Goal: Task Accomplishment & Management: Manage account settings

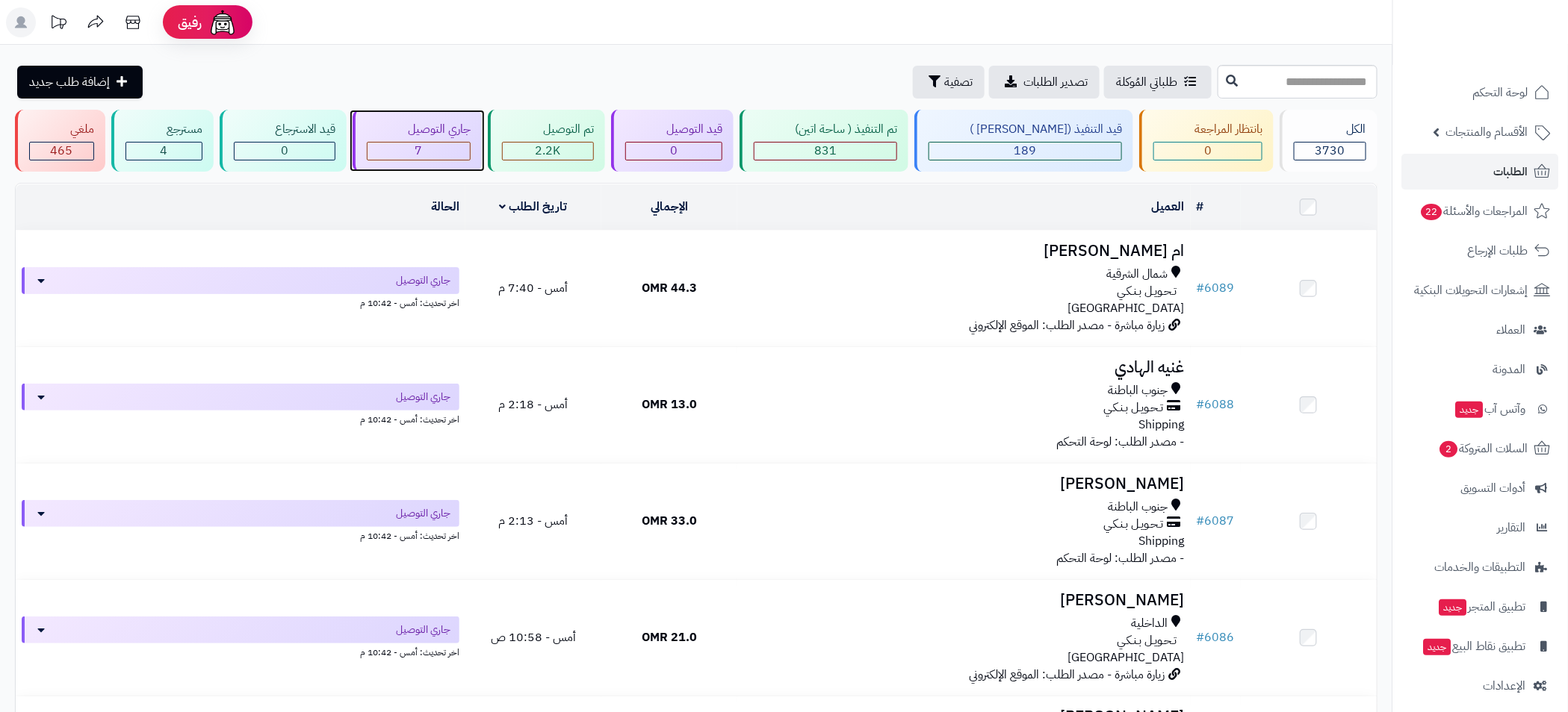
click at [443, 150] on div "7" at bounding box center [418, 151] width 102 height 17
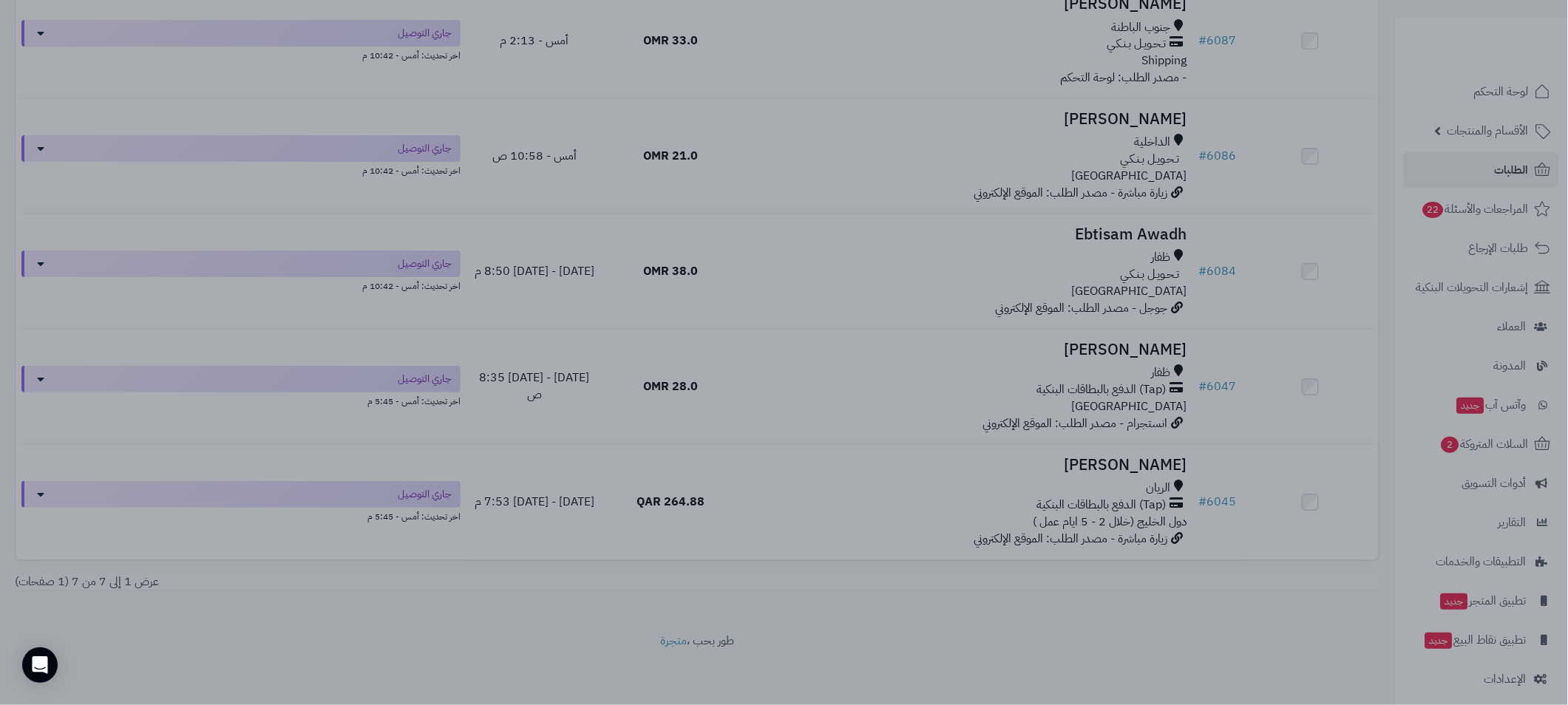
click at [866, 112] on div at bounding box center [784, 352] width 1568 height 705
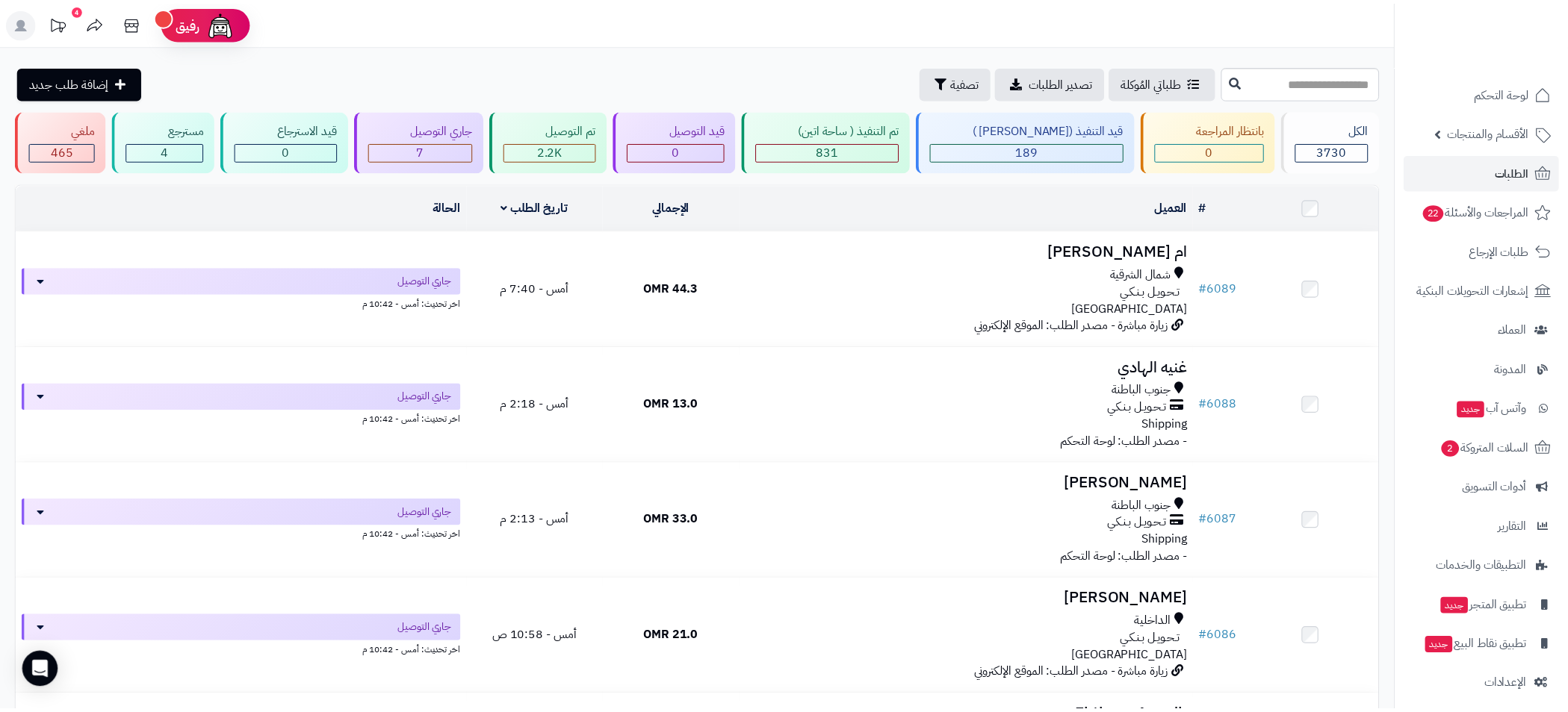
scroll to position [480, 0]
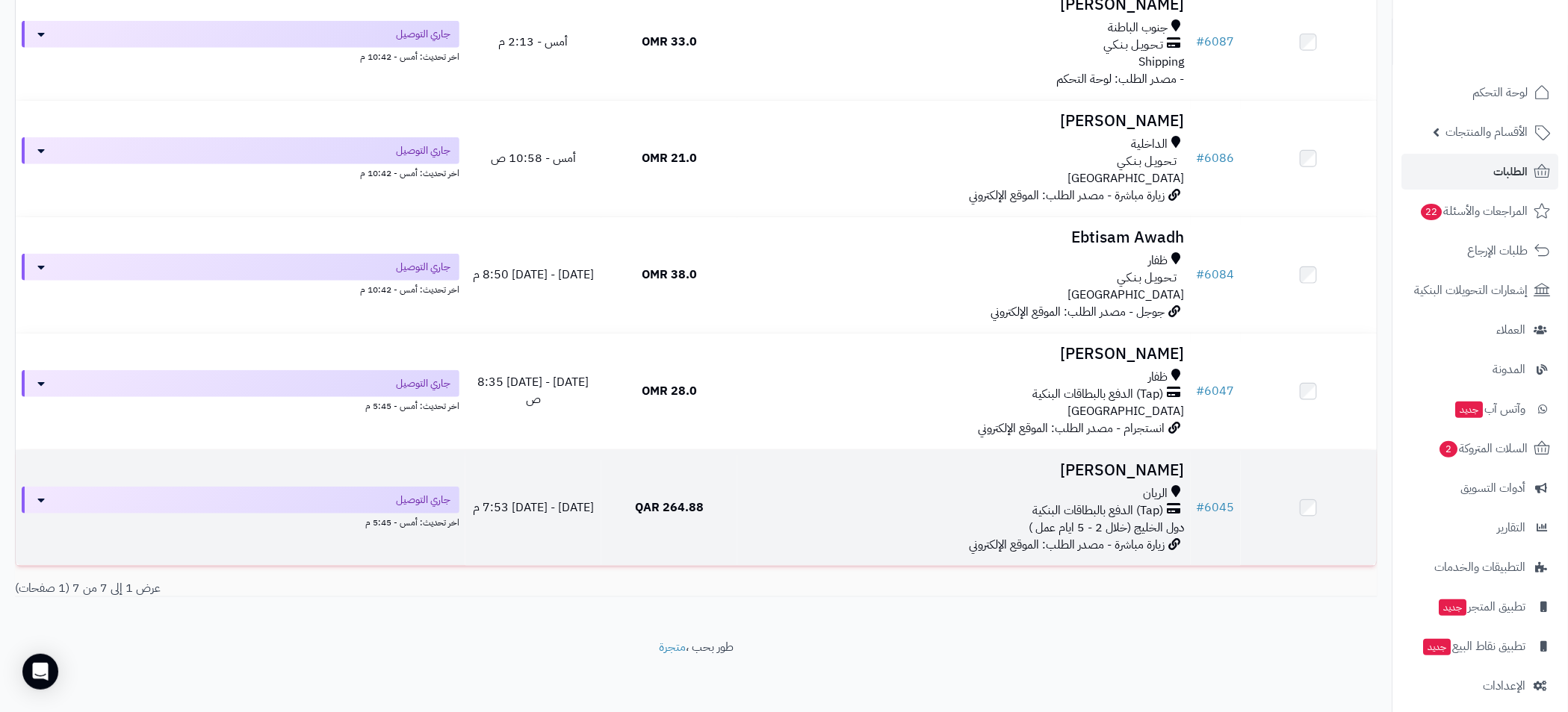
click at [886, 491] on div "الريان" at bounding box center [964, 493] width 442 height 17
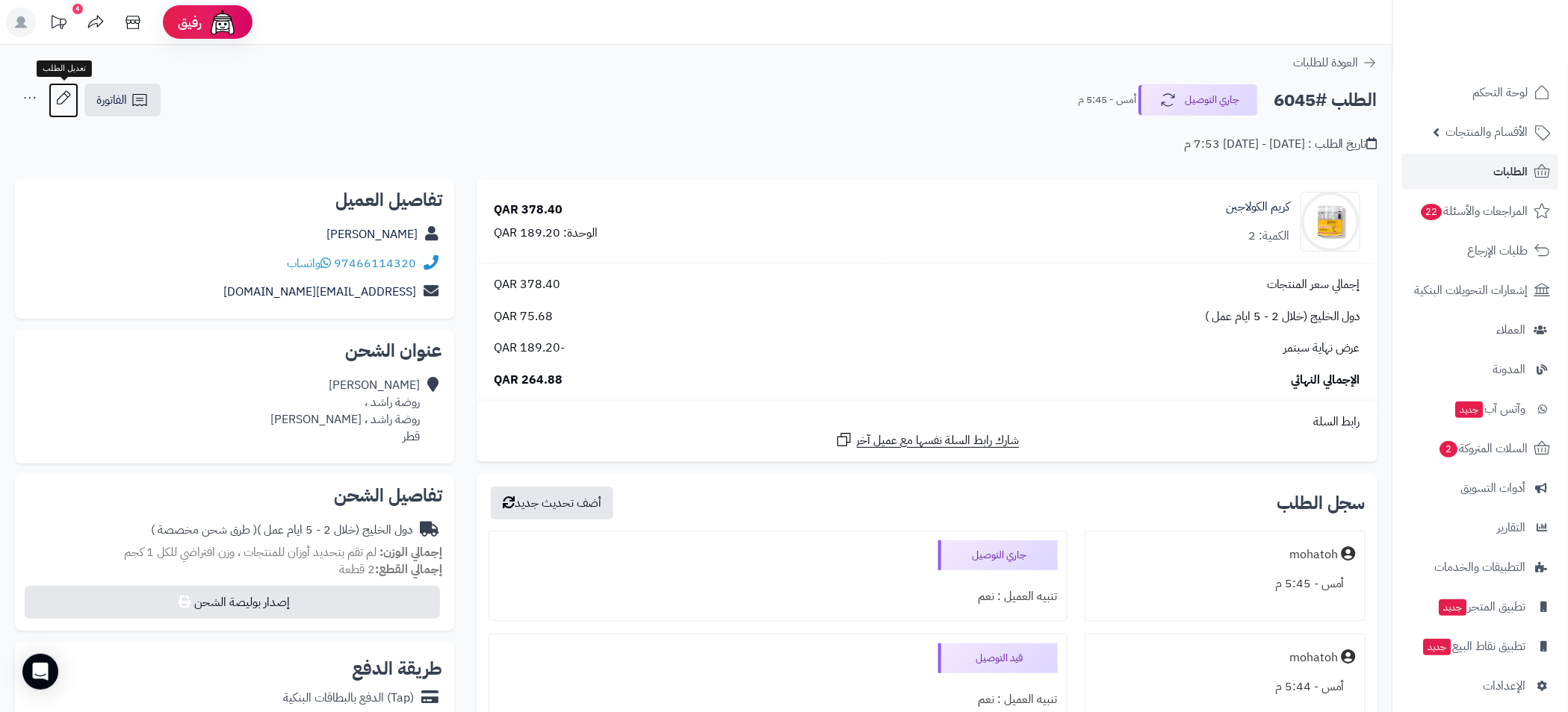
click at [59, 99] on icon at bounding box center [64, 98] width 30 height 30
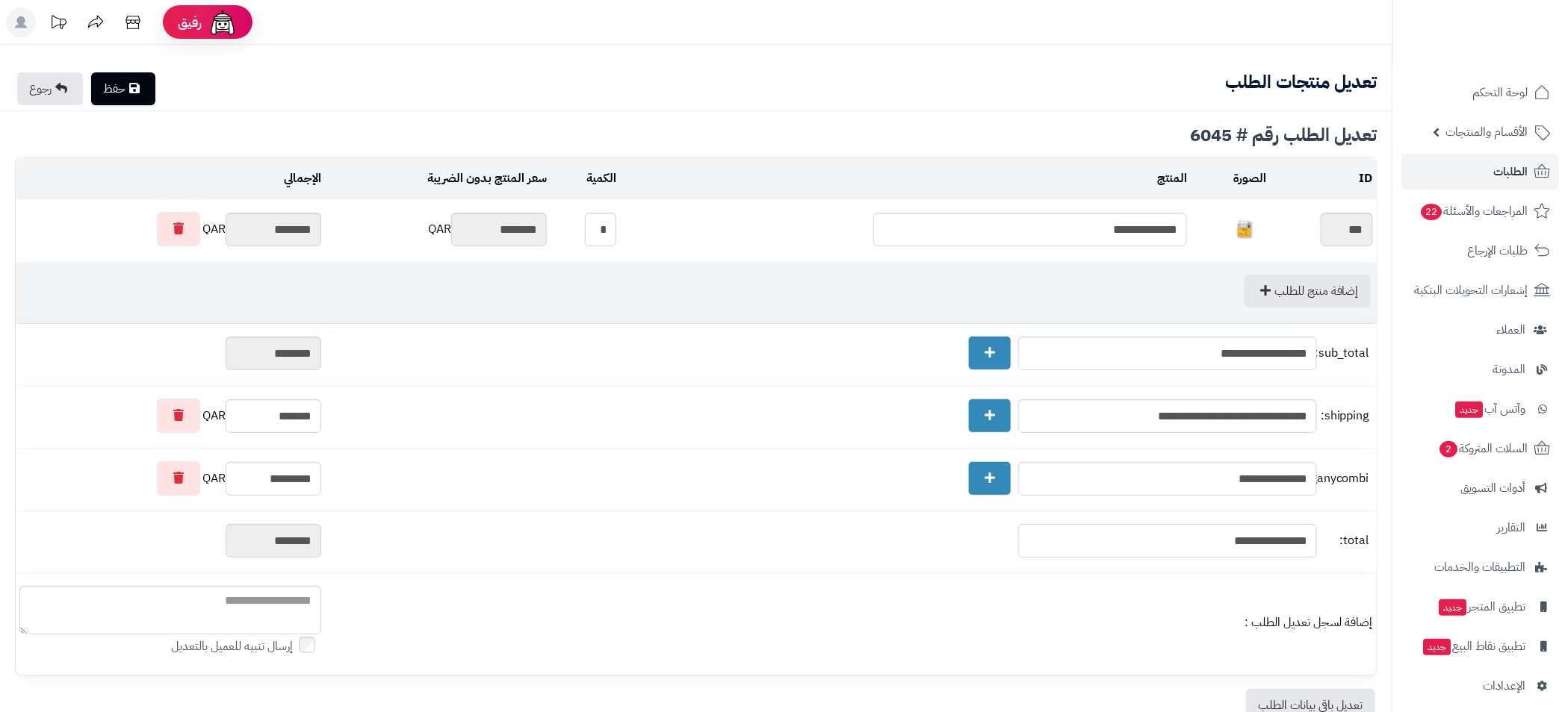
type textarea "**********"
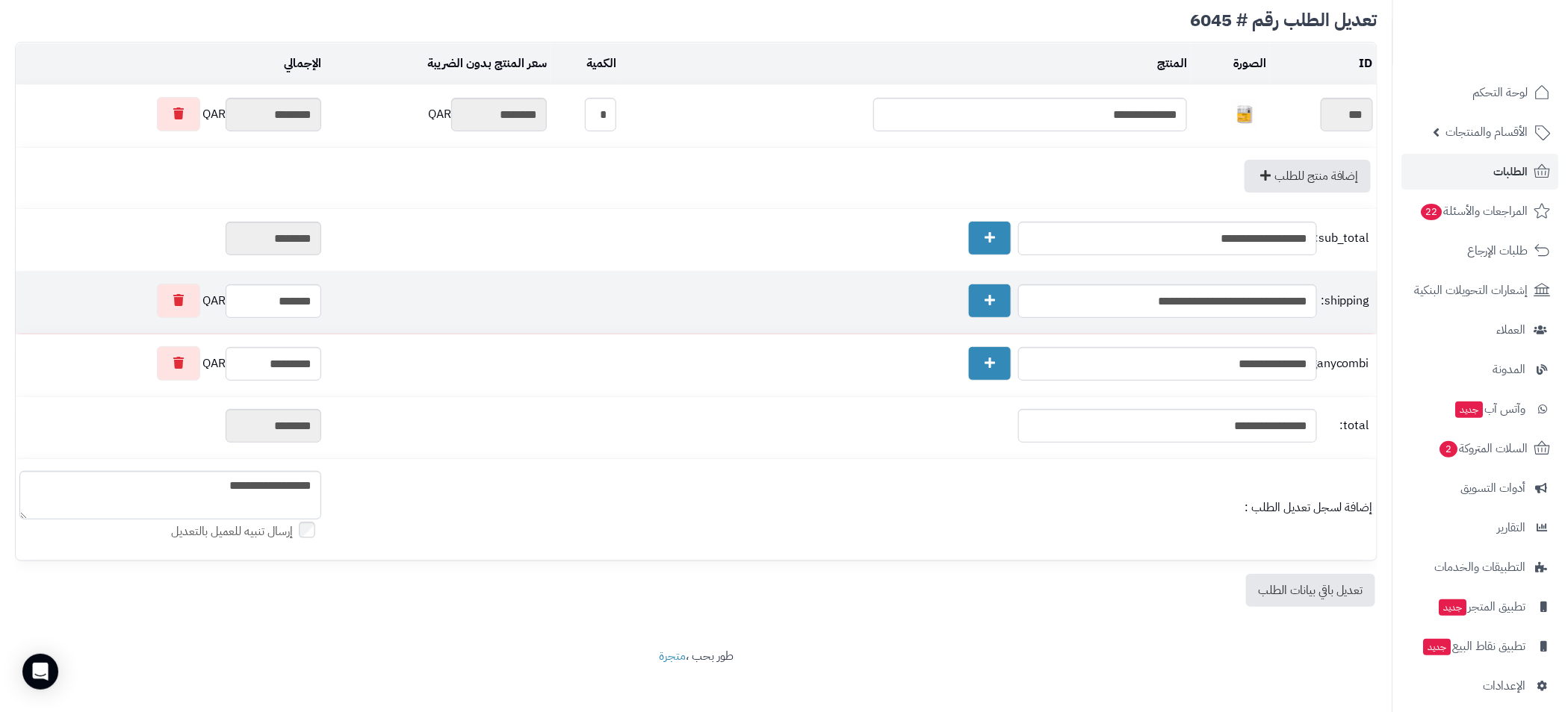
scroll to position [127, 0]
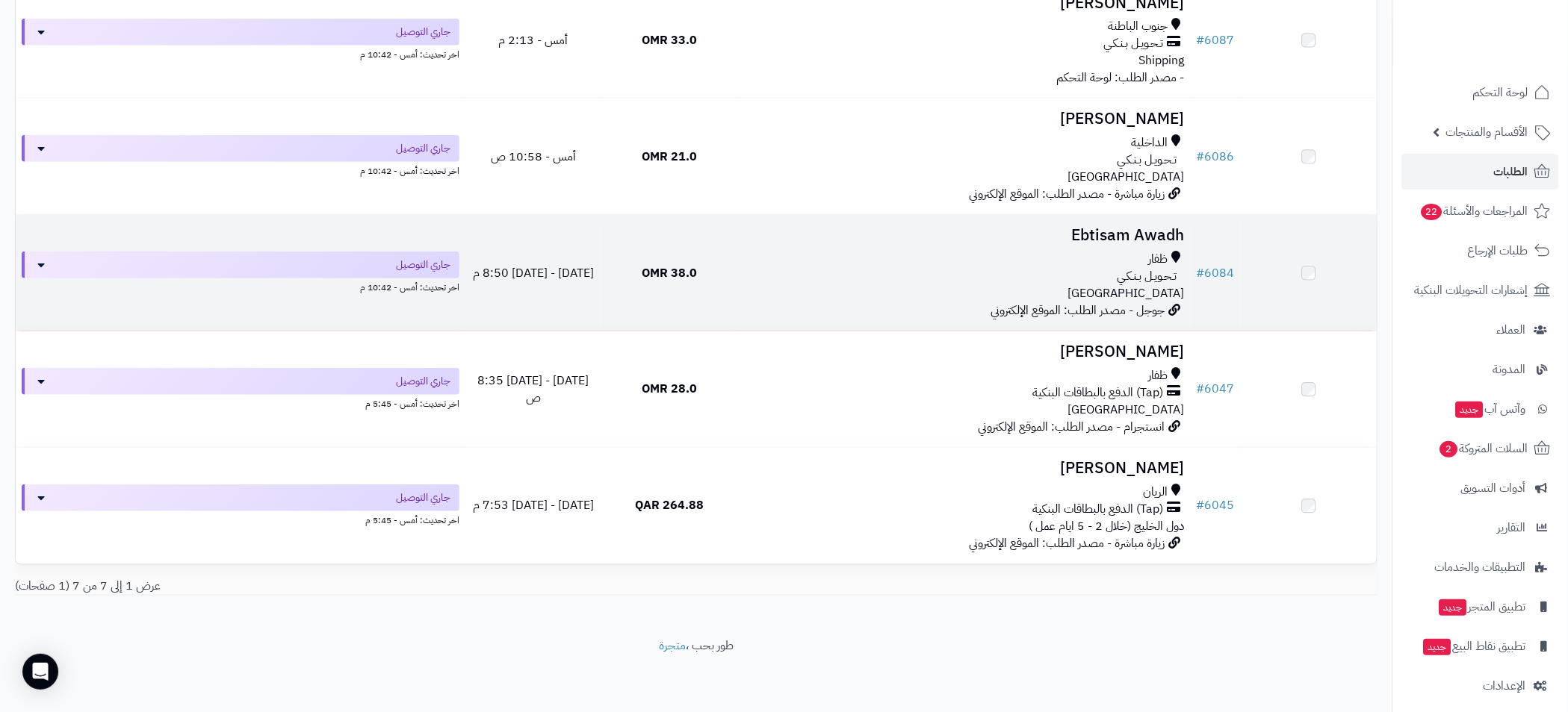
scroll to position [480, 0]
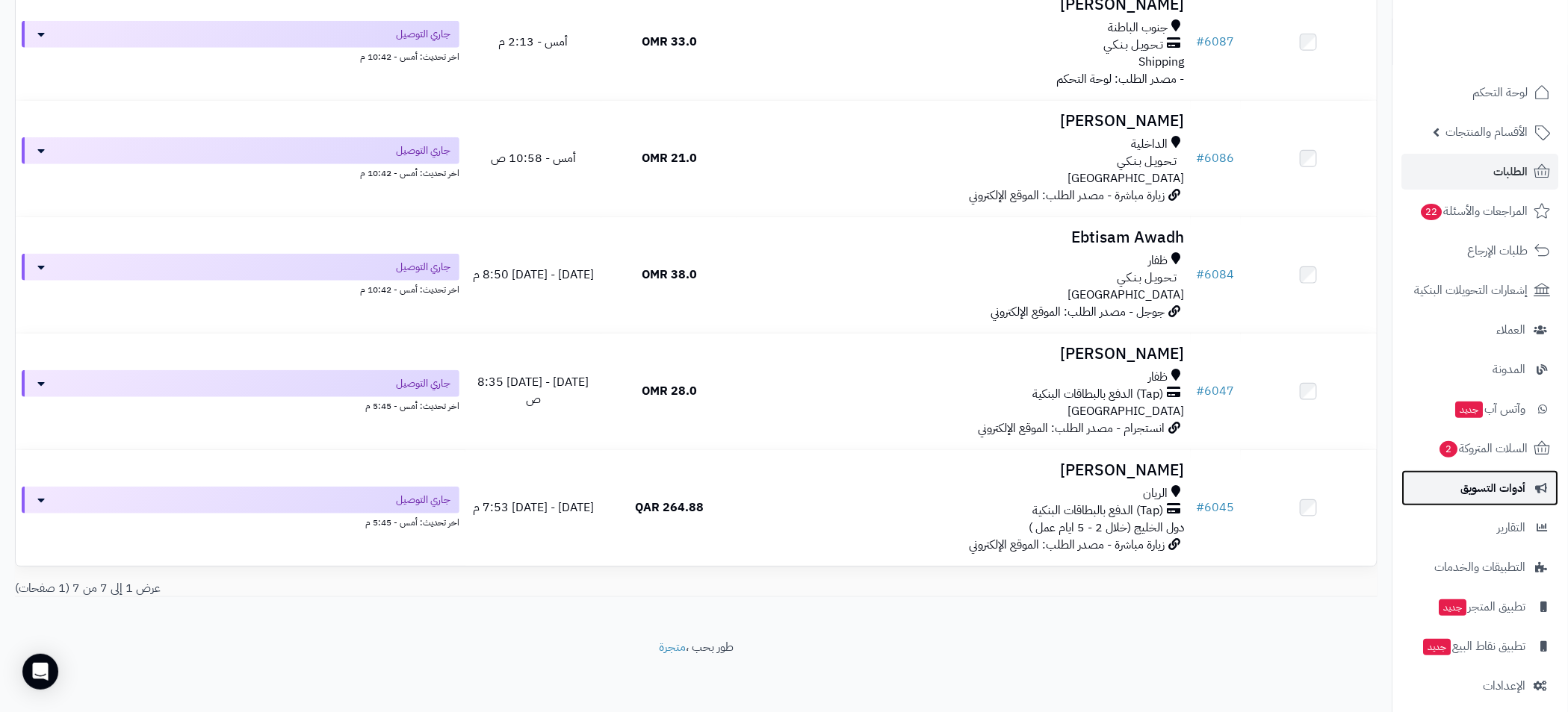
click at [1506, 480] on span "أدوات التسويق" at bounding box center [1493, 489] width 65 height 21
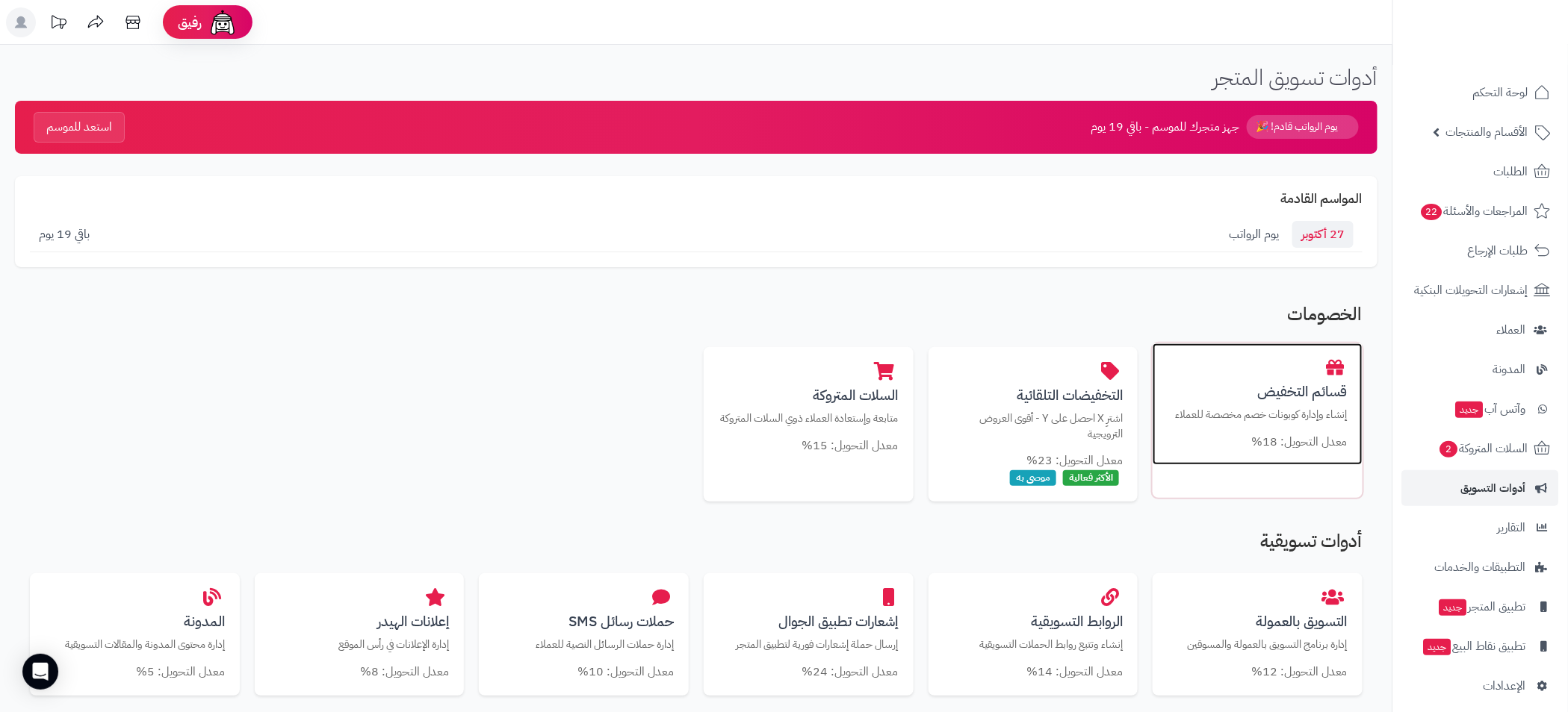
click at [1220, 419] on p "إنشاء وإدارة كوبونات خصم مخصصة للعملاء" at bounding box center [1257, 415] width 180 height 16
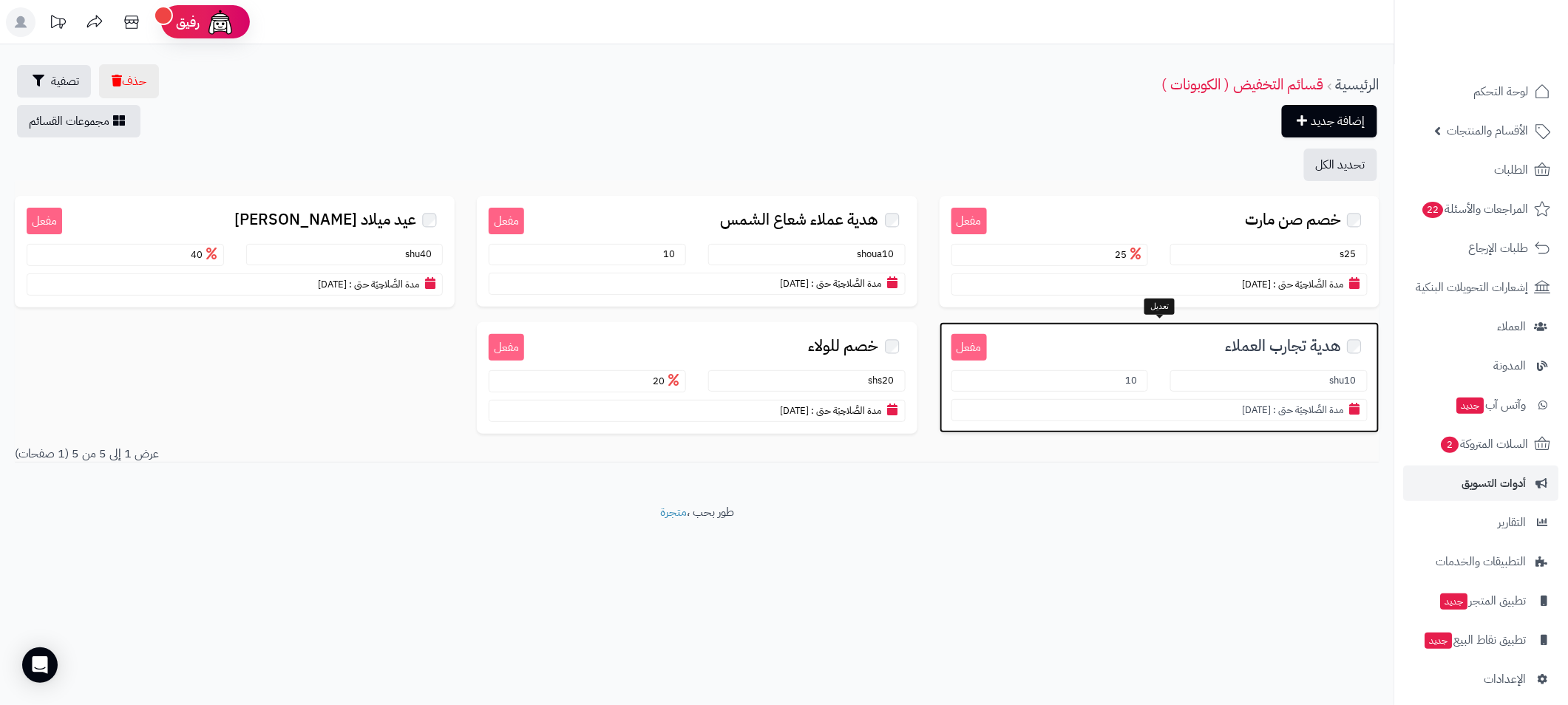
click at [1225, 355] on div "مفعل هدية تجارب العملاء shu10 10 مدة الصَّلاحِيَة حتى : 07/10/2025" at bounding box center [1159, 378] width 440 height 111
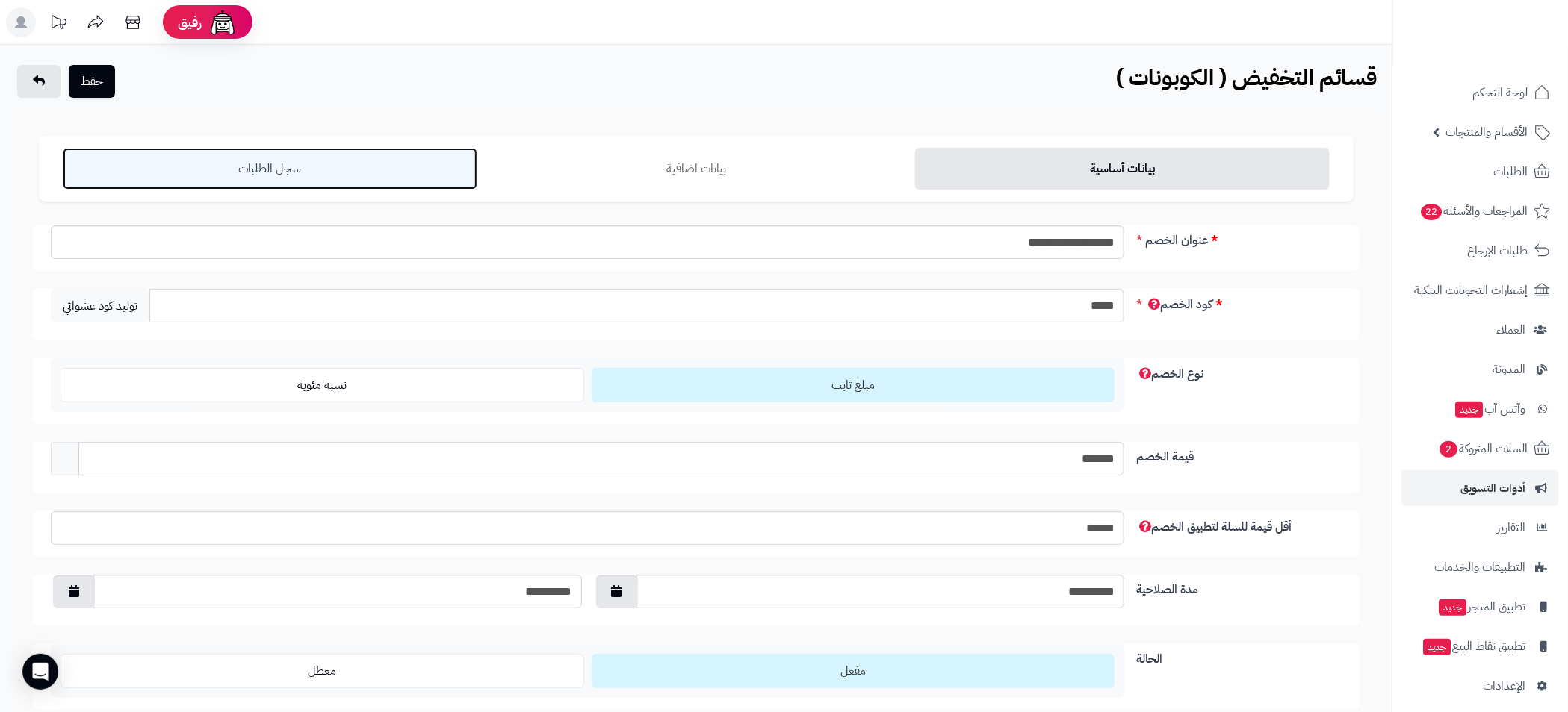
click at [286, 178] on link "سجل الطلبات" at bounding box center [270, 168] width 414 height 42
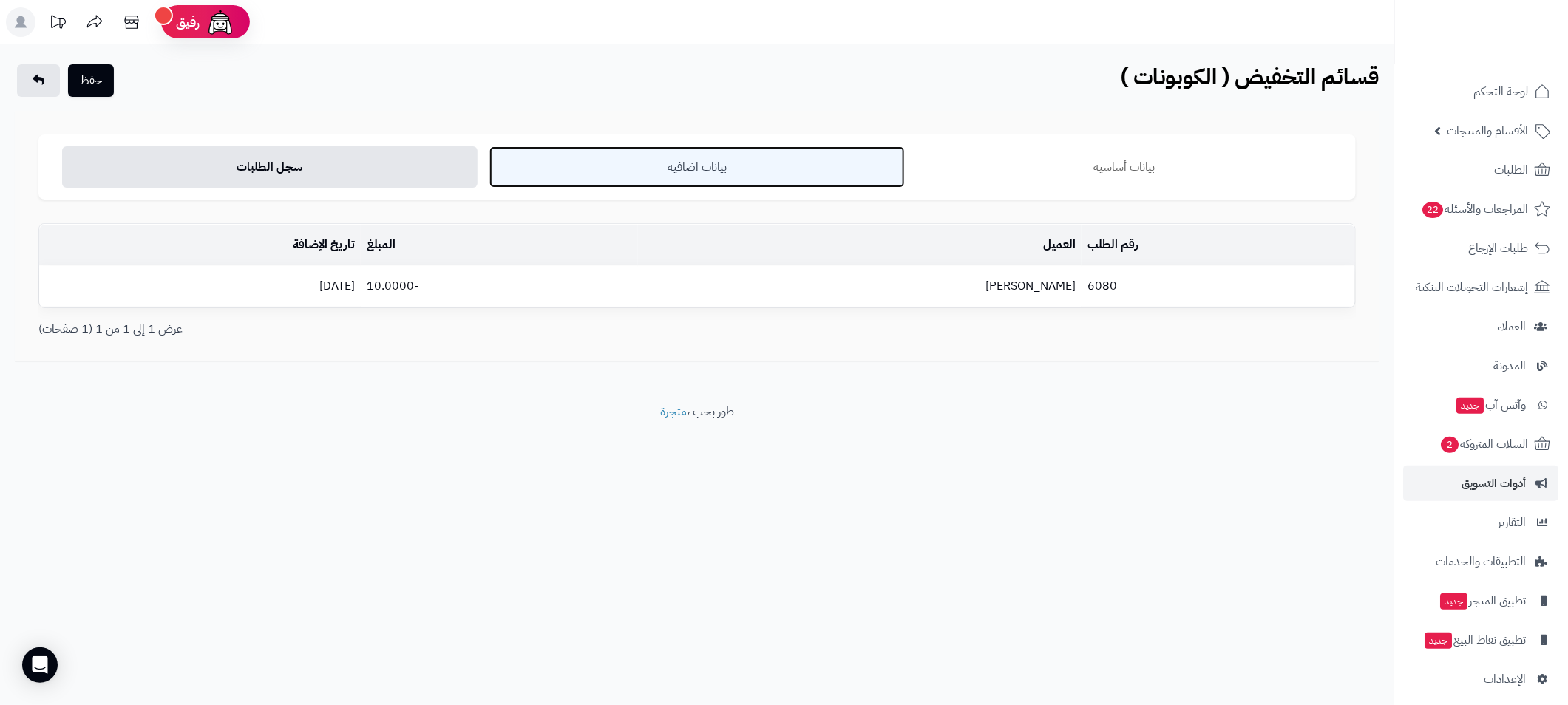
click at [685, 176] on link "بيانات اضافية" at bounding box center [696, 167] width 415 height 41
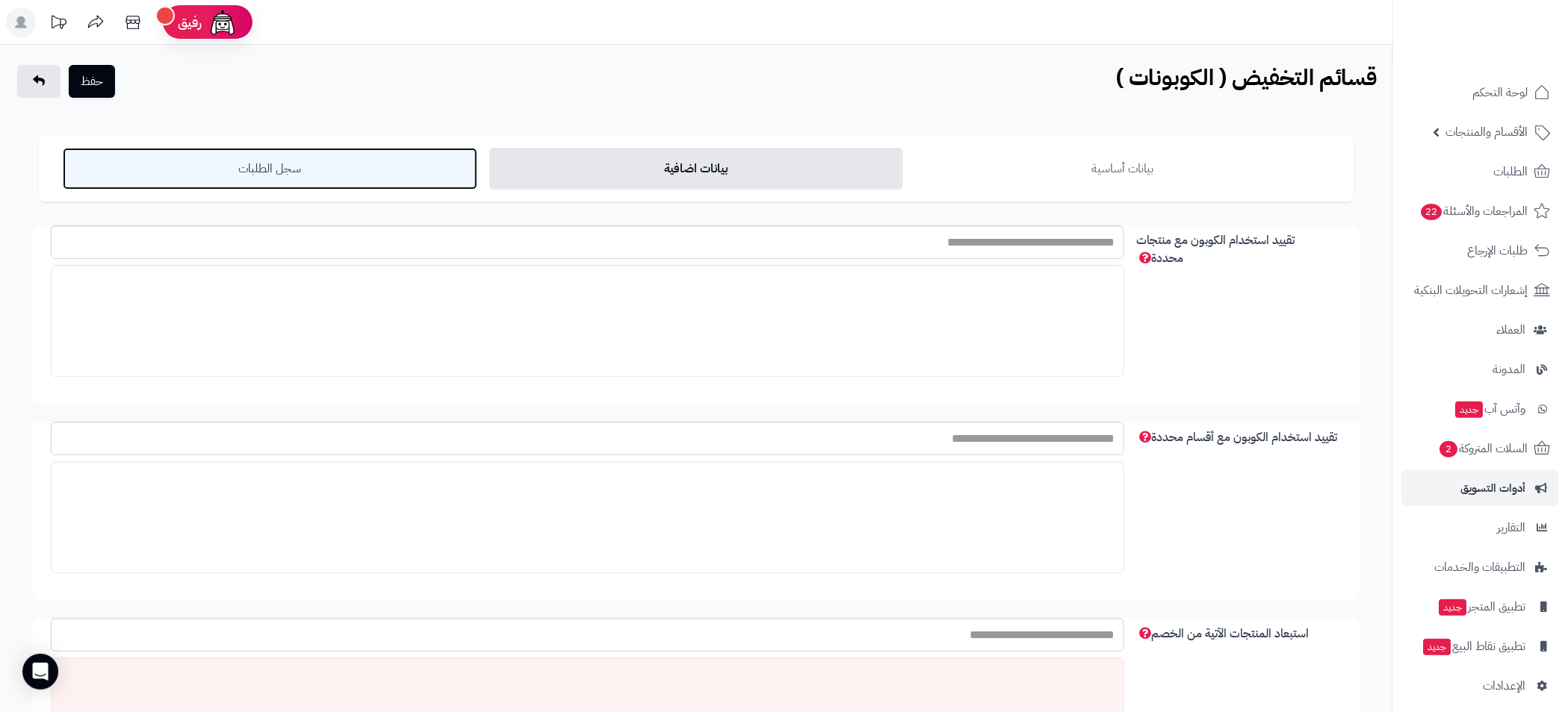
click at [340, 178] on link "سجل الطلبات" at bounding box center [270, 168] width 414 height 42
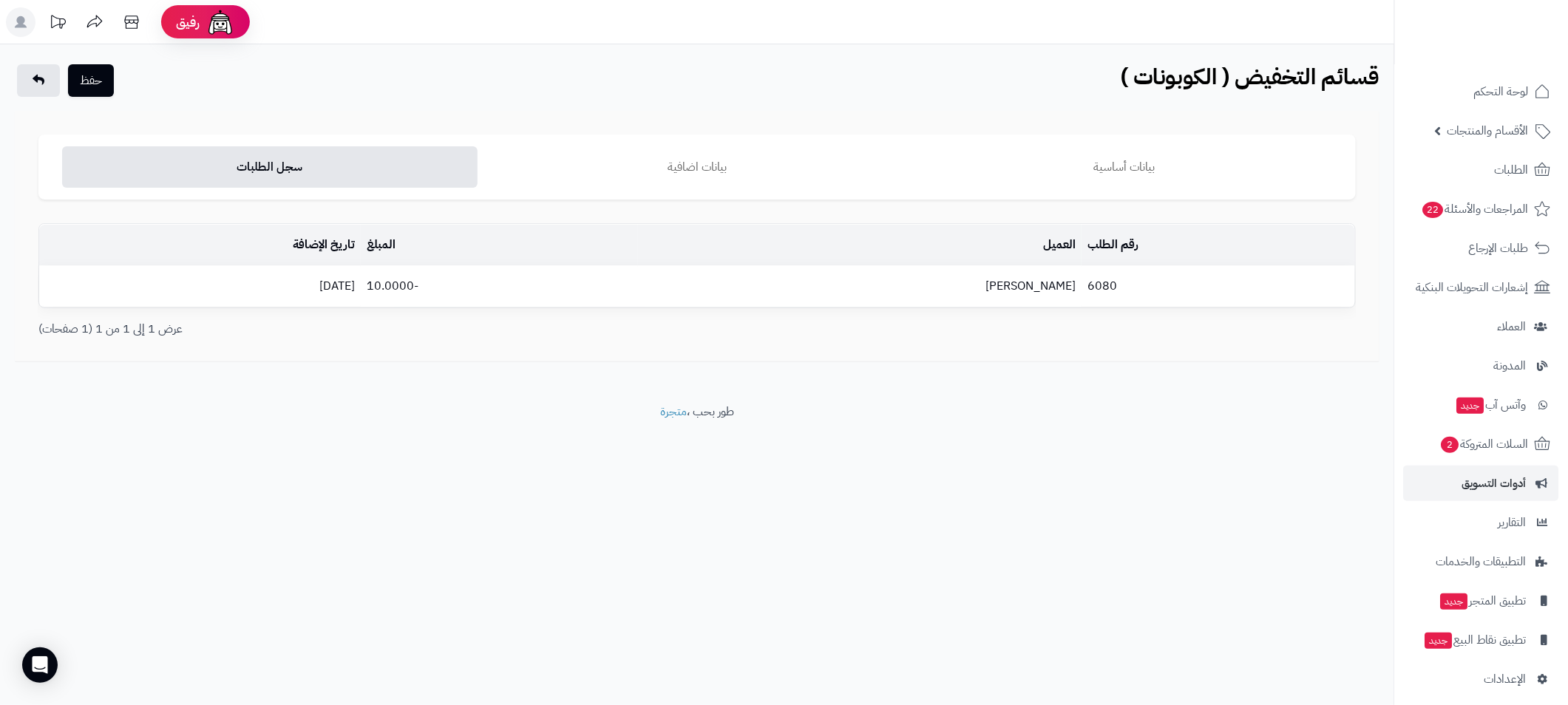
drag, startPoint x: 1282, startPoint y: 451, endPoint x: 1378, endPoint y: 354, distance: 136.5
click at [1282, 451] on footer "طور بحب ، متجرة" at bounding box center [697, 441] width 1394 height 74
click at [1504, 489] on span "أدوات التسويق" at bounding box center [1494, 484] width 64 height 21
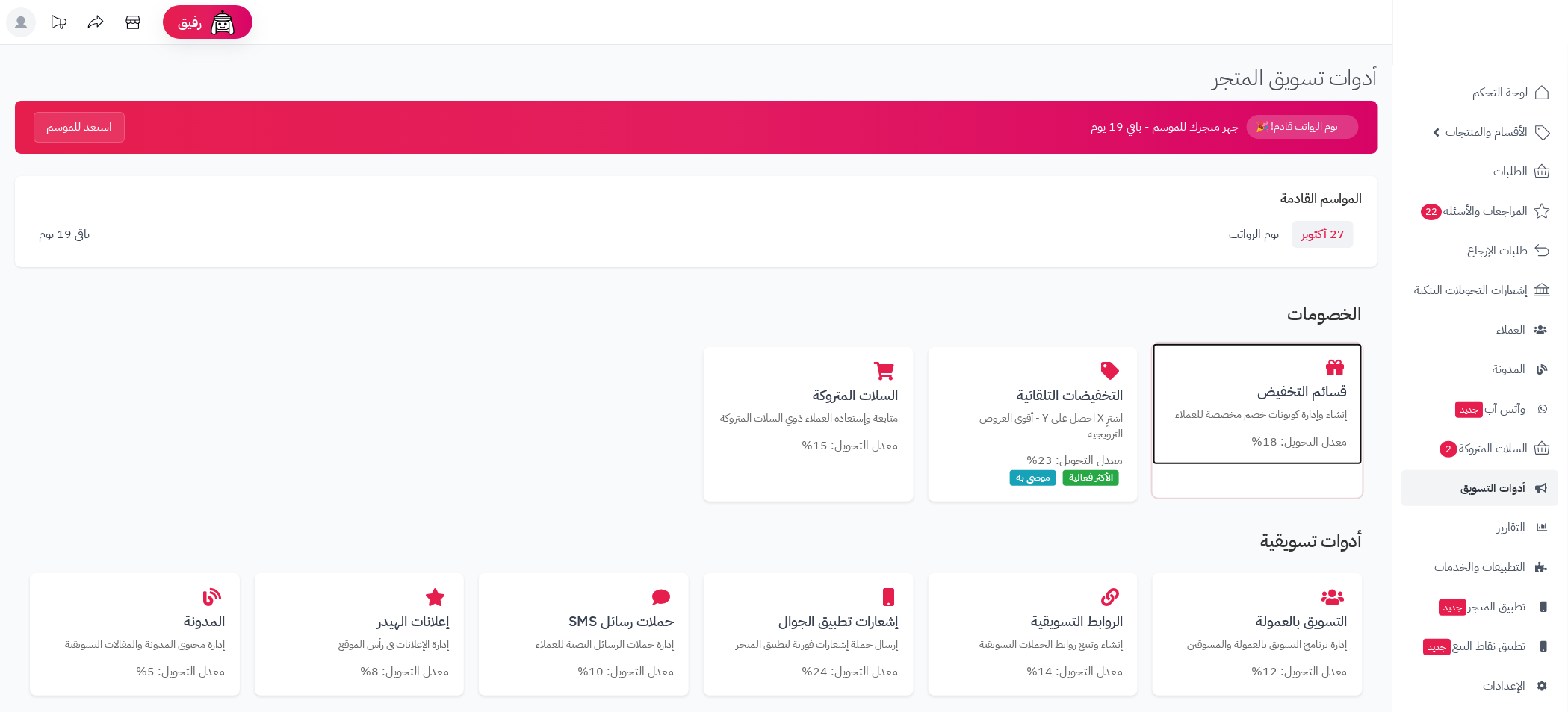
click at [1274, 454] on div "قسائم التخفيض إنشاء وإدارة كوبونات خصم مخصصة للعملاء معدل التحويل: 18%" at bounding box center [1257, 404] width 210 height 122
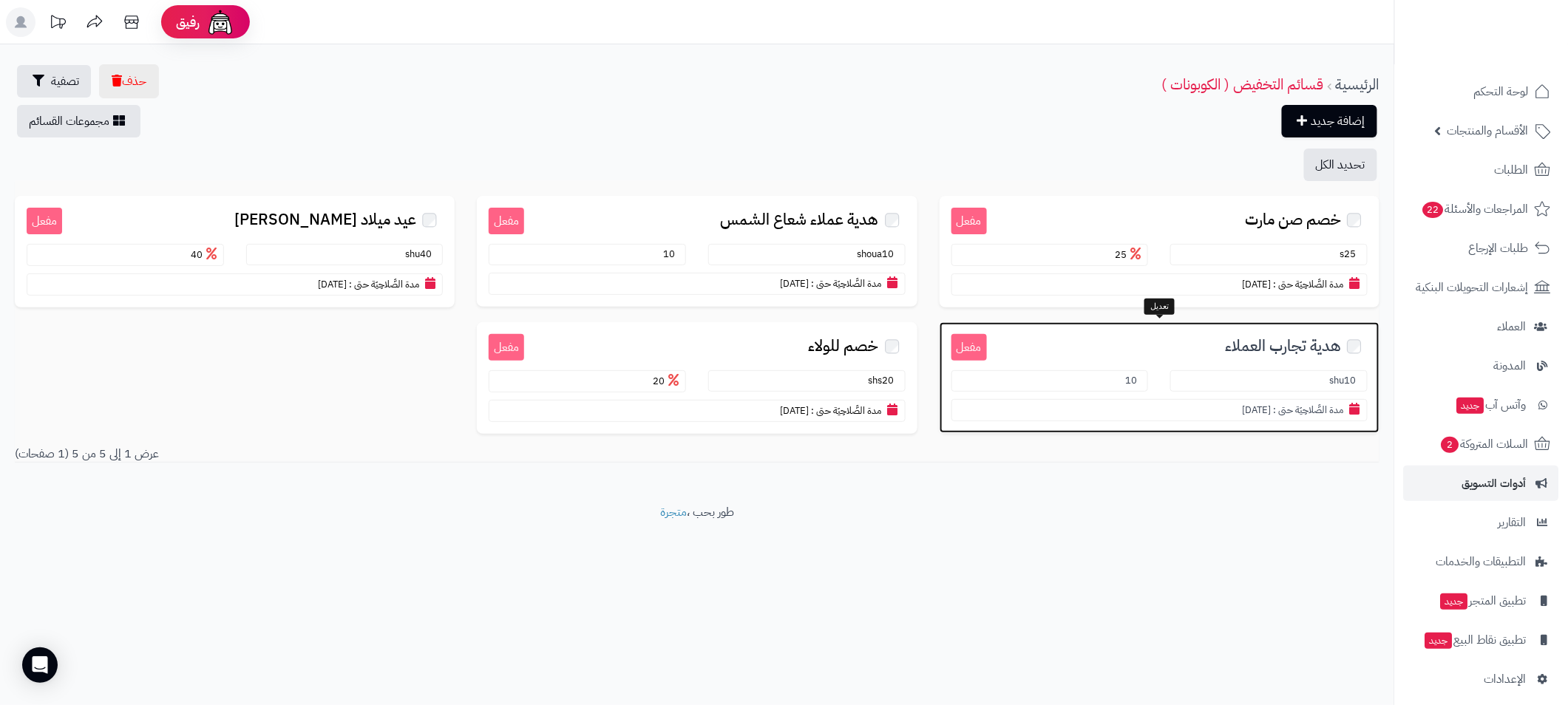
click at [1277, 351] on span "هدية تجارب العملاء" at bounding box center [1283, 346] width 116 height 17
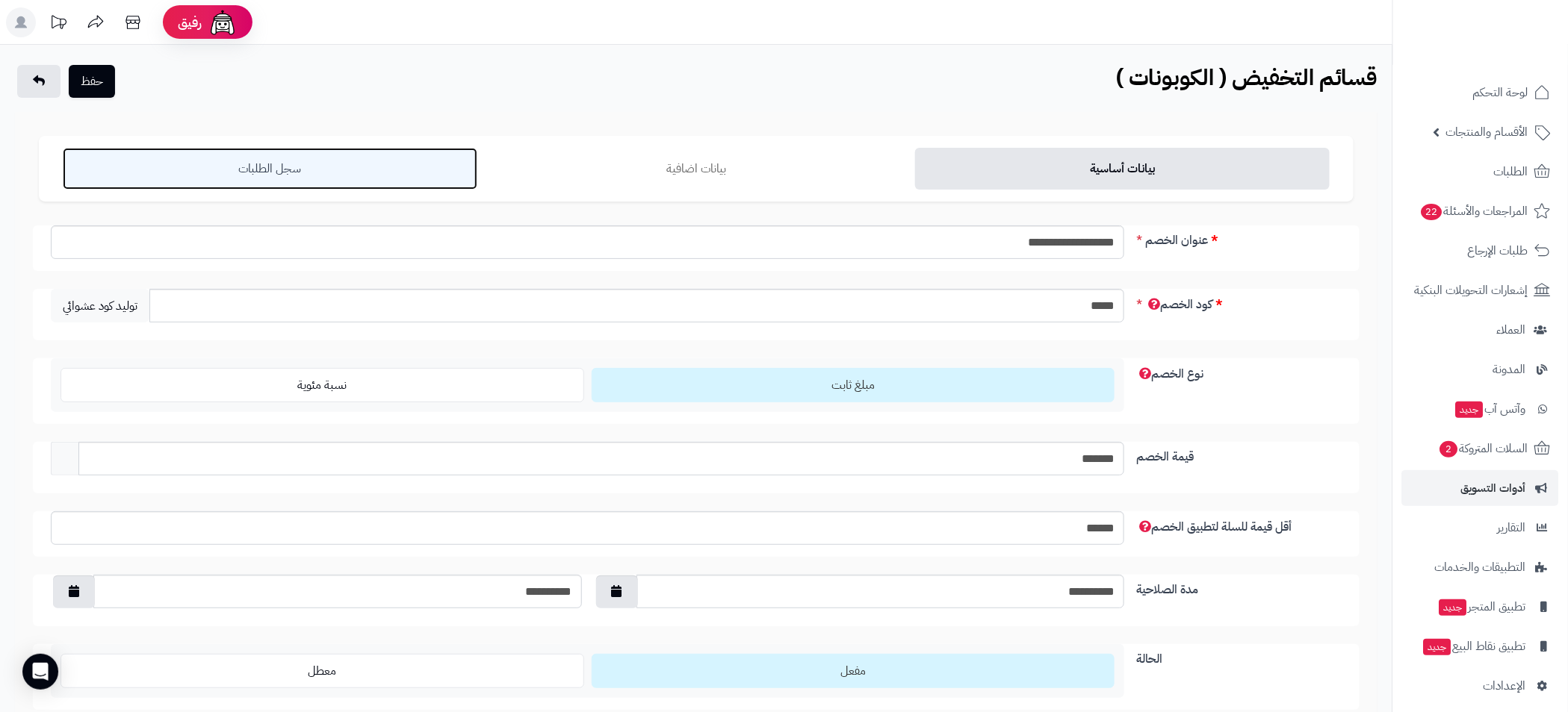
click at [329, 173] on link "سجل الطلبات" at bounding box center [270, 168] width 414 height 42
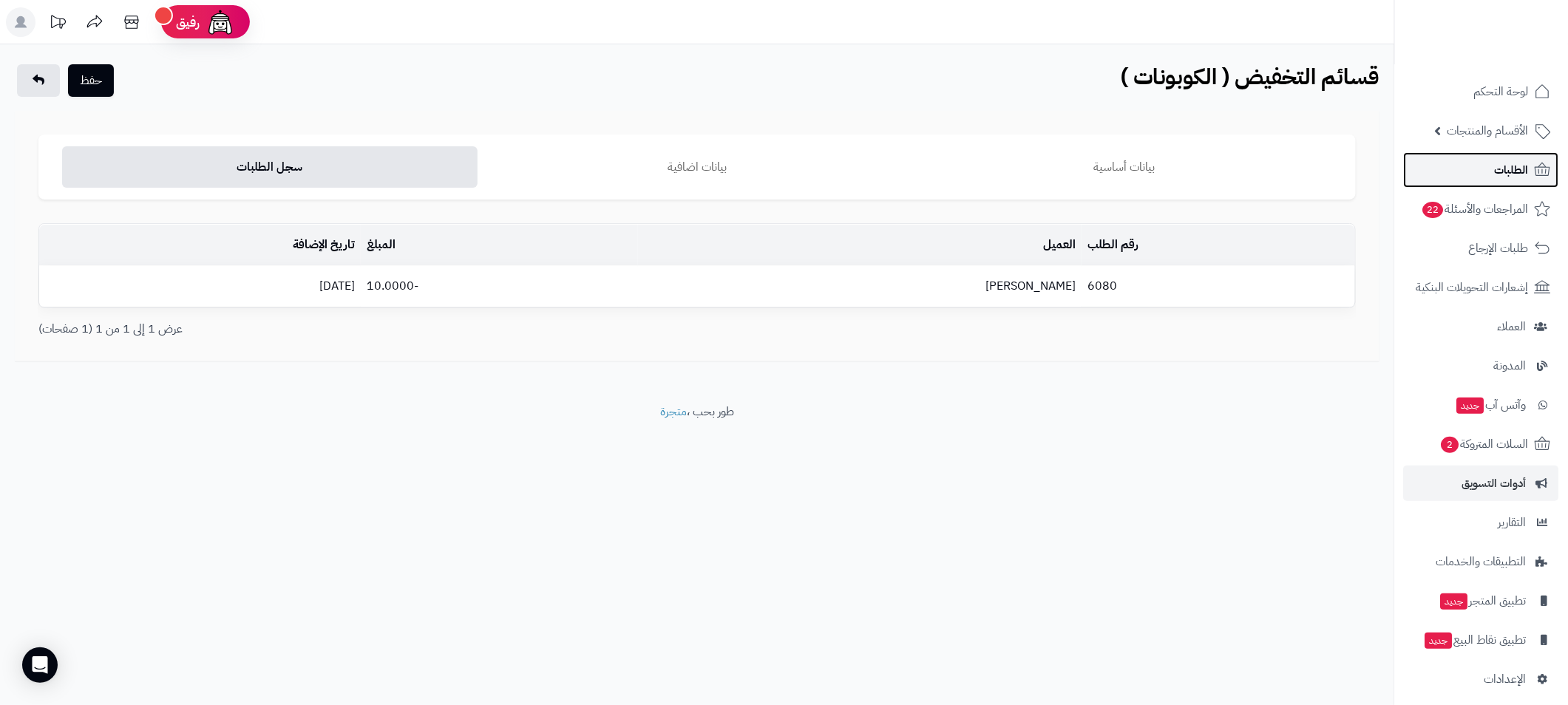
click at [1512, 168] on span "الطلبات" at bounding box center [1512, 170] width 34 height 21
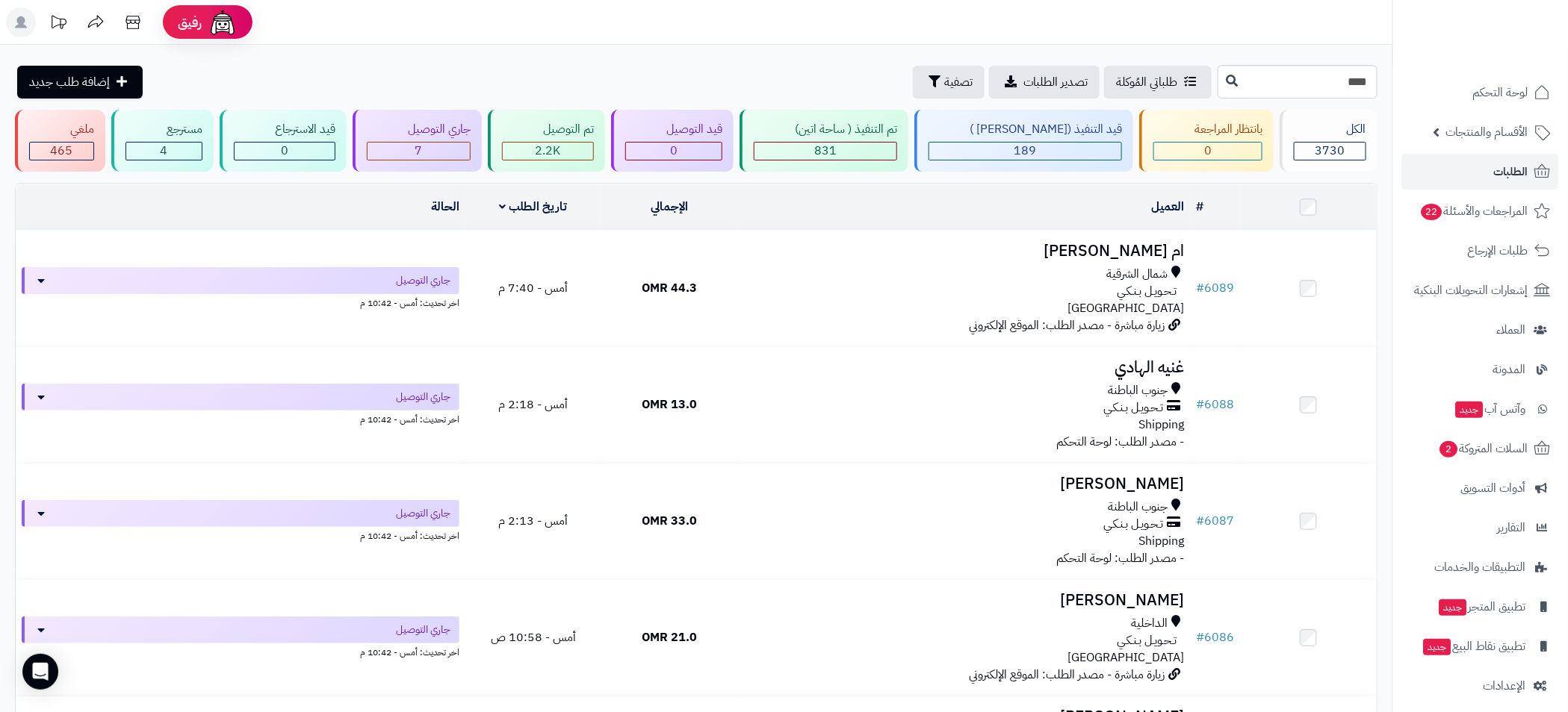
type input "****"
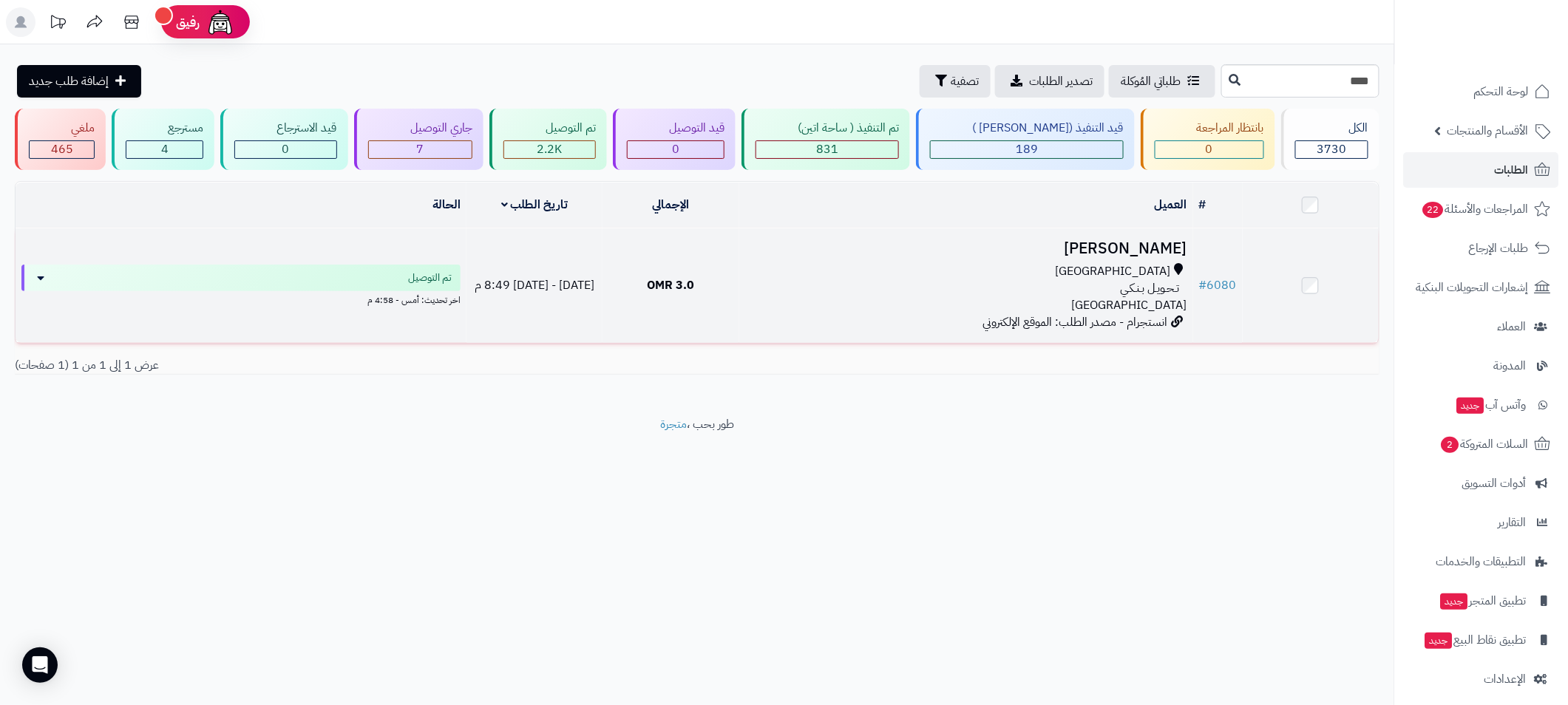
click at [850, 277] on div "مسقط" at bounding box center [967, 271] width 442 height 17
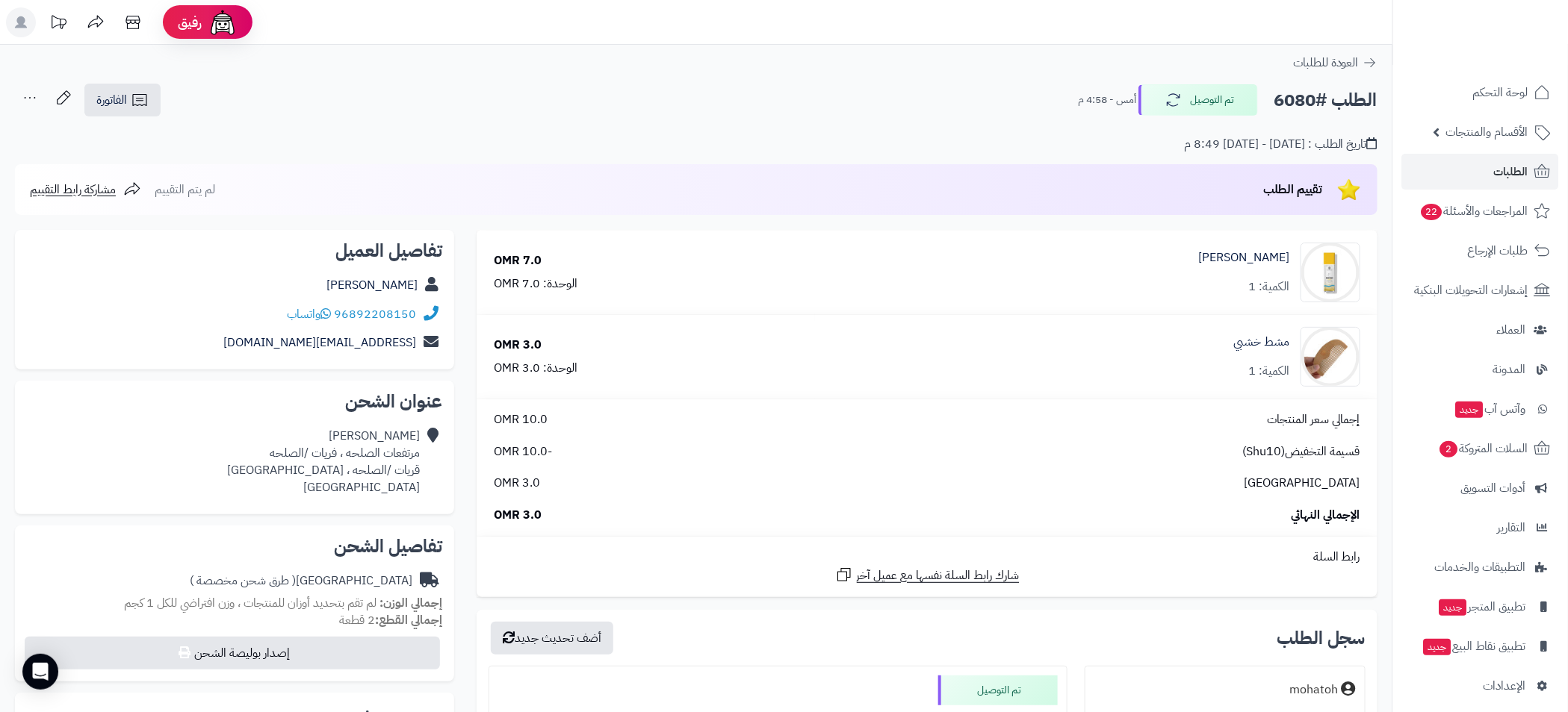
click at [415, 324] on div "96892208150 واتساب" at bounding box center [234, 315] width 415 height 29
drag, startPoint x: 419, startPoint y: 319, endPoint x: 398, endPoint y: 321, distance: 21.1
click at [398, 321] on div "96892208150 واتساب" at bounding box center [234, 315] width 415 height 29
click at [422, 301] on div "96892208150 واتساب" at bounding box center [234, 315] width 415 height 29
drag, startPoint x: 419, startPoint y: 317, endPoint x: 427, endPoint y: 320, distance: 8.5
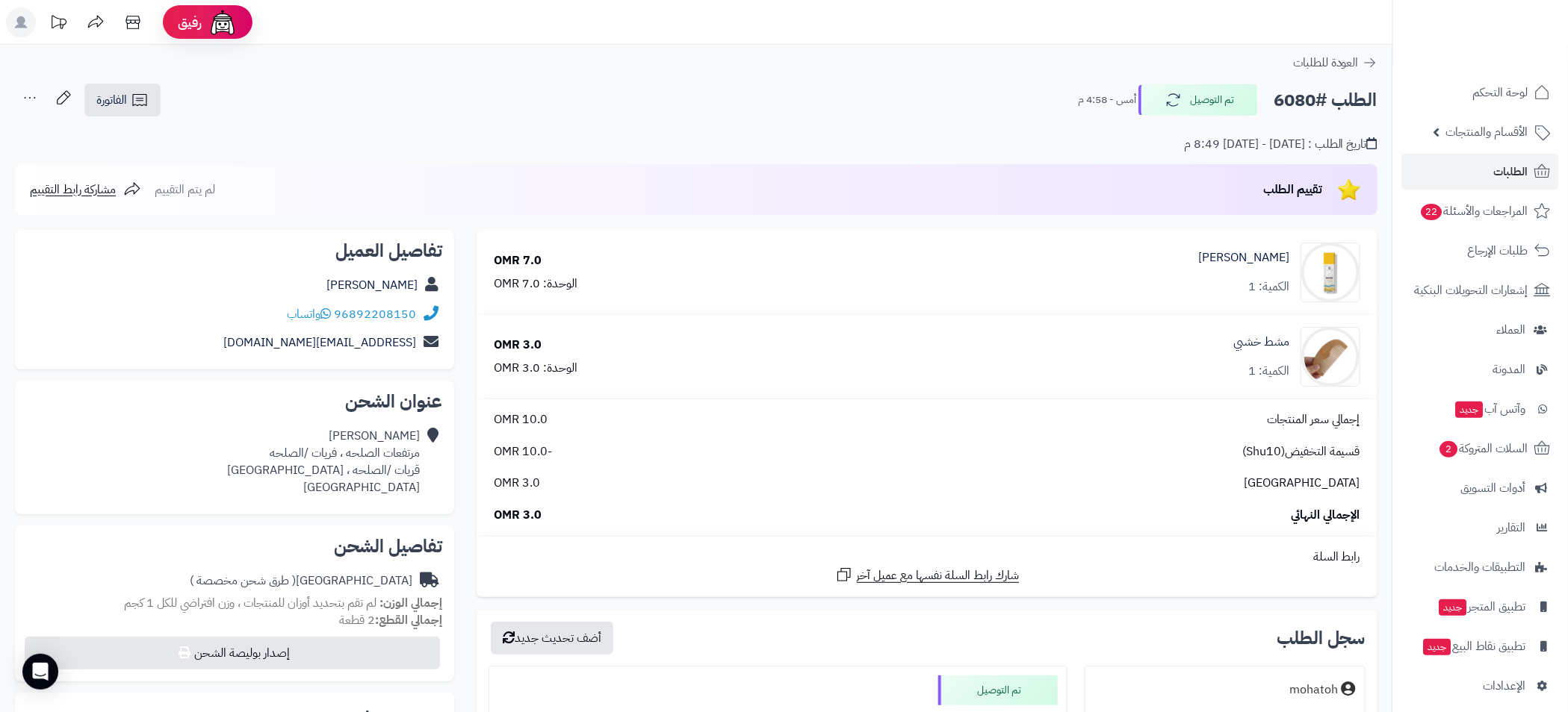
click at [427, 320] on div "96892208150 واتساب" at bounding box center [234, 315] width 415 height 29
drag, startPoint x: 420, startPoint y: 311, endPoint x: 436, endPoint y: 317, distance: 17.1
click at [436, 317] on icon at bounding box center [428, 314] width 19 height 17
drag, startPoint x: 416, startPoint y: 309, endPoint x: 362, endPoint y: 308, distance: 54.0
click at [362, 308] on div "96892208150 واتساب" at bounding box center [234, 315] width 415 height 29
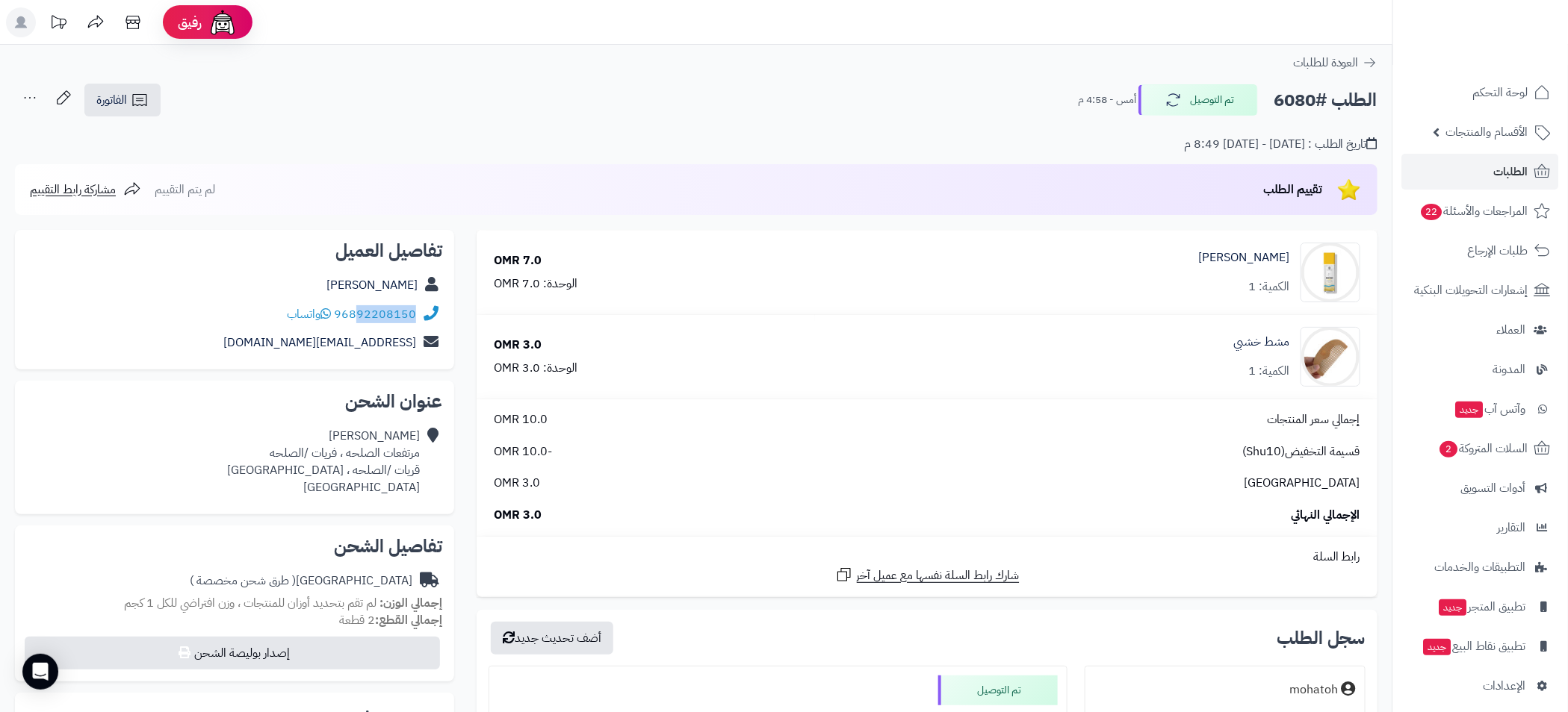
copy link "92208150"
click at [1506, 173] on span "الطلبات" at bounding box center [1510, 172] width 35 height 21
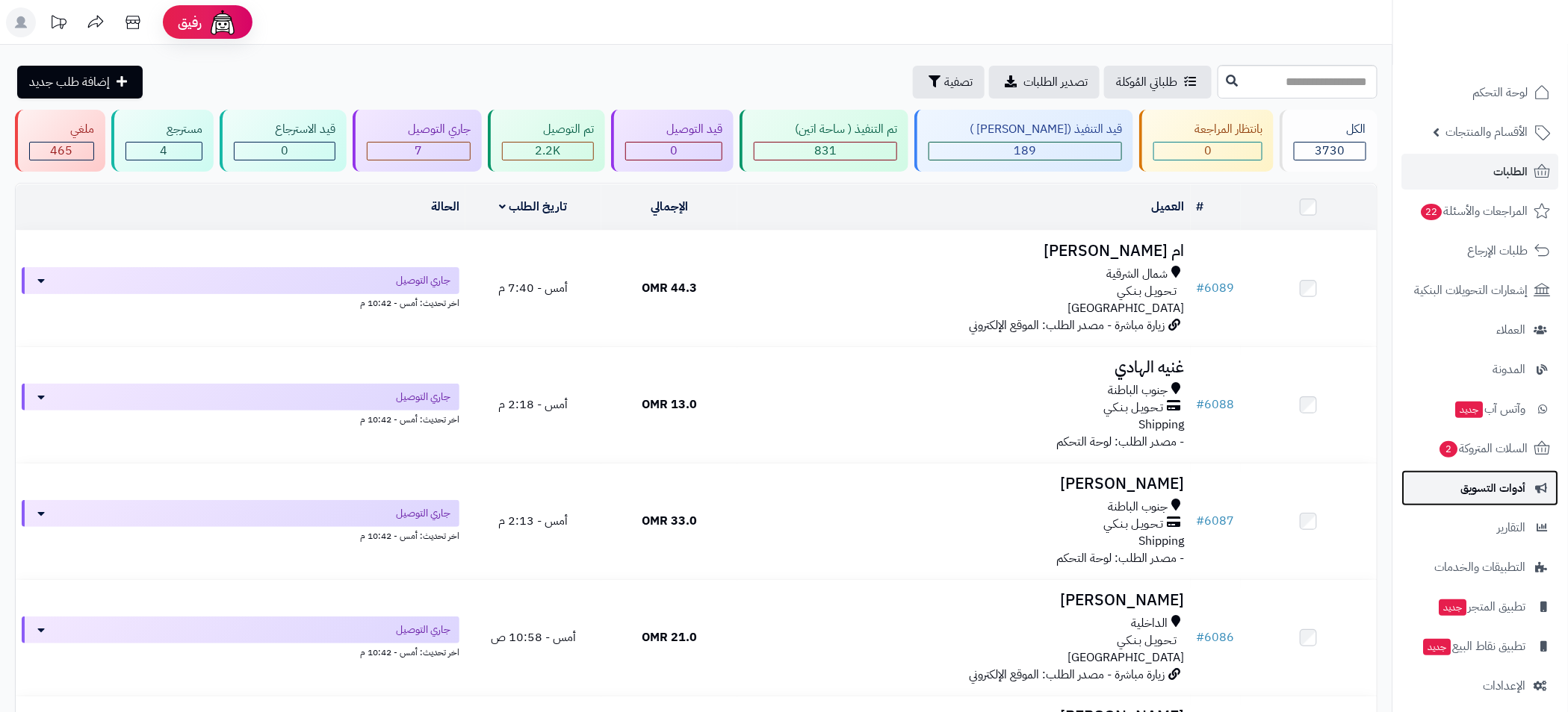
click at [1501, 494] on span "أدوات التسويق" at bounding box center [1493, 489] width 65 height 21
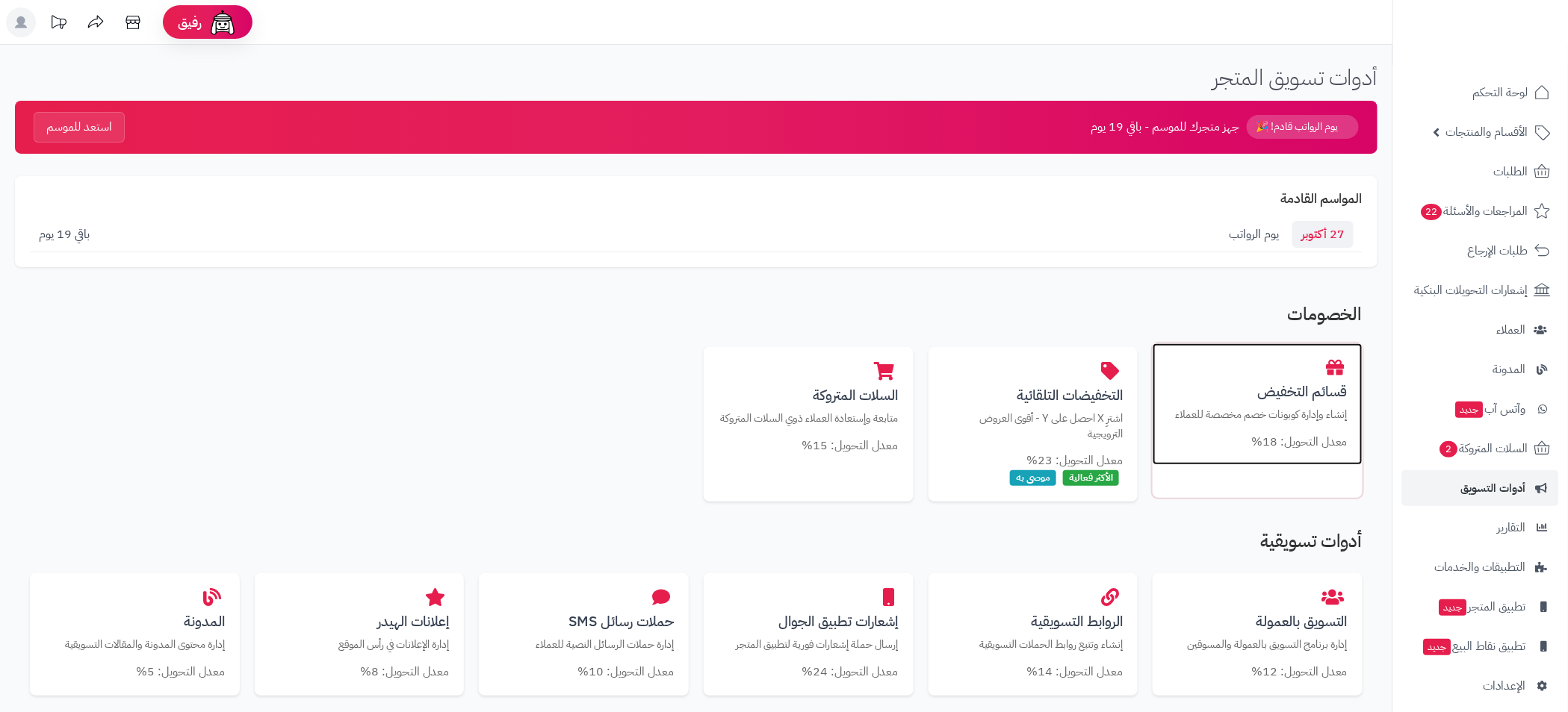
click at [1277, 423] on div "قسائم التخفيض إنشاء وإدارة كوبونات خصم مخصصة للعملاء معدل التحويل: 18%" at bounding box center [1257, 404] width 210 height 122
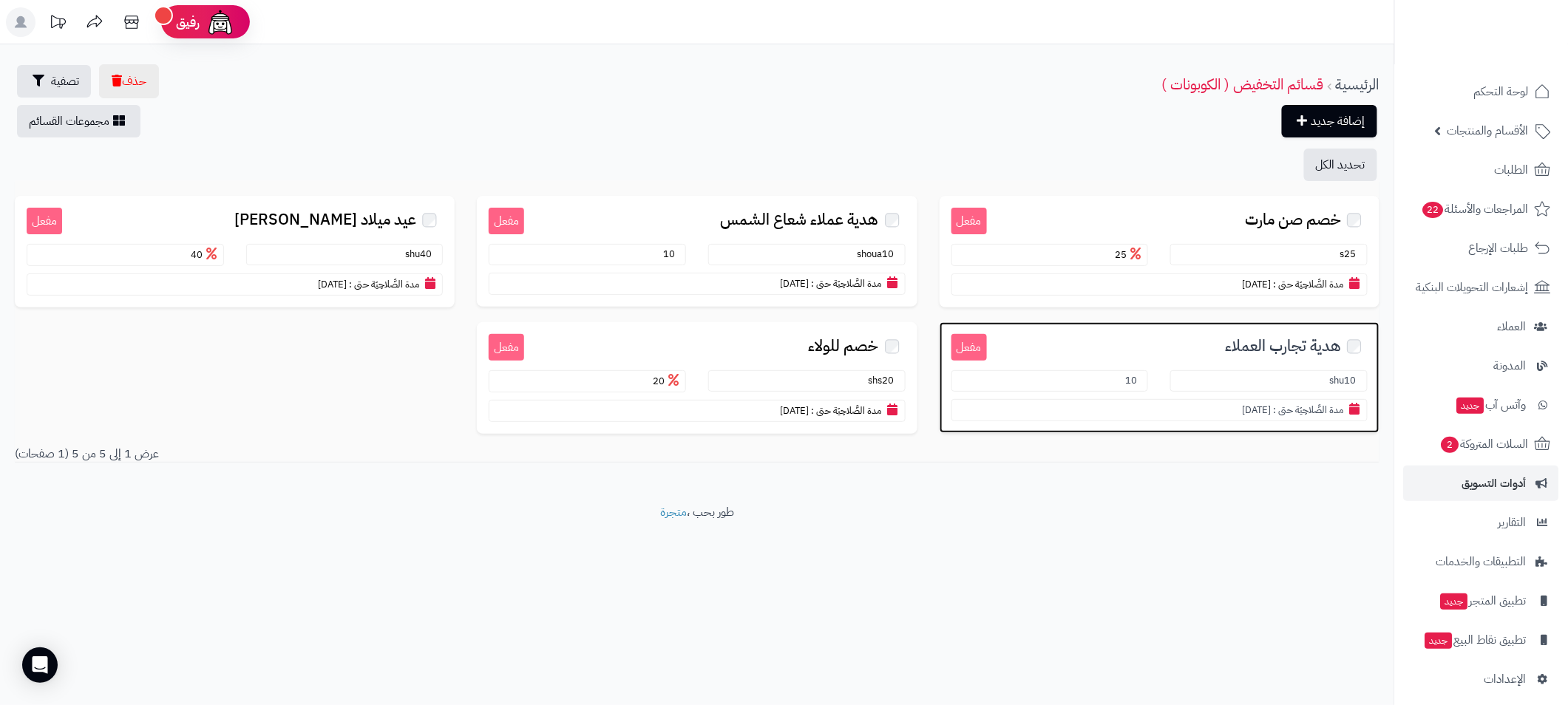
click at [1183, 349] on h3 "هدية تجارب العملاء" at bounding box center [1177, 345] width 381 height 22
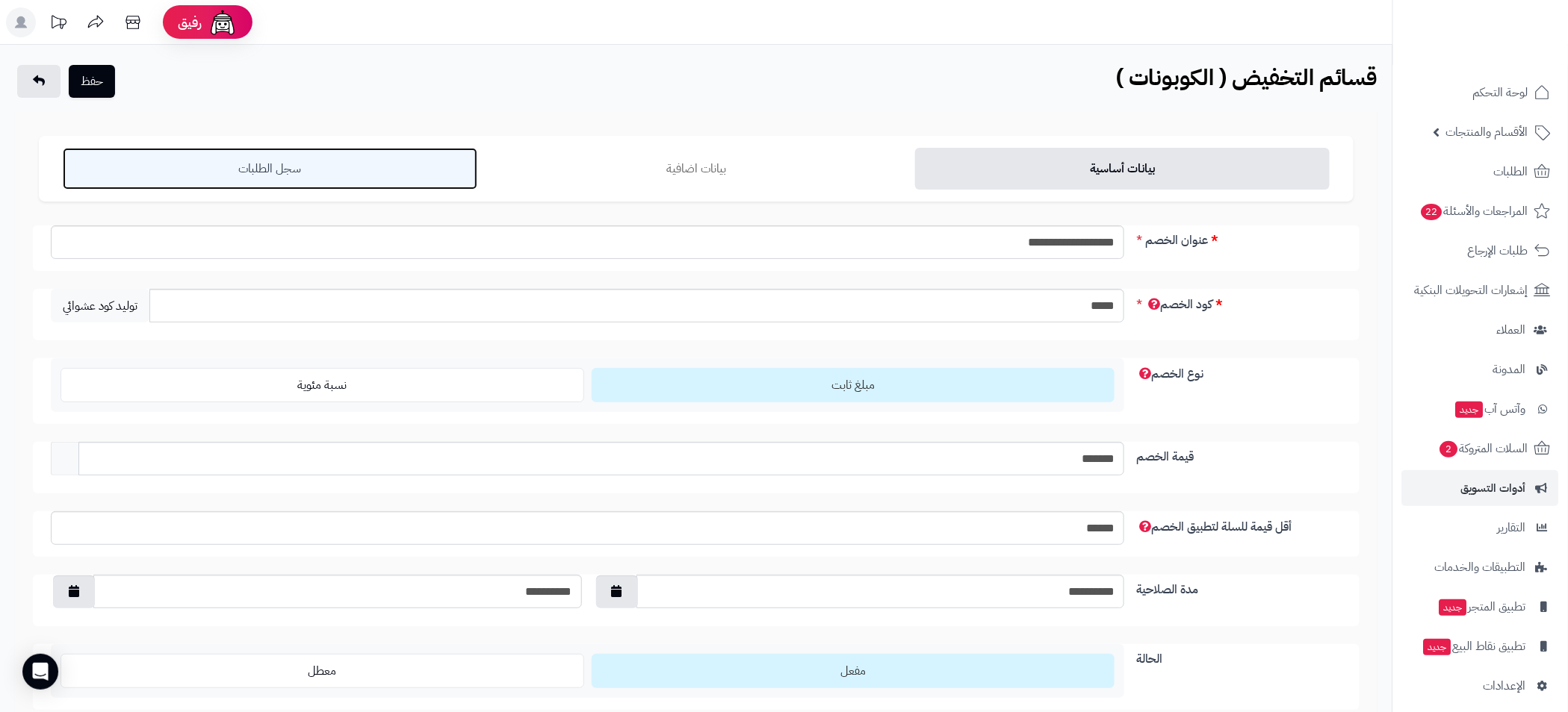
click at [315, 171] on link "سجل الطلبات" at bounding box center [270, 168] width 414 height 42
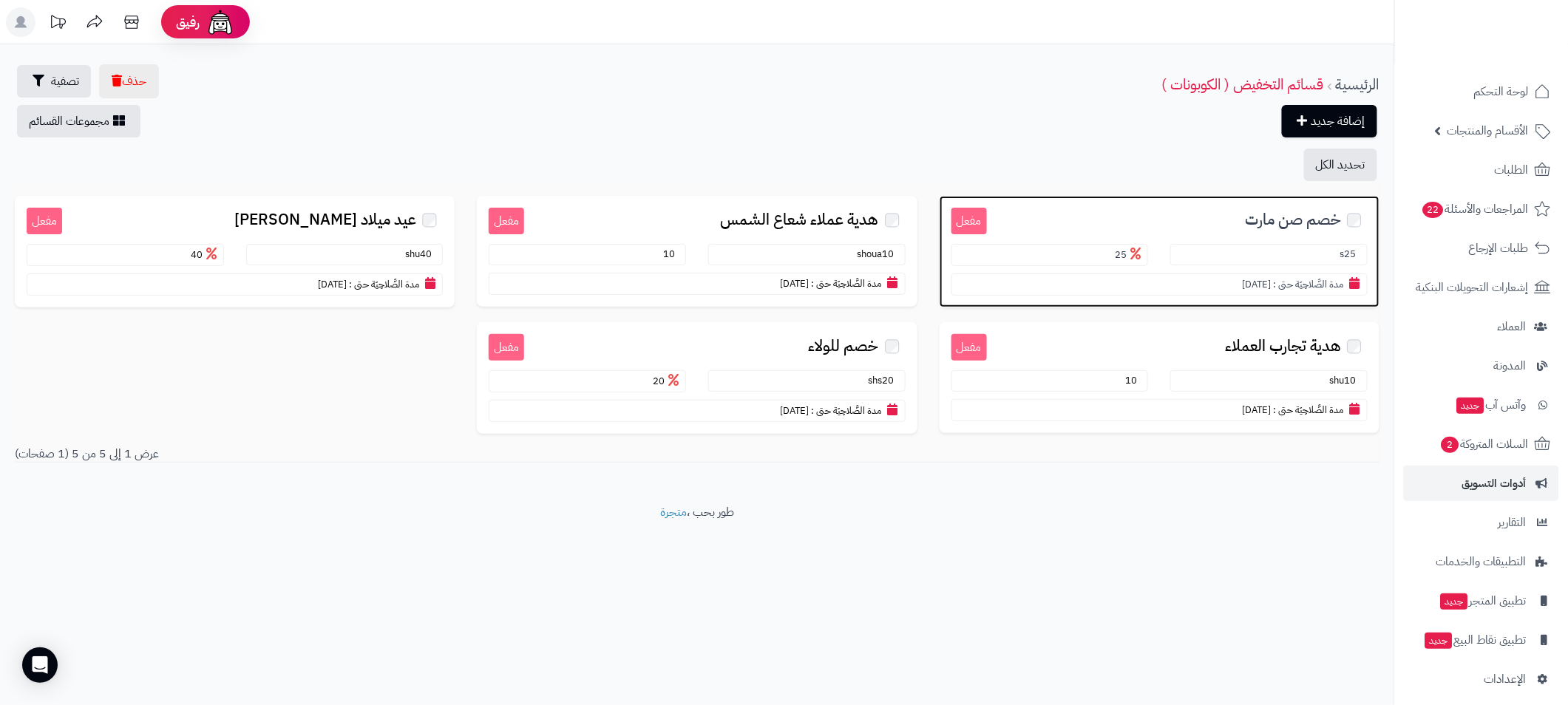
click at [1270, 224] on span "خصم صن مارت" at bounding box center [1292, 219] width 96 height 17
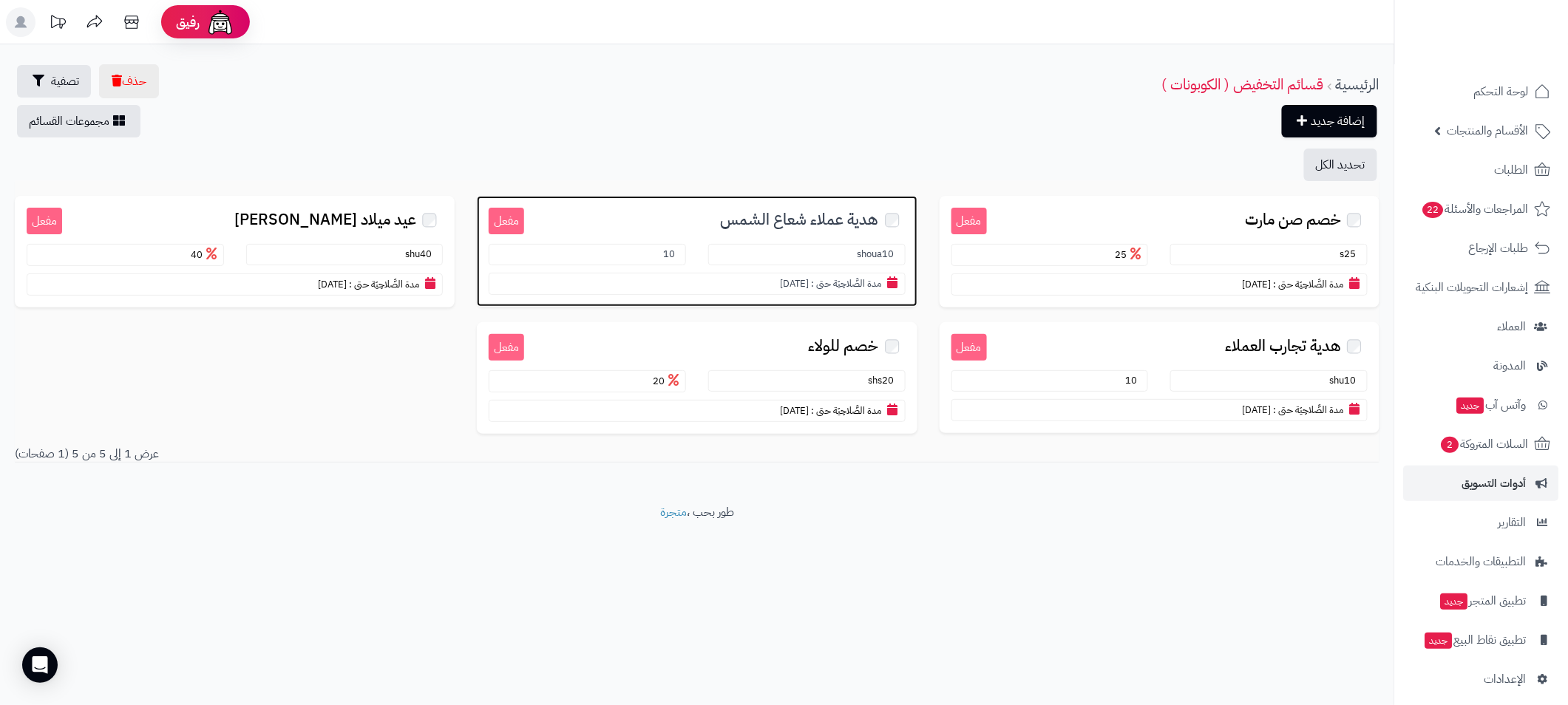
click at [737, 212] on span "هدية عملاء شعاع الشمس" at bounding box center [800, 219] width 158 height 17
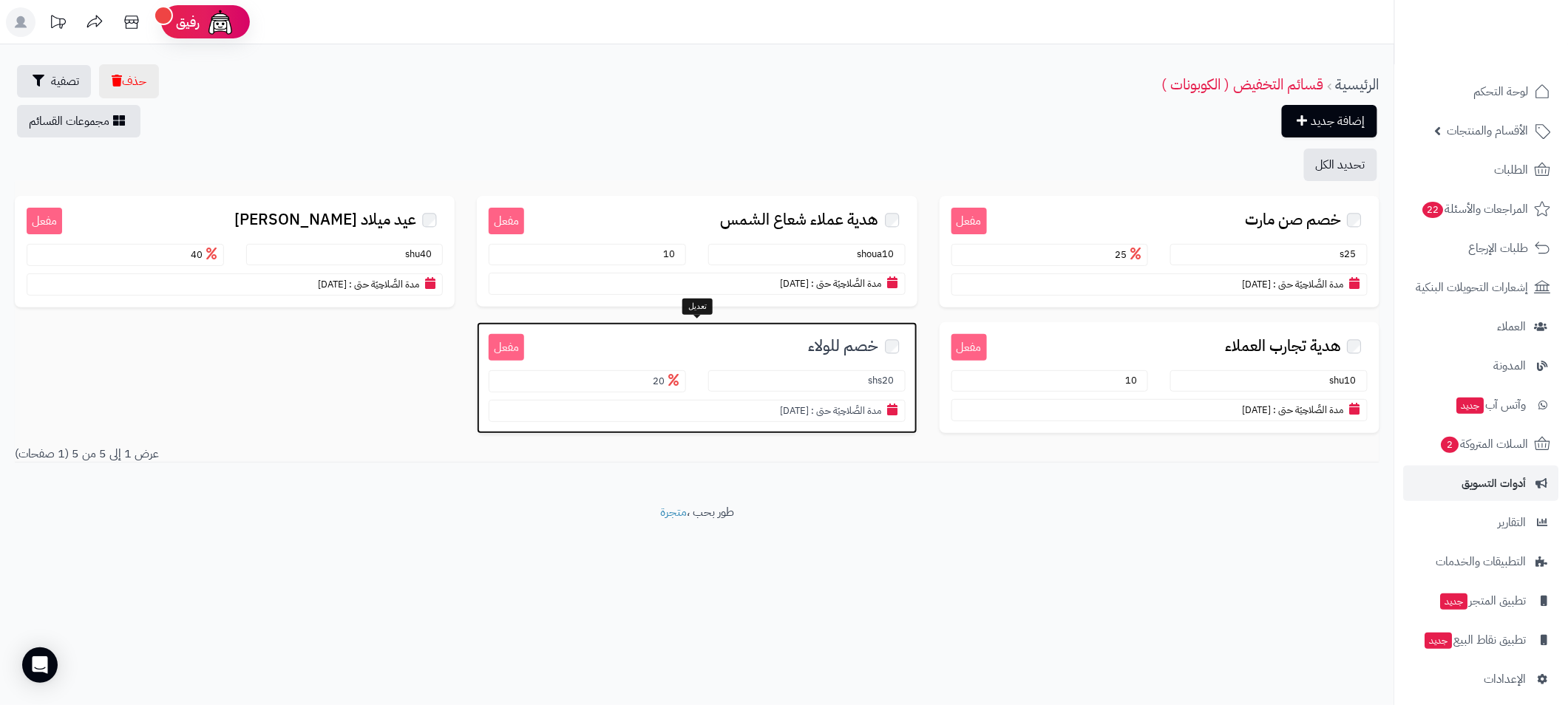
click at [785, 355] on div "مفعل خصم للولاء shs20 20 مدة الصَّلاحِيَة حتى : [DATE]" at bounding box center [696, 378] width 440 height 112
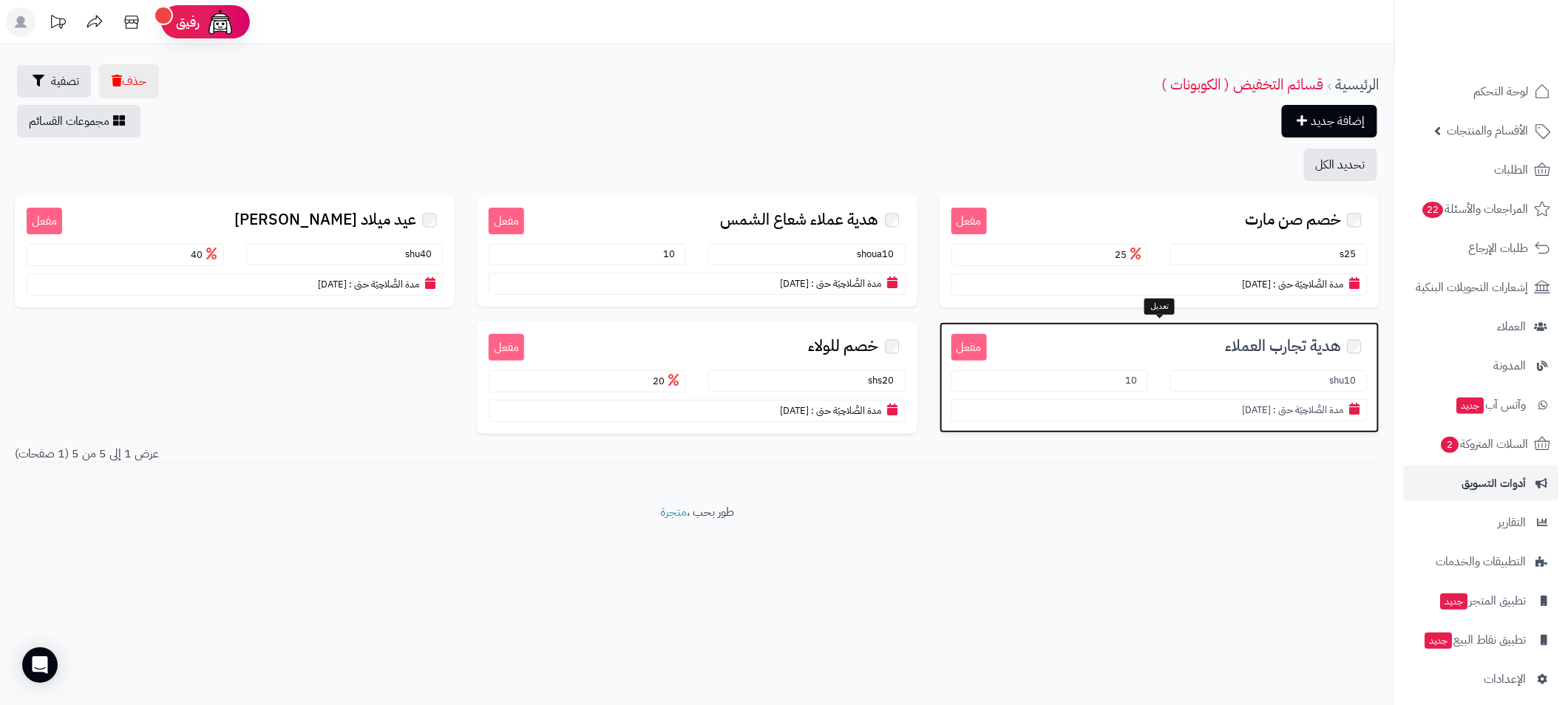
click at [1205, 349] on h3 "هدية تجارب العملاء" at bounding box center [1177, 345] width 381 height 22
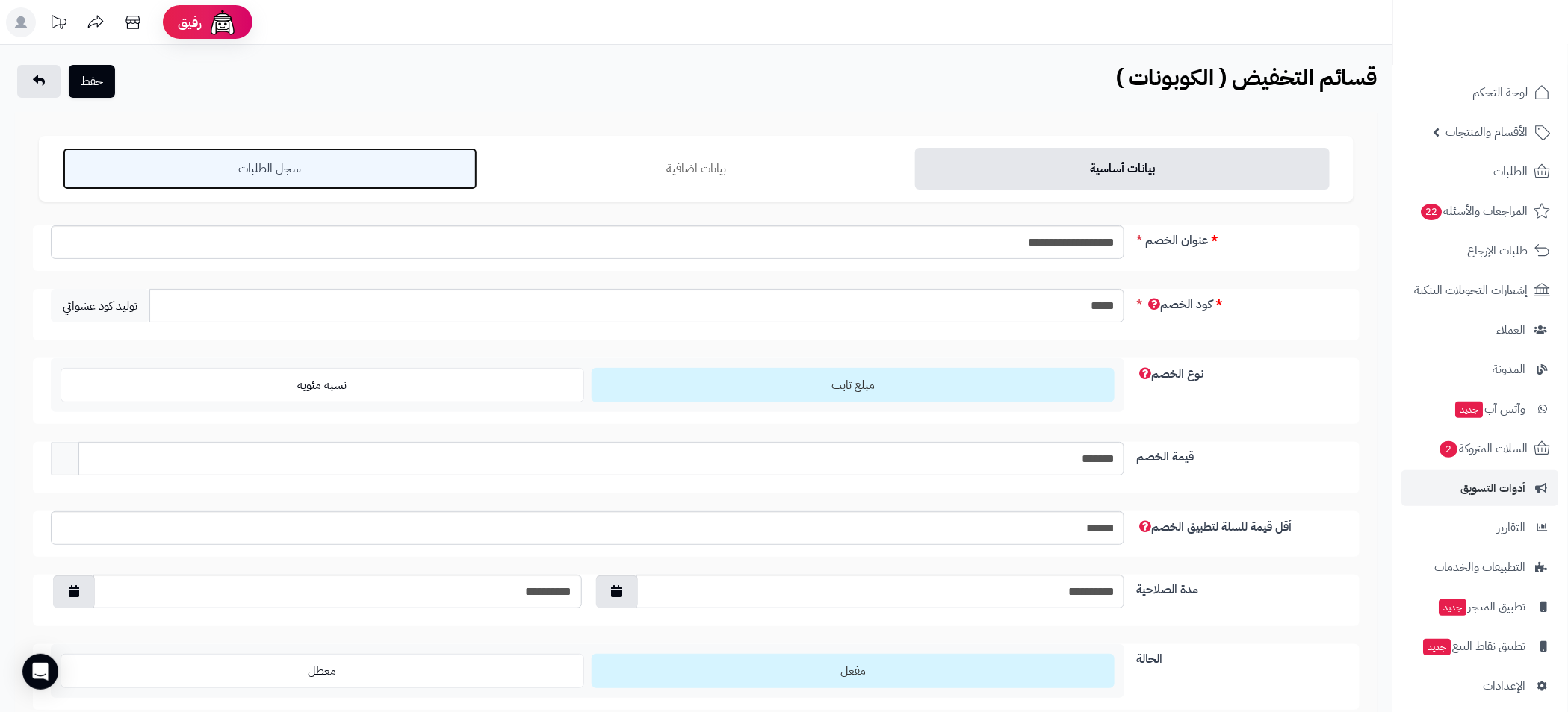
click at [302, 170] on link "سجل الطلبات" at bounding box center [270, 168] width 414 height 42
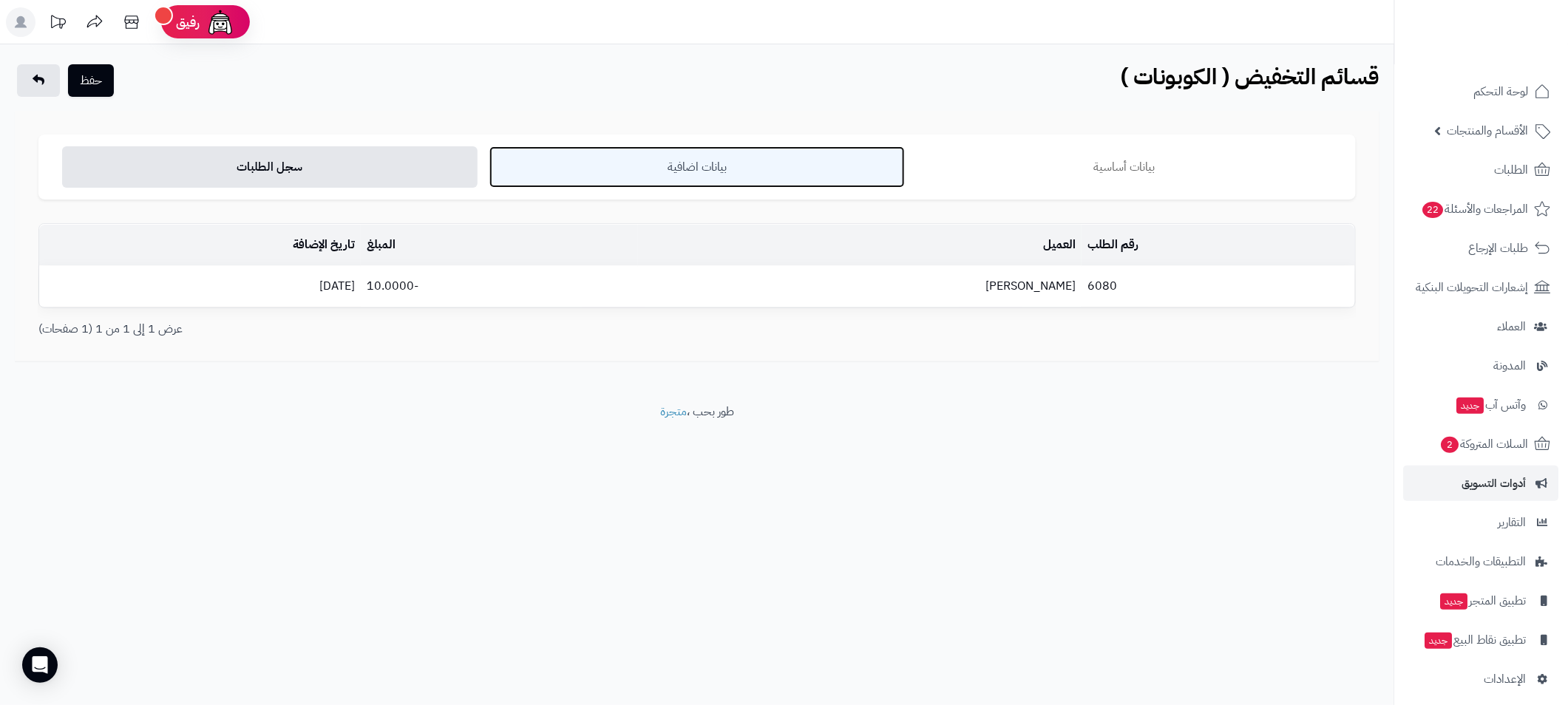
click at [677, 171] on link "بيانات اضافية" at bounding box center [696, 167] width 415 height 41
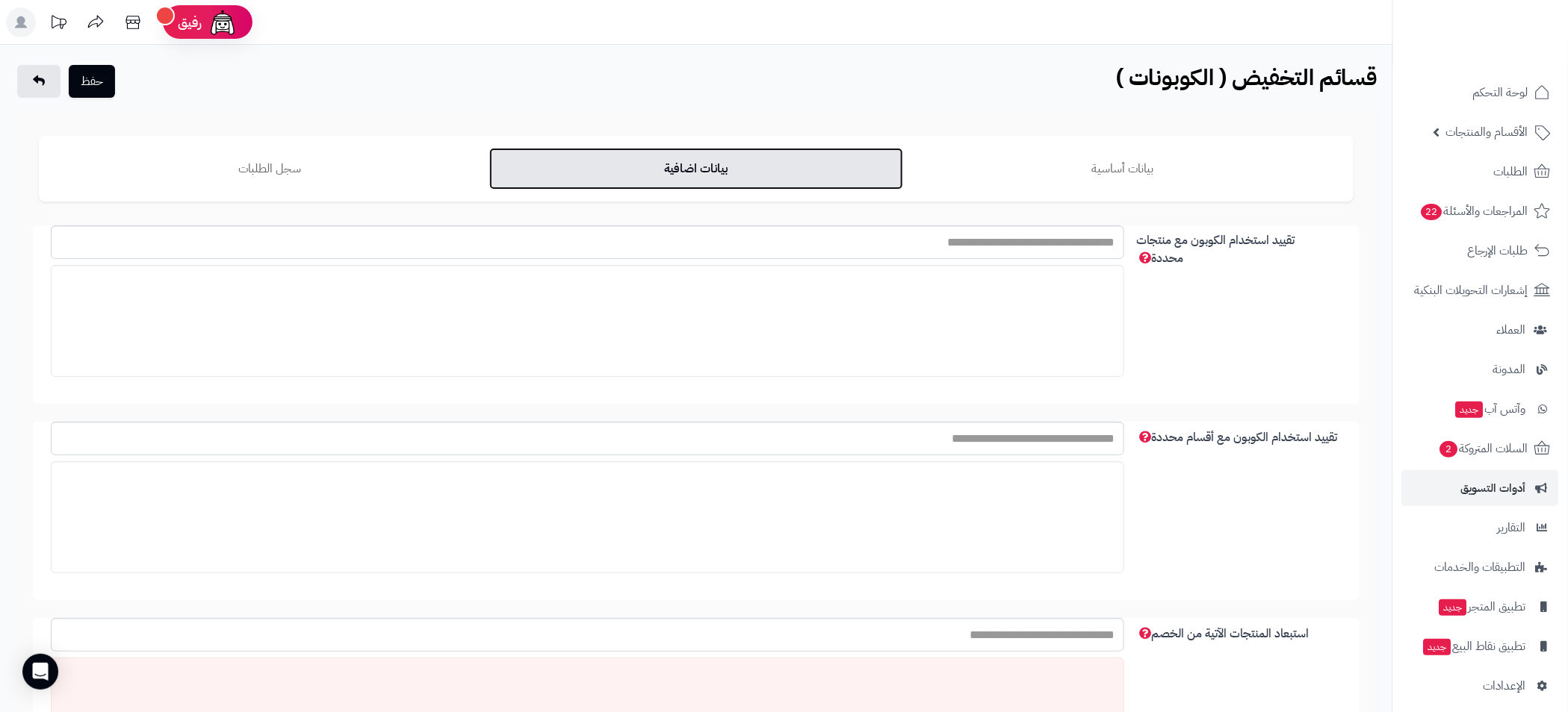
scroll to position [1610, 0]
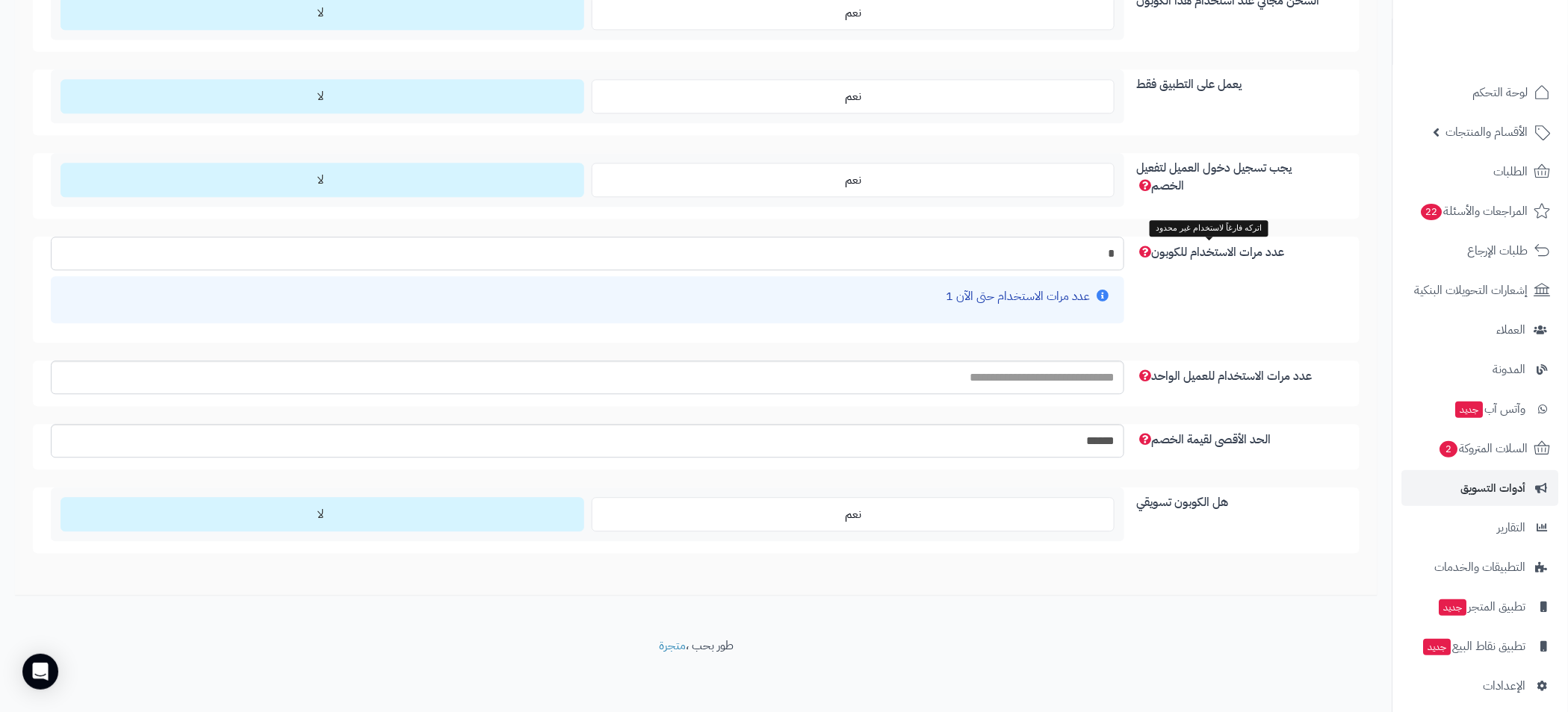
drag, startPoint x: 1111, startPoint y: 251, endPoint x: 1157, endPoint y: 251, distance: 46.0
click at [1157, 251] on div "عدد مرات الاستخدام للكوبون * عدد مرات الاستخدام حتى الآن 1" at bounding box center [696, 290] width 1327 height 106
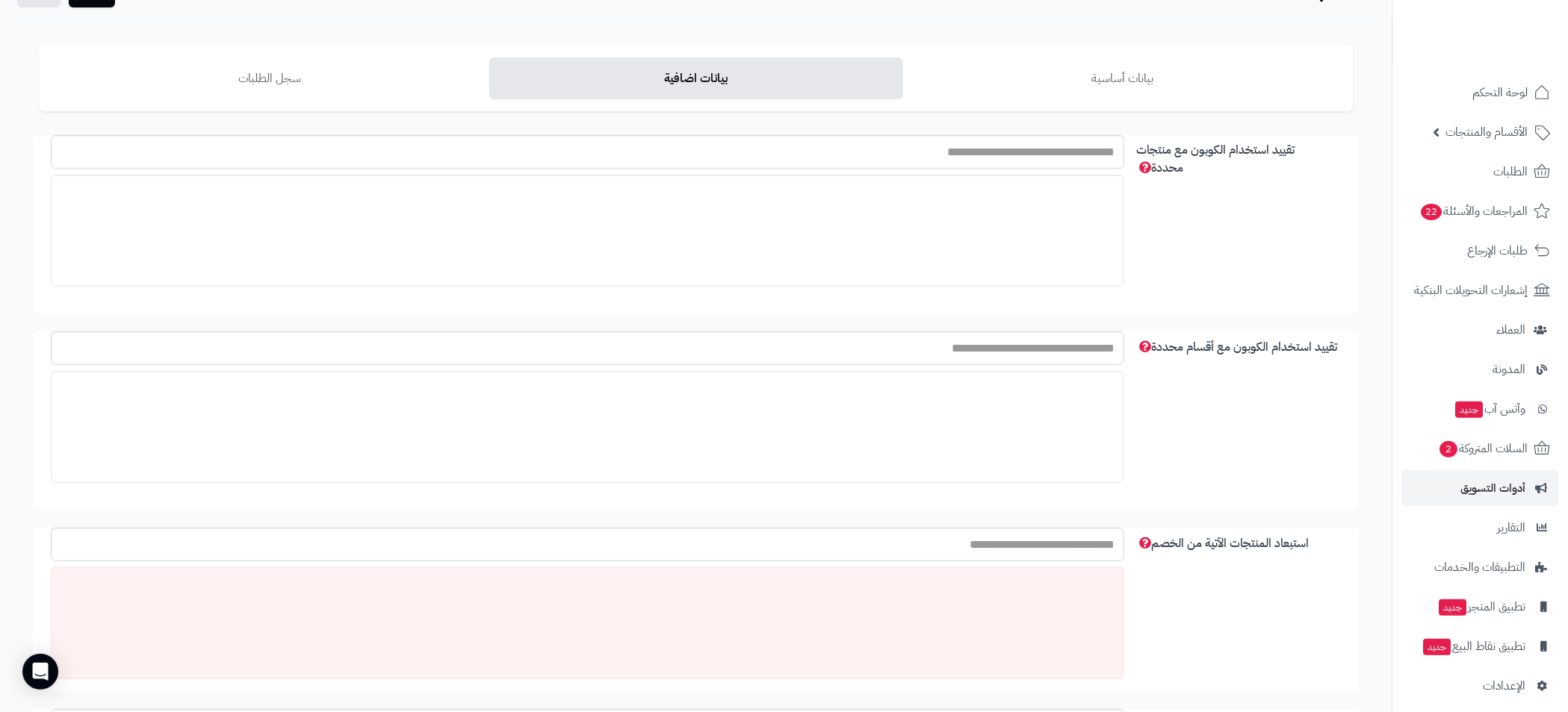
scroll to position [0, 0]
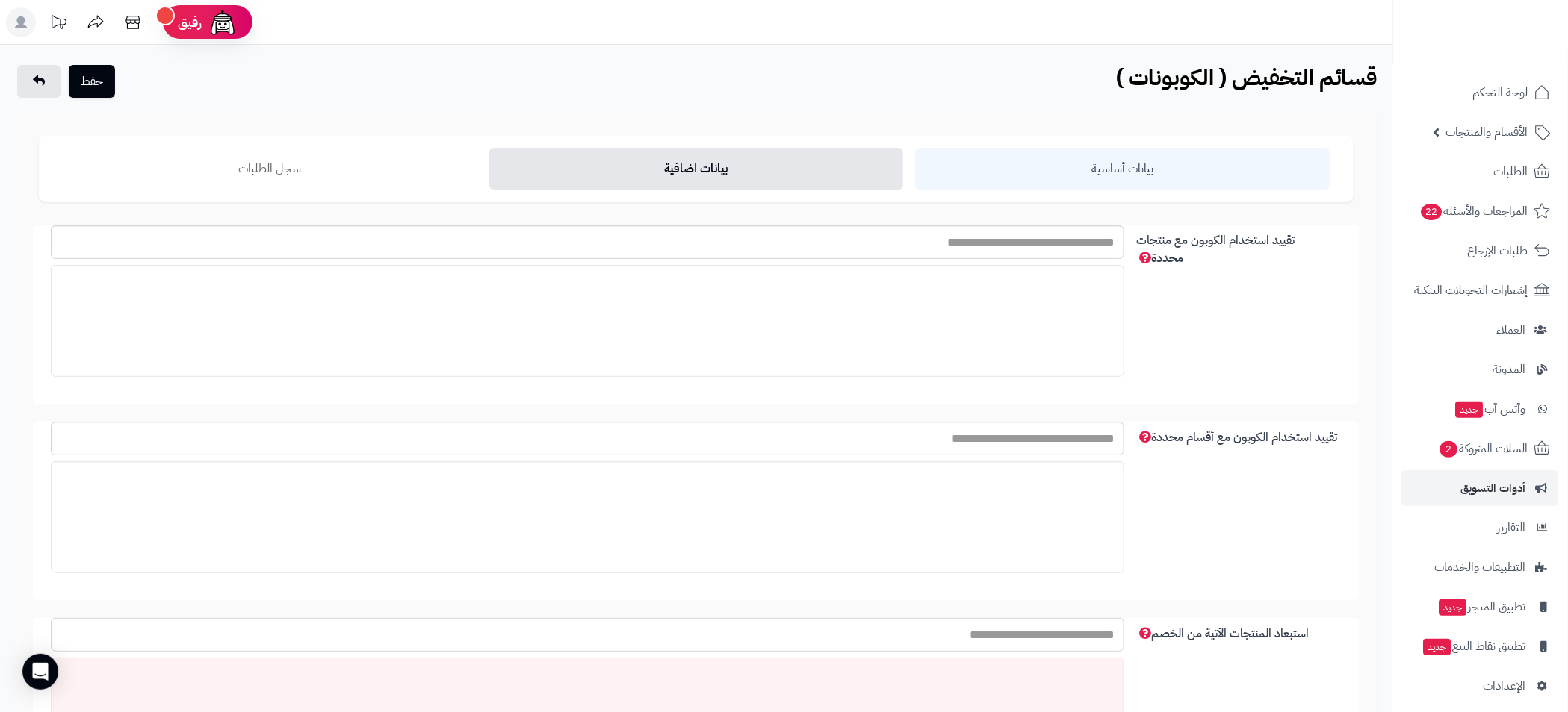
type input "*"
click at [1114, 163] on link "بيانات أساسية" at bounding box center [1122, 168] width 414 height 42
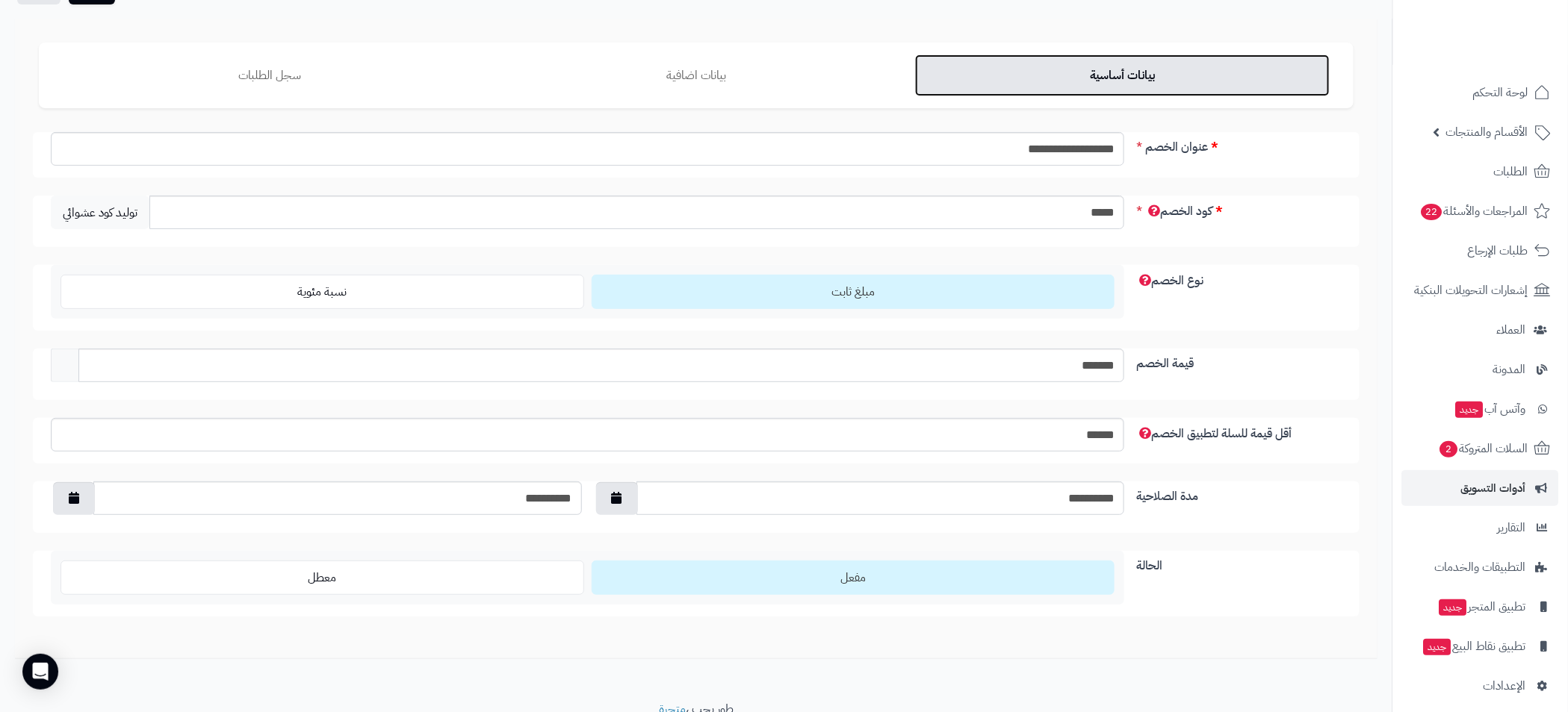
scroll to position [156, 0]
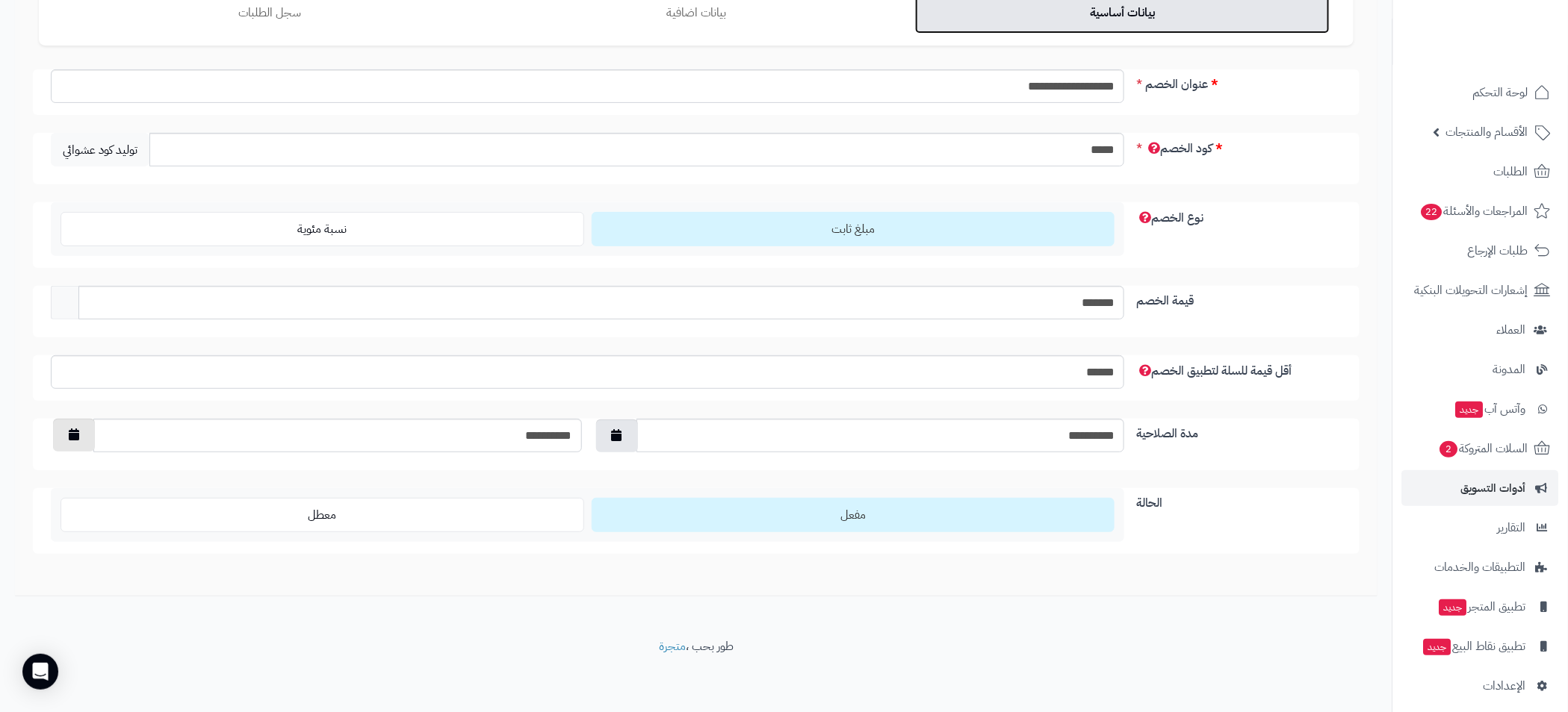
click at [77, 439] on icon "button" at bounding box center [74, 434] width 11 height 12
click at [151, 530] on td "8" at bounding box center [144, 536] width 27 height 22
type input "**********"
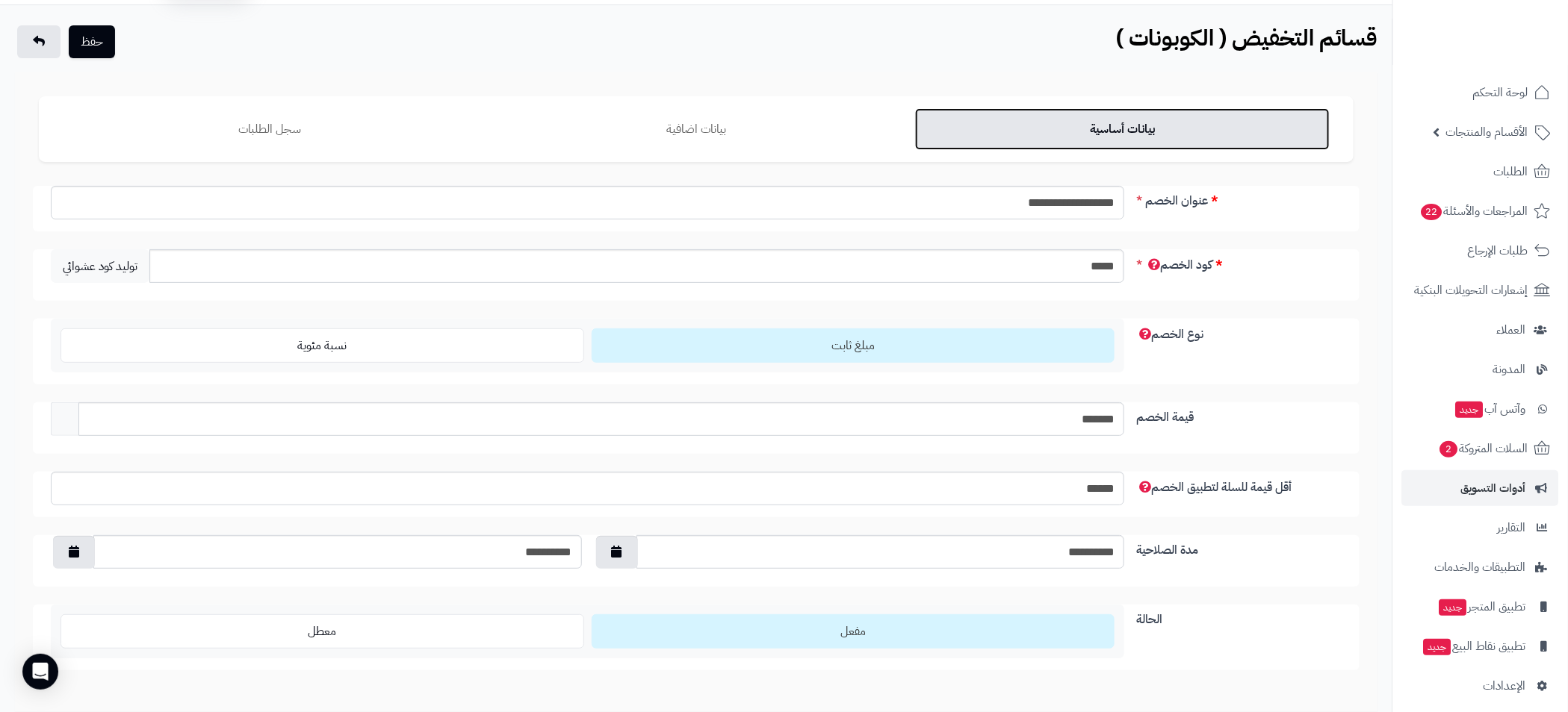
scroll to position [0, 0]
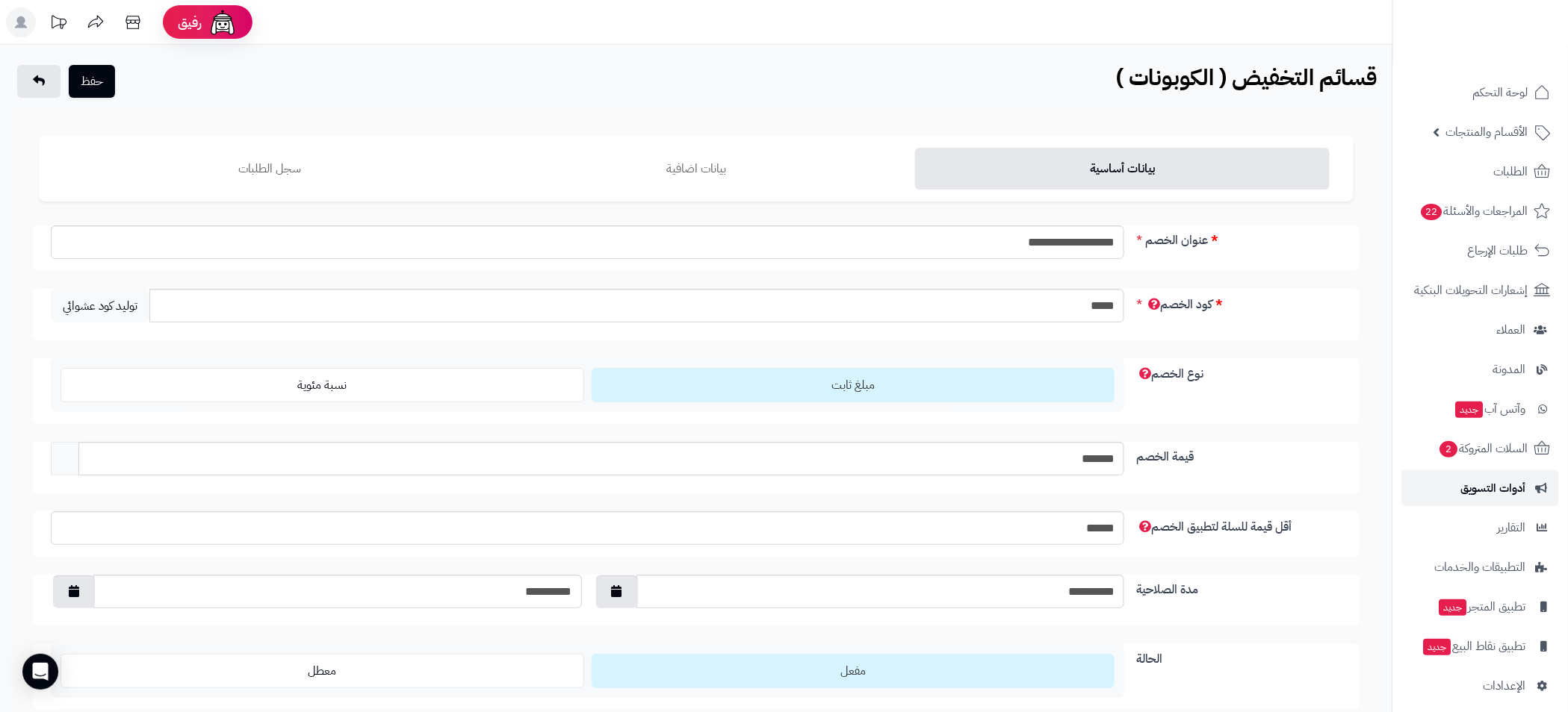
click at [1495, 490] on span "أدوات التسويق" at bounding box center [1493, 489] width 65 height 21
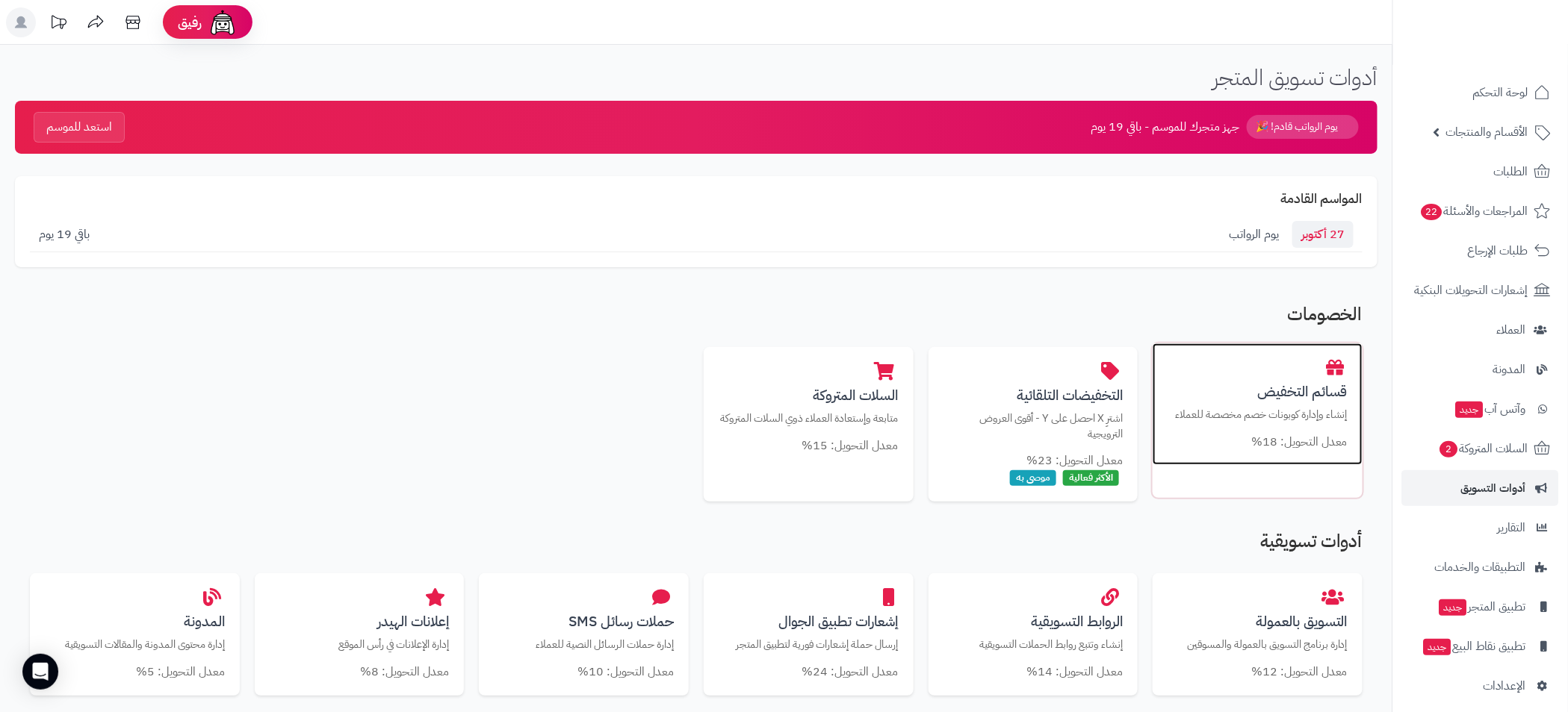
click at [1307, 427] on div "قسائم التخفيض إنشاء وإدارة كوبونات خصم مخصصة للعملاء معدل التحويل: 18%" at bounding box center [1257, 404] width 210 height 122
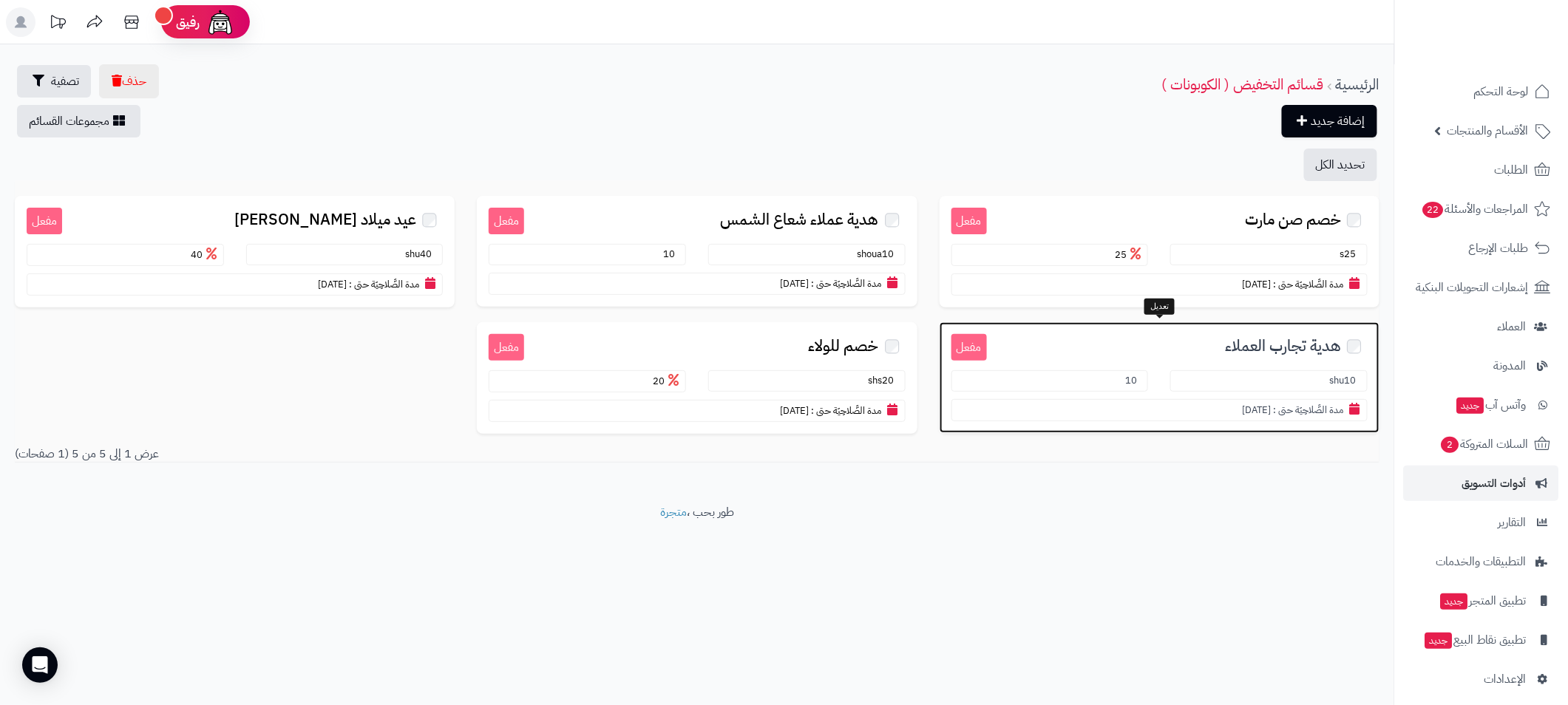
click at [1042, 342] on h3 "هدية تجارب العملاء" at bounding box center [1177, 345] width 381 height 22
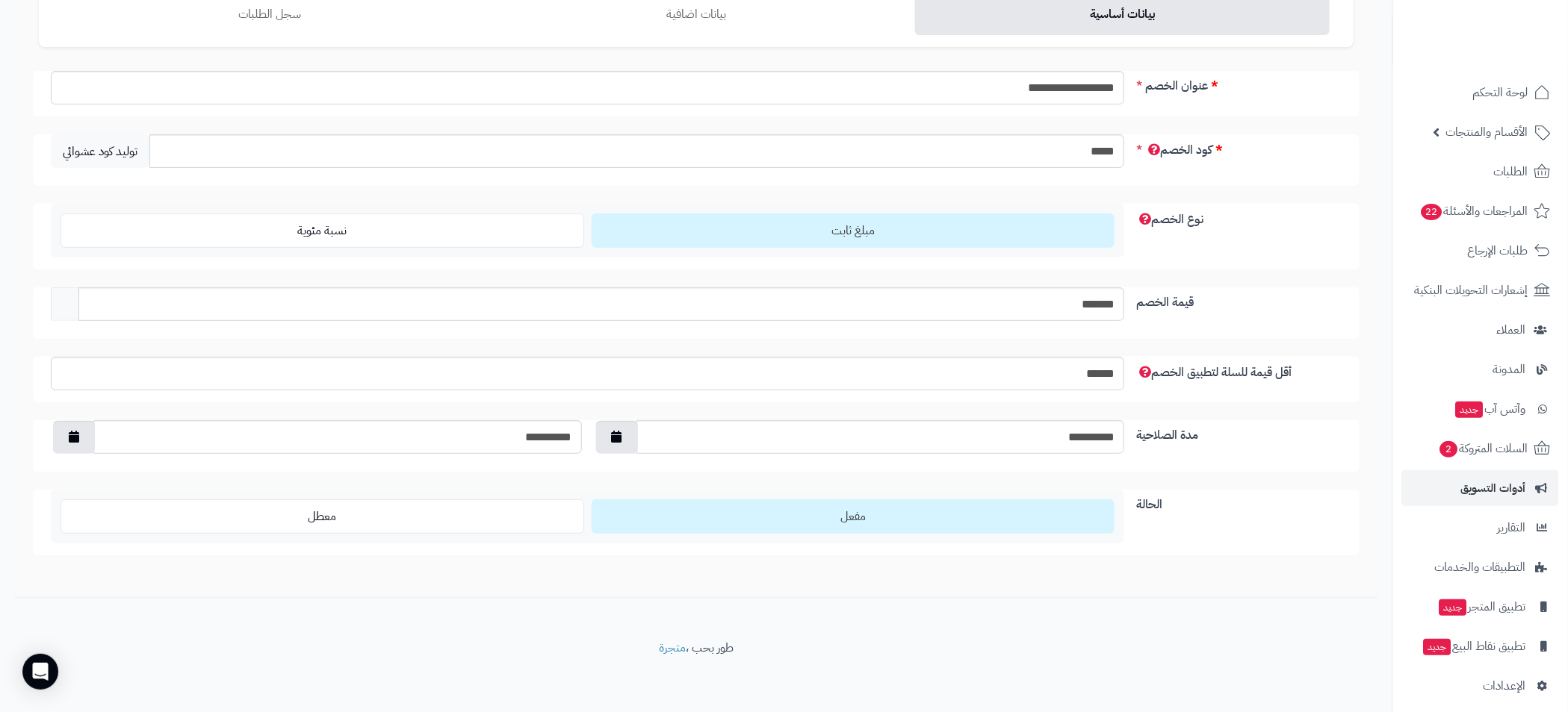
scroll to position [156, 0]
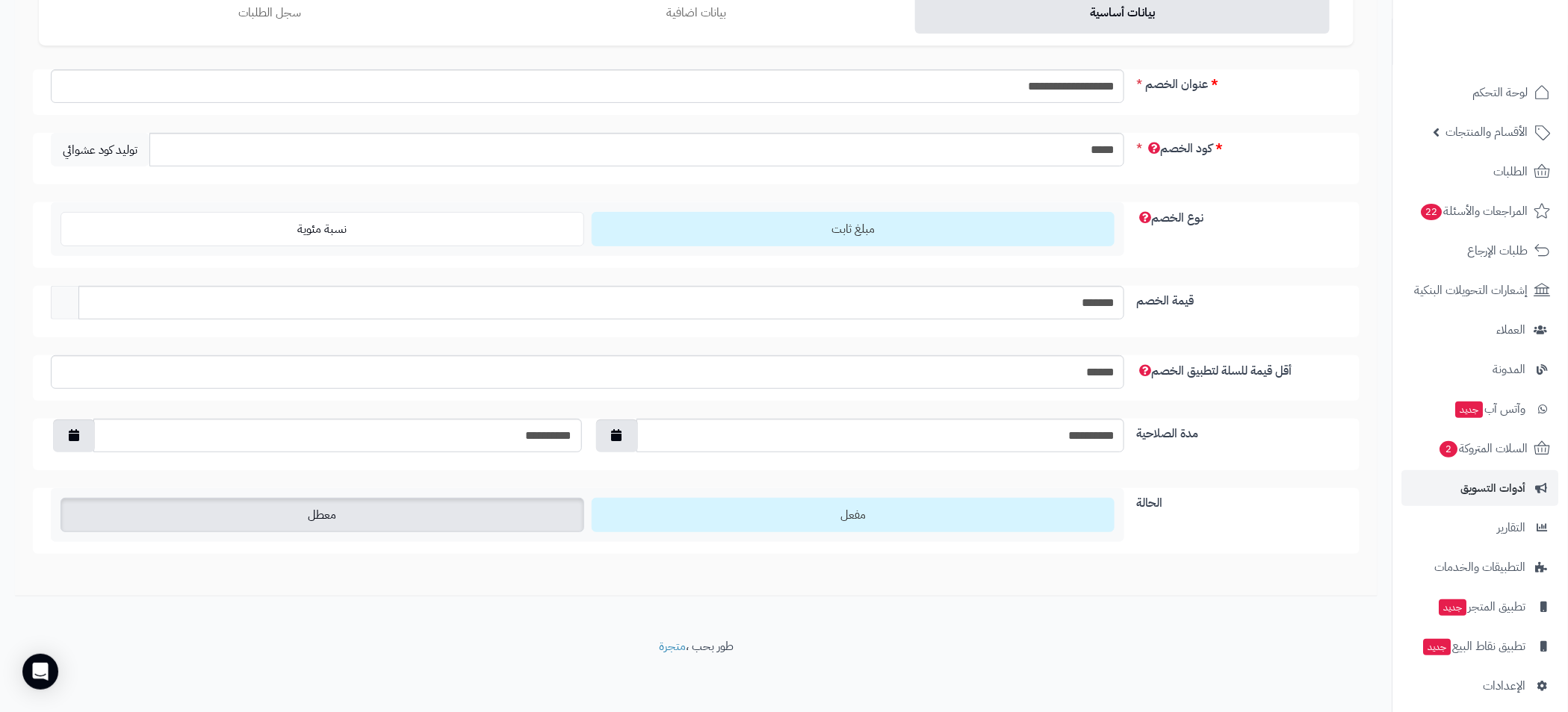
click at [329, 524] on label "معطل" at bounding box center [322, 515] width 523 height 35
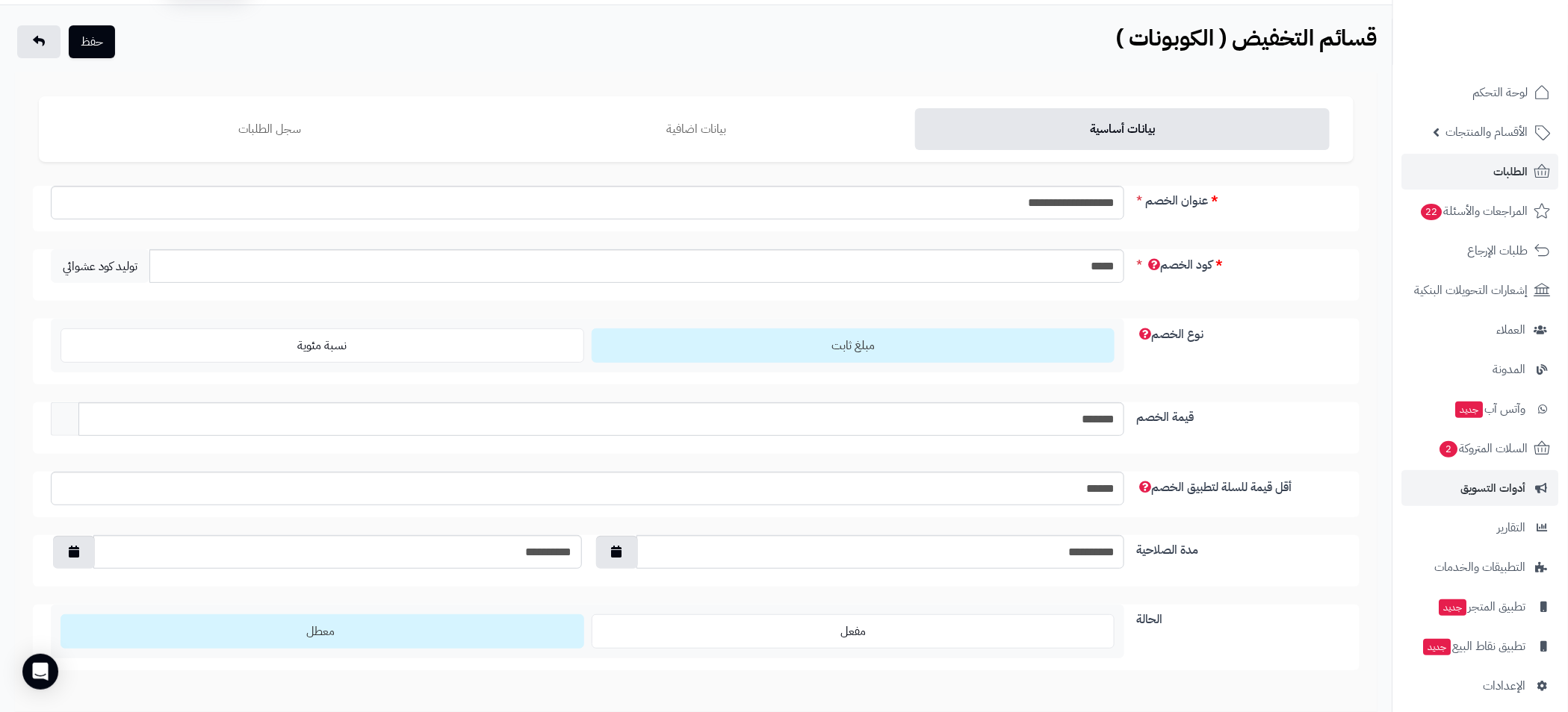
scroll to position [0, 0]
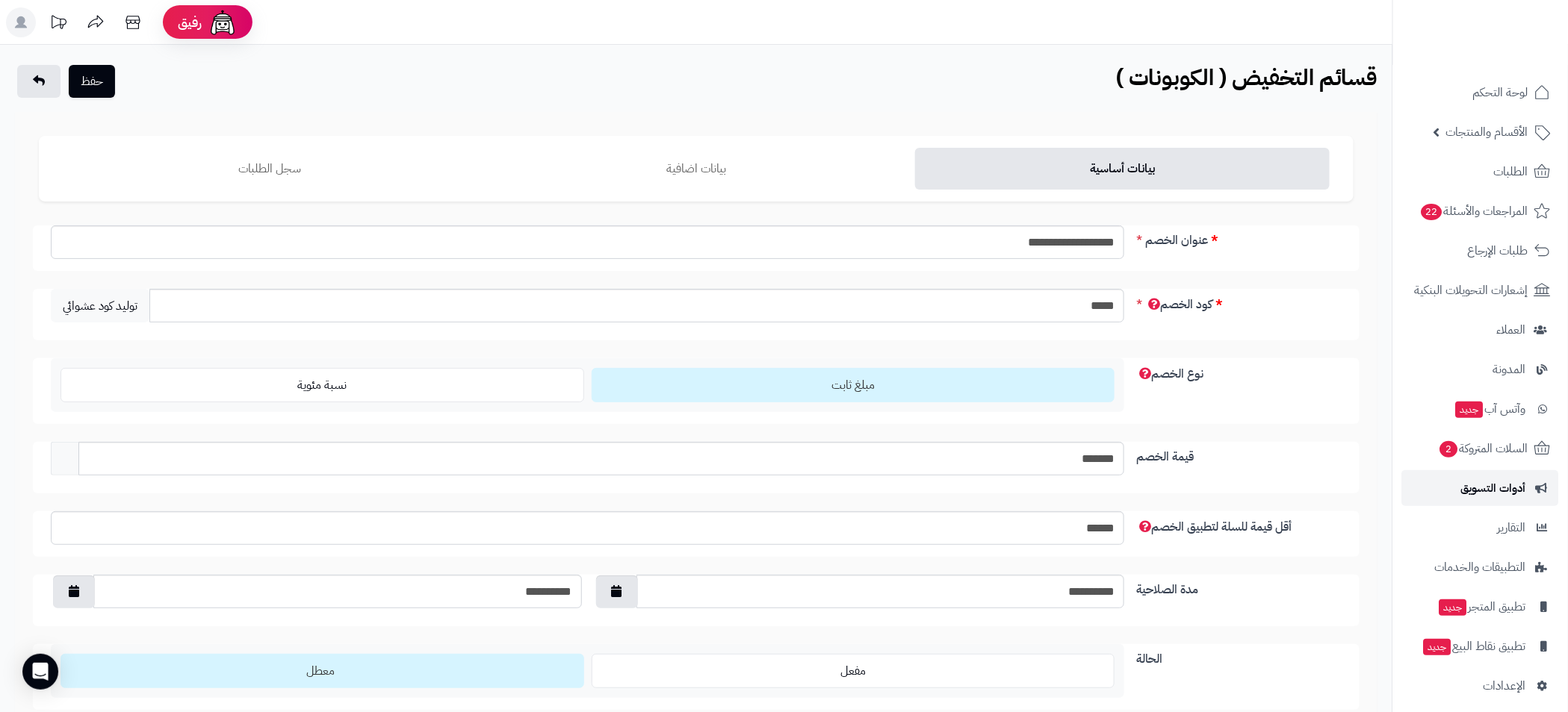
click at [1506, 479] on span "أدوات التسويق" at bounding box center [1493, 489] width 65 height 21
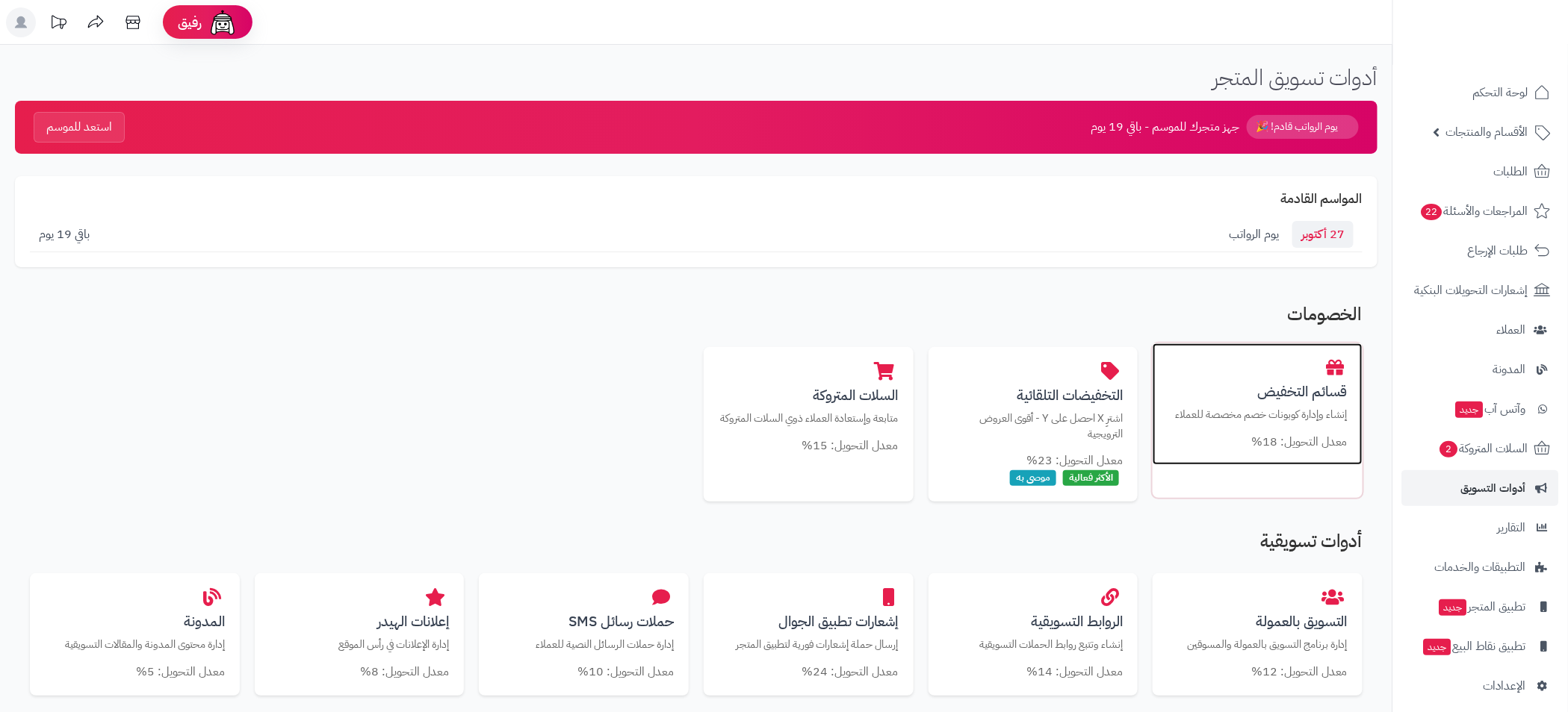
click at [1266, 407] on p "إنشاء وإدارة كوبونات خصم مخصصة للعملاء" at bounding box center [1257, 415] width 180 height 16
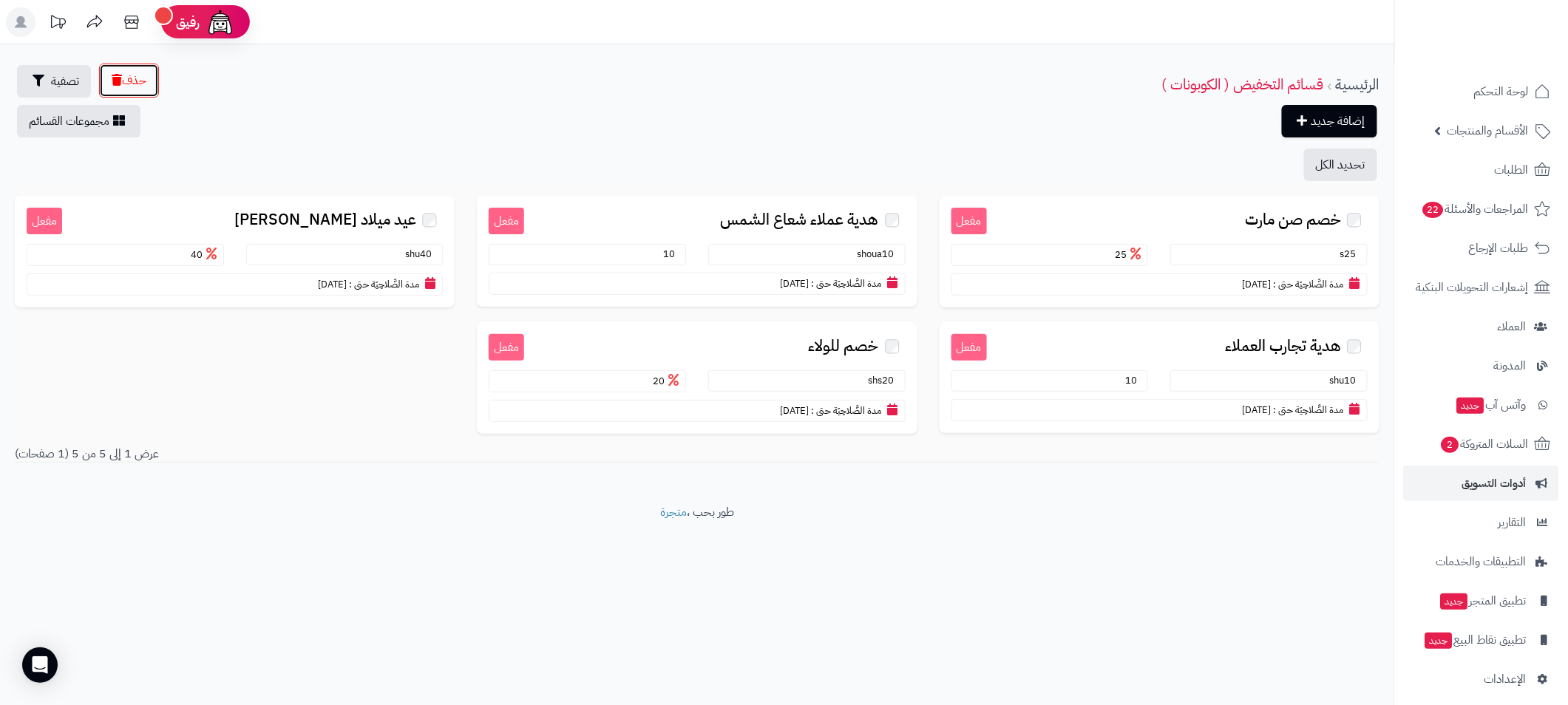
click at [134, 68] on button "حذف" at bounding box center [129, 80] width 60 height 34
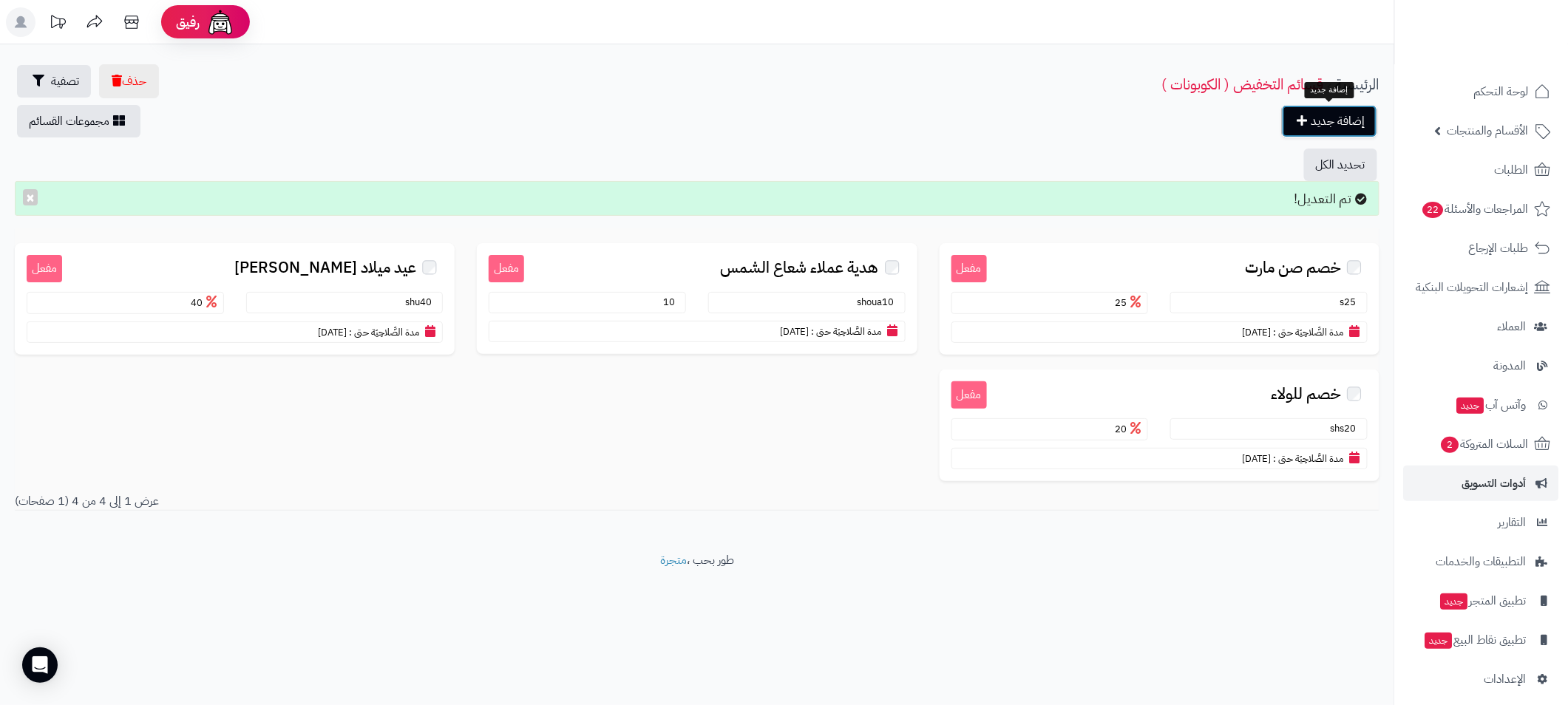
click at [1353, 129] on link "إضافة جديد" at bounding box center [1329, 121] width 96 height 32
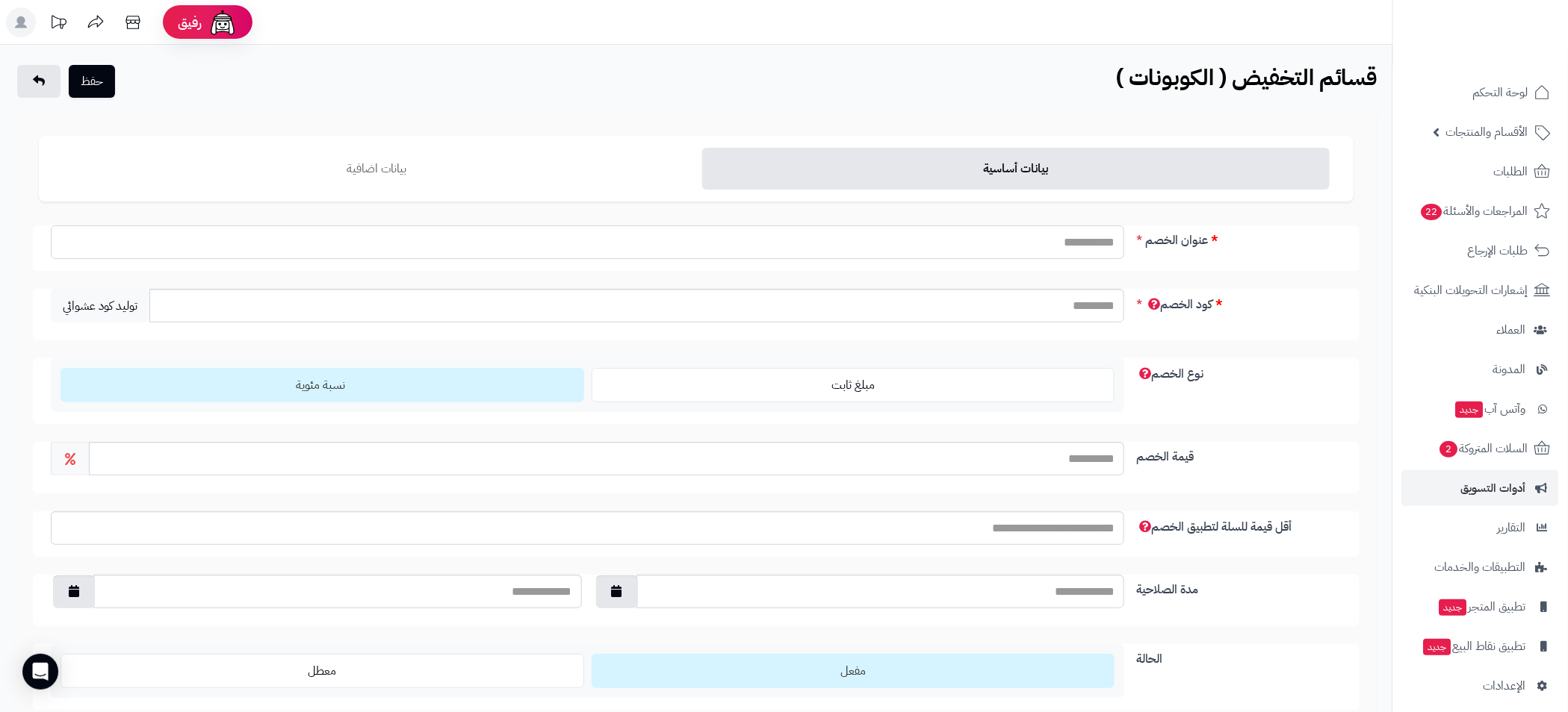
click at [1070, 245] on input "عنوان الخصم" at bounding box center [587, 242] width 1073 height 34
click at [1070, 245] on input "**********" at bounding box center [587, 242] width 1073 height 34
type input "**********"
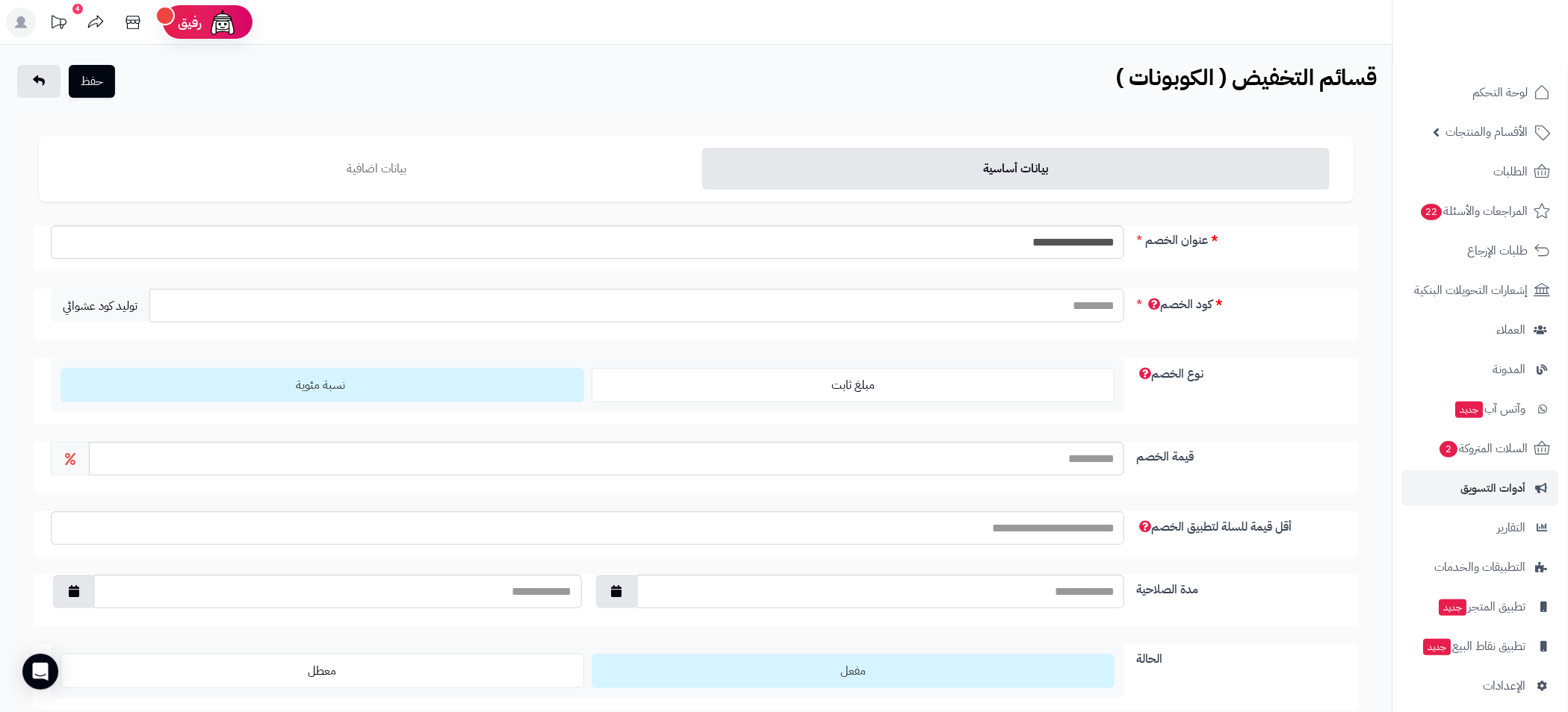
click at [1102, 317] on input "كود الخصم" at bounding box center [636, 306] width 975 height 34
click at [109, 305] on span "توليد كود عشوائي" at bounding box center [99, 306] width 98 height 34
click at [115, 311] on span "توليد كود عشوائي" at bounding box center [99, 306] width 98 height 34
click at [115, 310] on span "توليد كود عشوائي" at bounding box center [99, 306] width 98 height 34
click at [114, 301] on span "توليد كود عشوائي" at bounding box center [99, 306] width 98 height 34
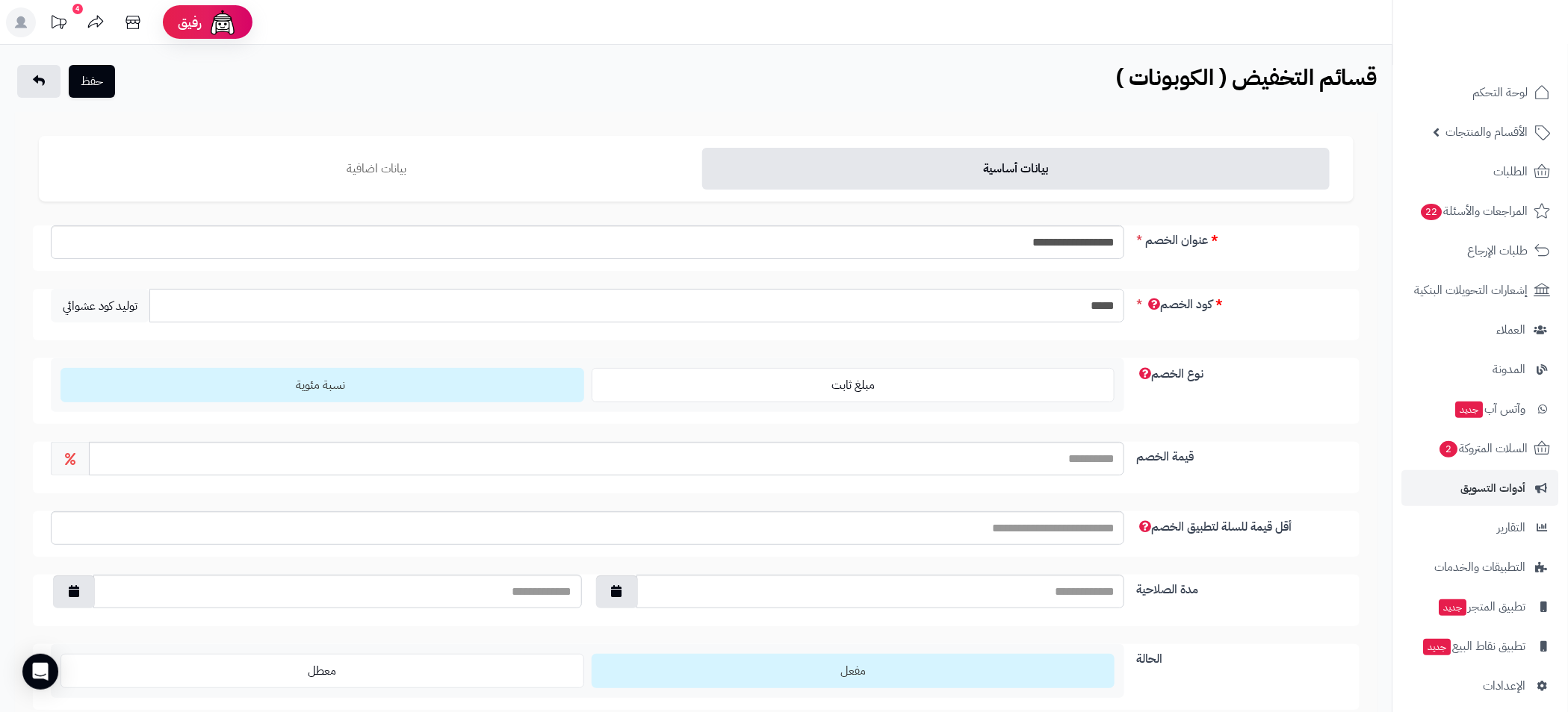
click at [1099, 301] on input "*****" at bounding box center [636, 306] width 975 height 34
click at [1109, 307] on input "*******" at bounding box center [636, 306] width 975 height 34
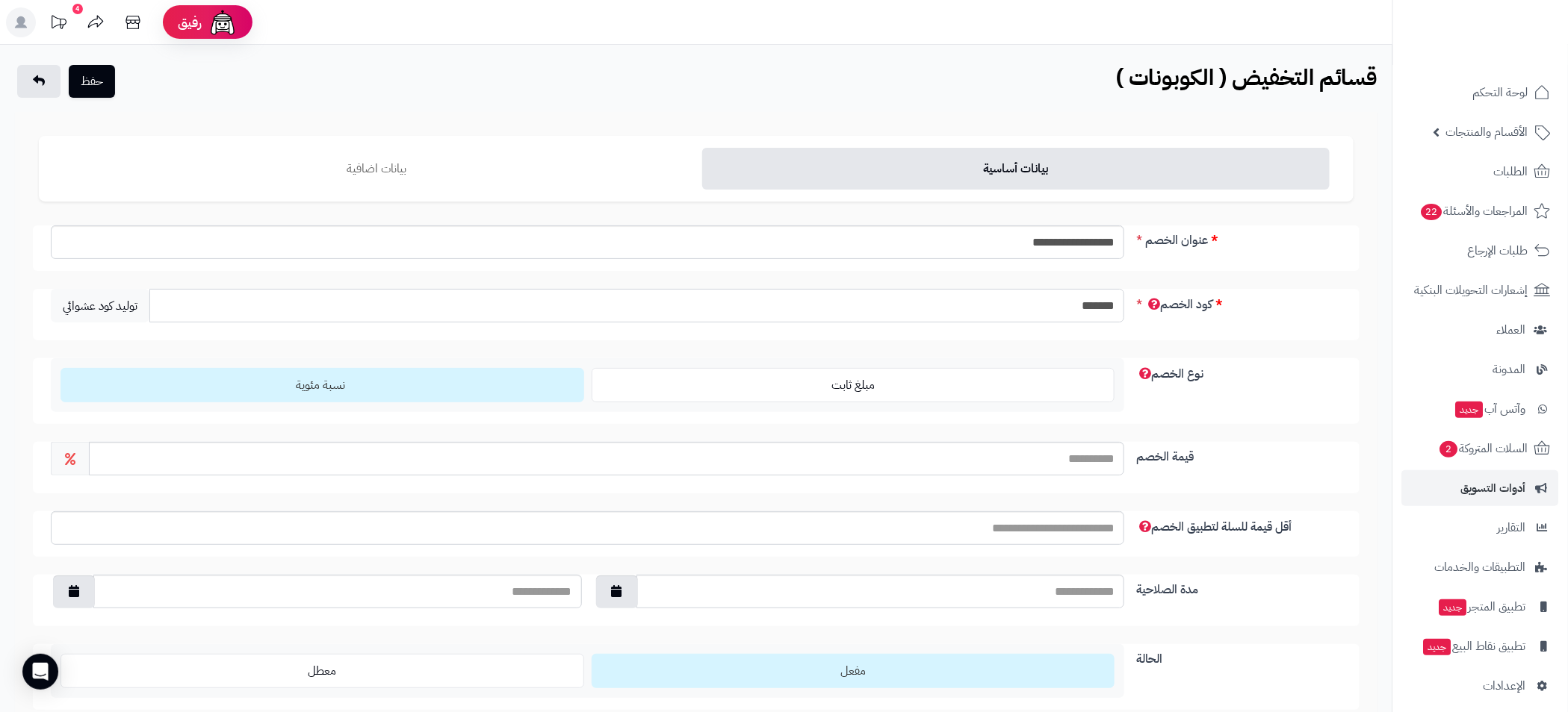
click at [1109, 307] on input "*******" at bounding box center [636, 306] width 975 height 34
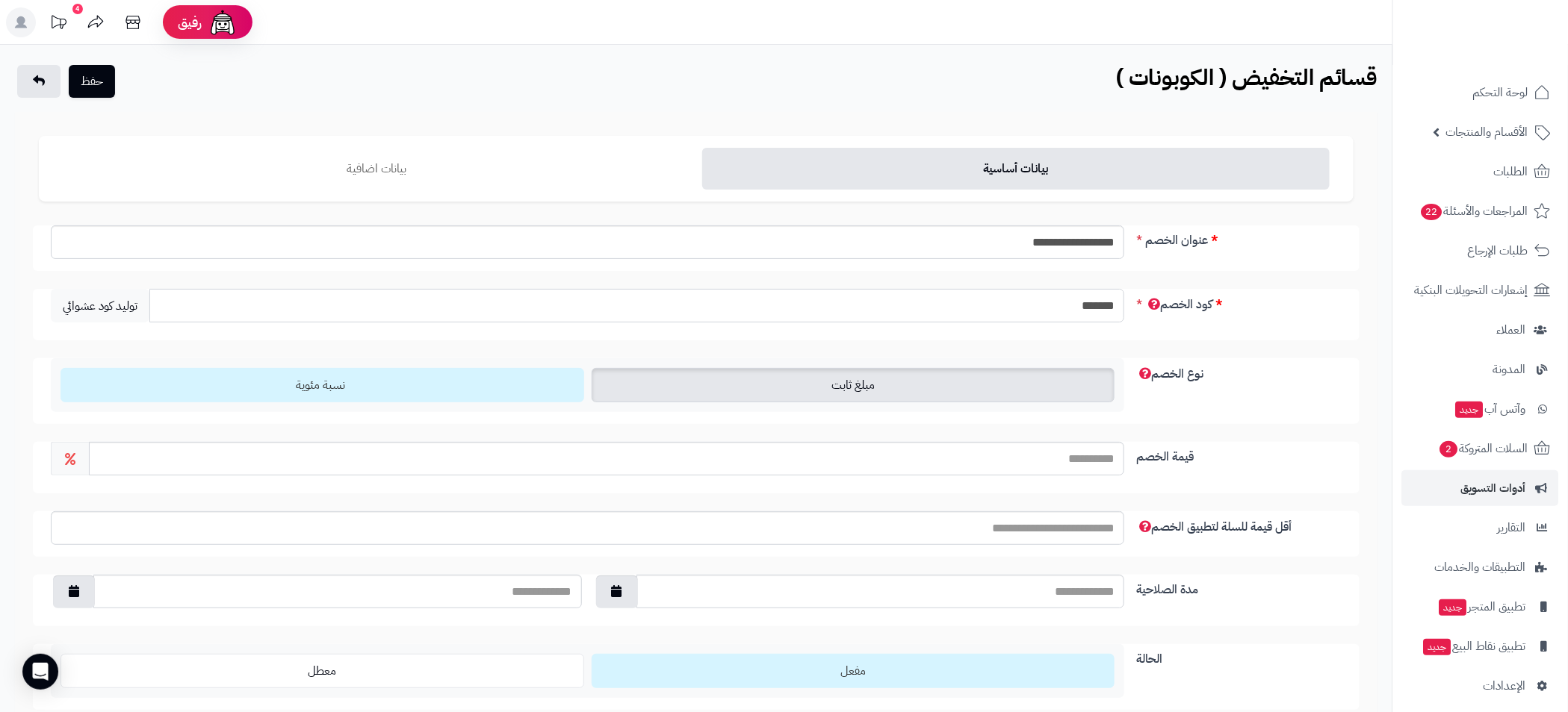
type input "*******"
click at [819, 390] on label "مبلغ ثابت" at bounding box center [853, 385] width 523 height 35
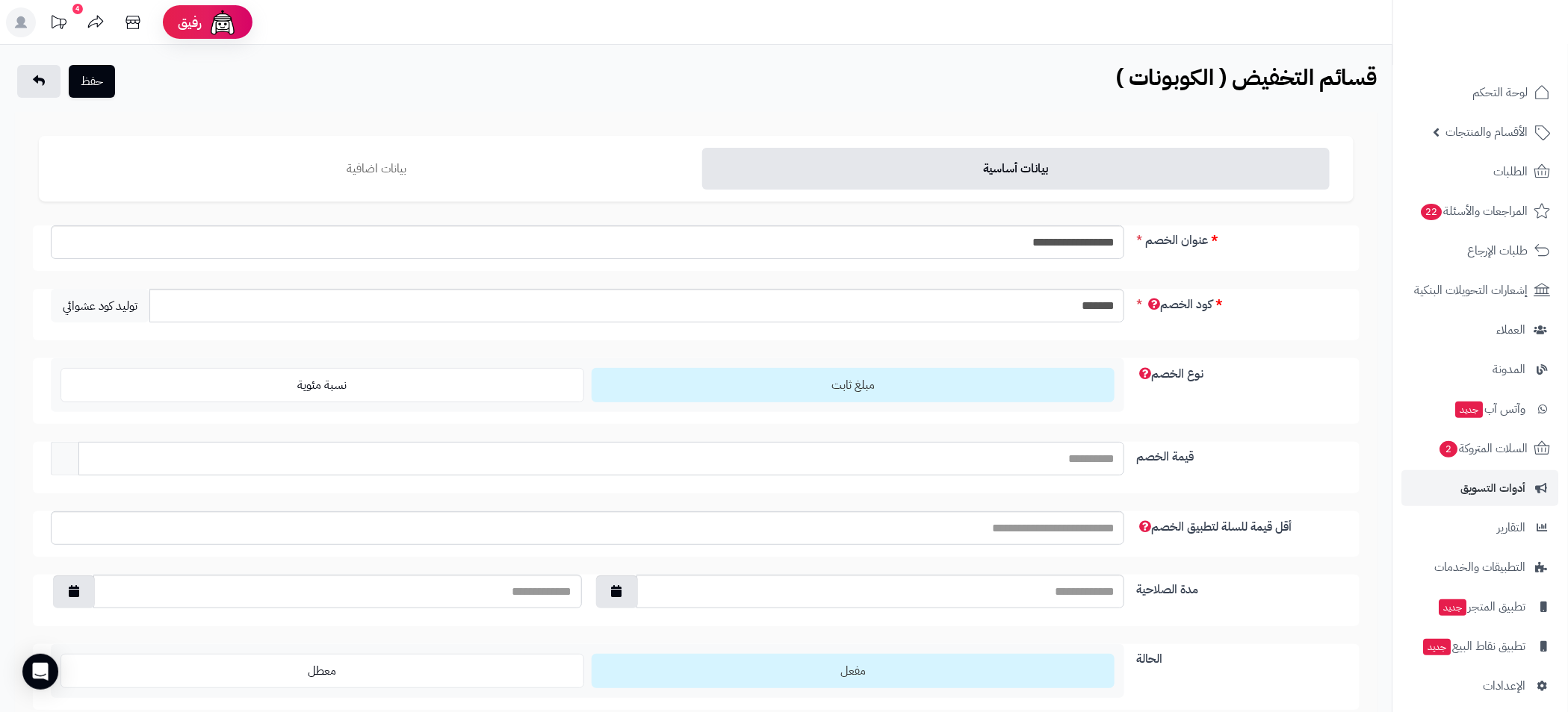
click at [1054, 461] on input "قيمة الخصم" at bounding box center [600, 459] width 1046 height 34
type input "**"
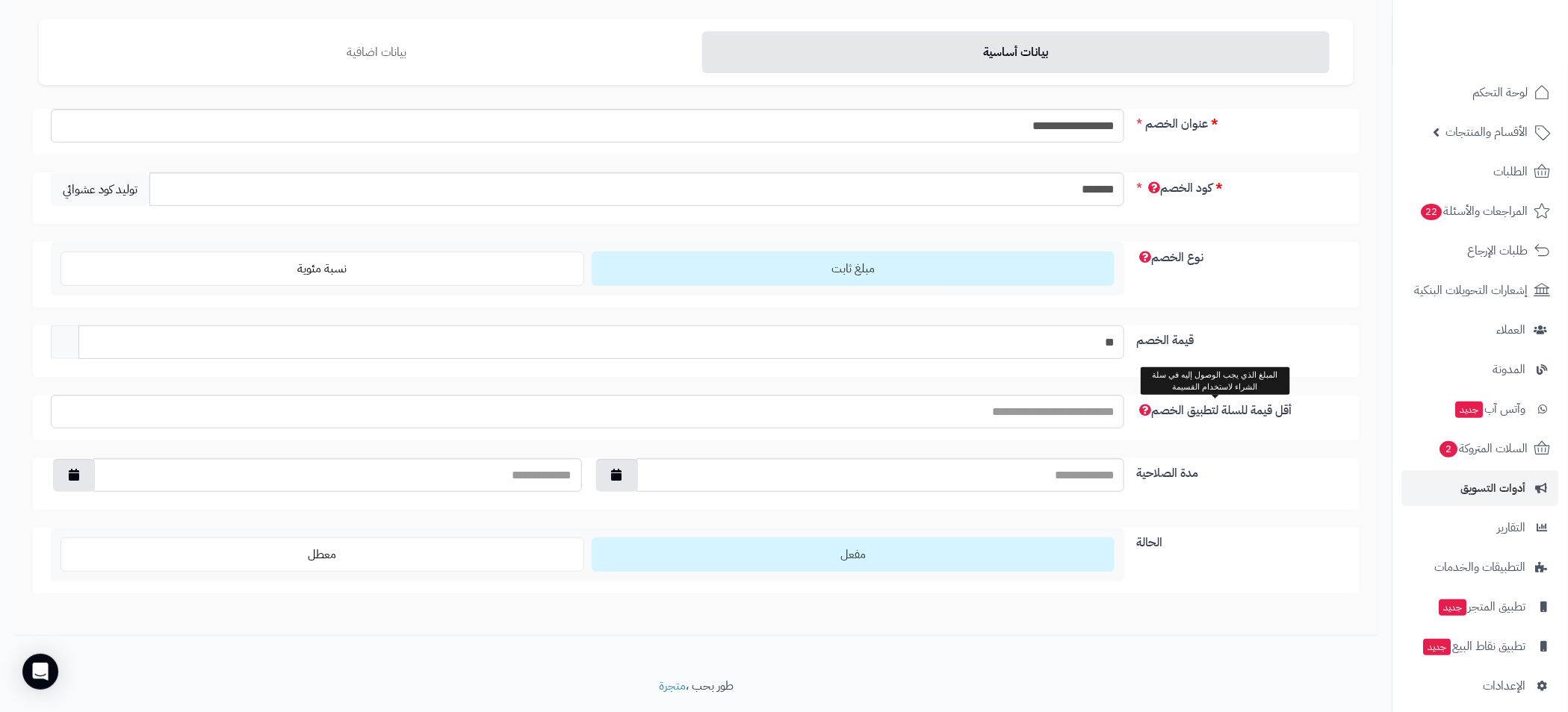
scroll to position [156, 0]
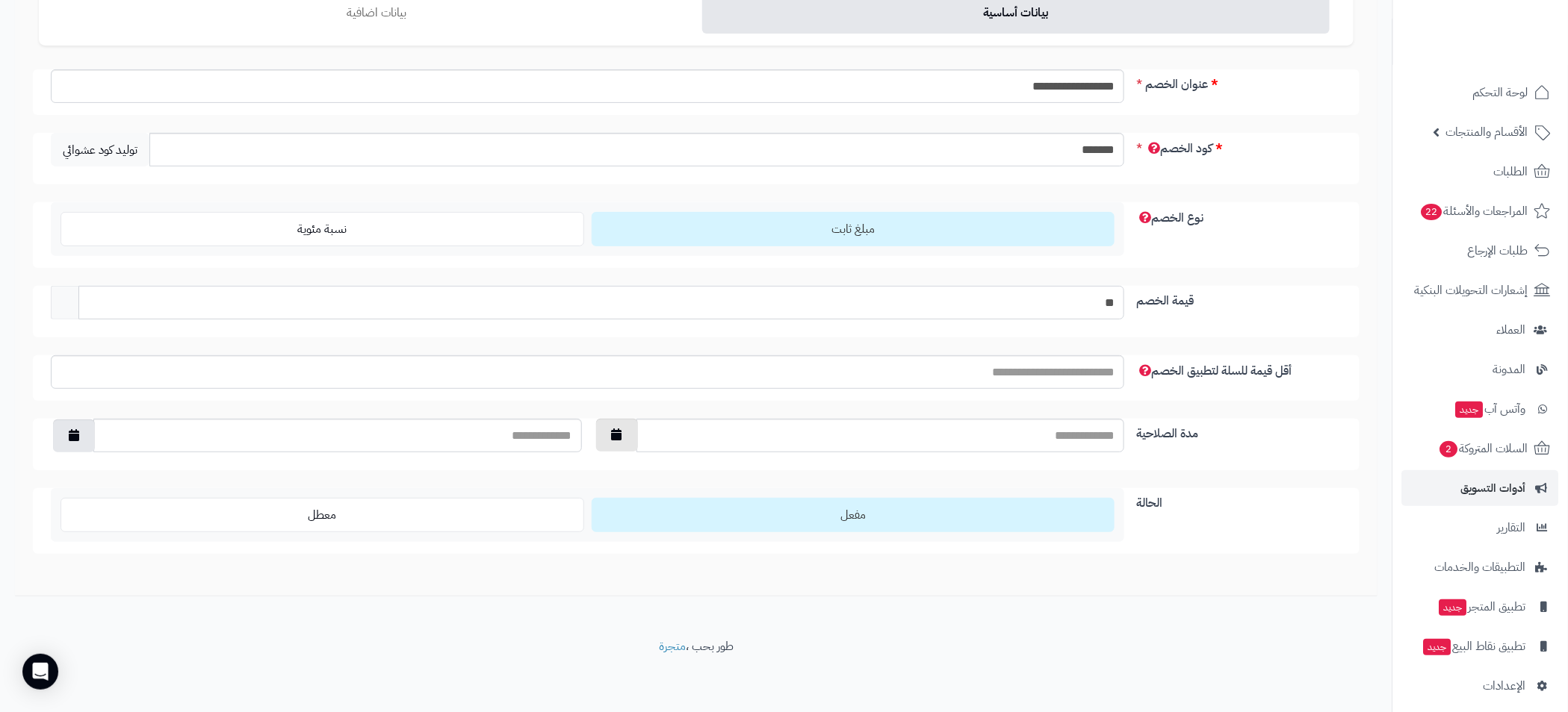
drag, startPoint x: 613, startPoint y: 437, endPoint x: 622, endPoint y: 437, distance: 9.0
click at [613, 437] on icon "button" at bounding box center [617, 434] width 11 height 12
type input "**********"
drag, startPoint x: 712, startPoint y: 535, endPoint x: 689, endPoint y: 529, distance: 23.8
click at [712, 535] on td "7" at bounding box center [714, 536] width 27 height 22
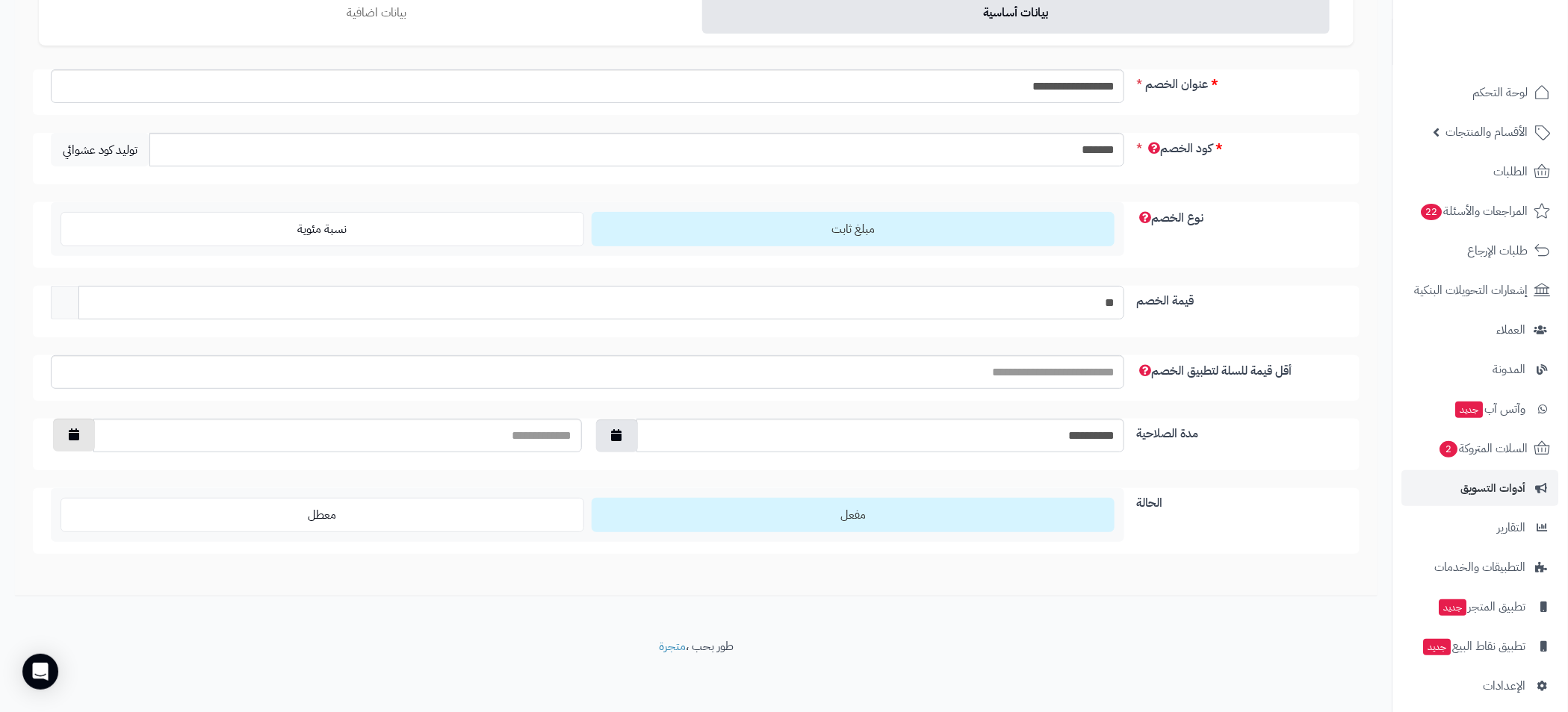
click at [69, 433] on icon "button" at bounding box center [74, 434] width 11 height 12
click at [116, 533] on td "9" at bounding box center [117, 536] width 27 height 22
type input "**********"
type input "**"
click at [878, 520] on label "مفعل" at bounding box center [853, 515] width 523 height 35
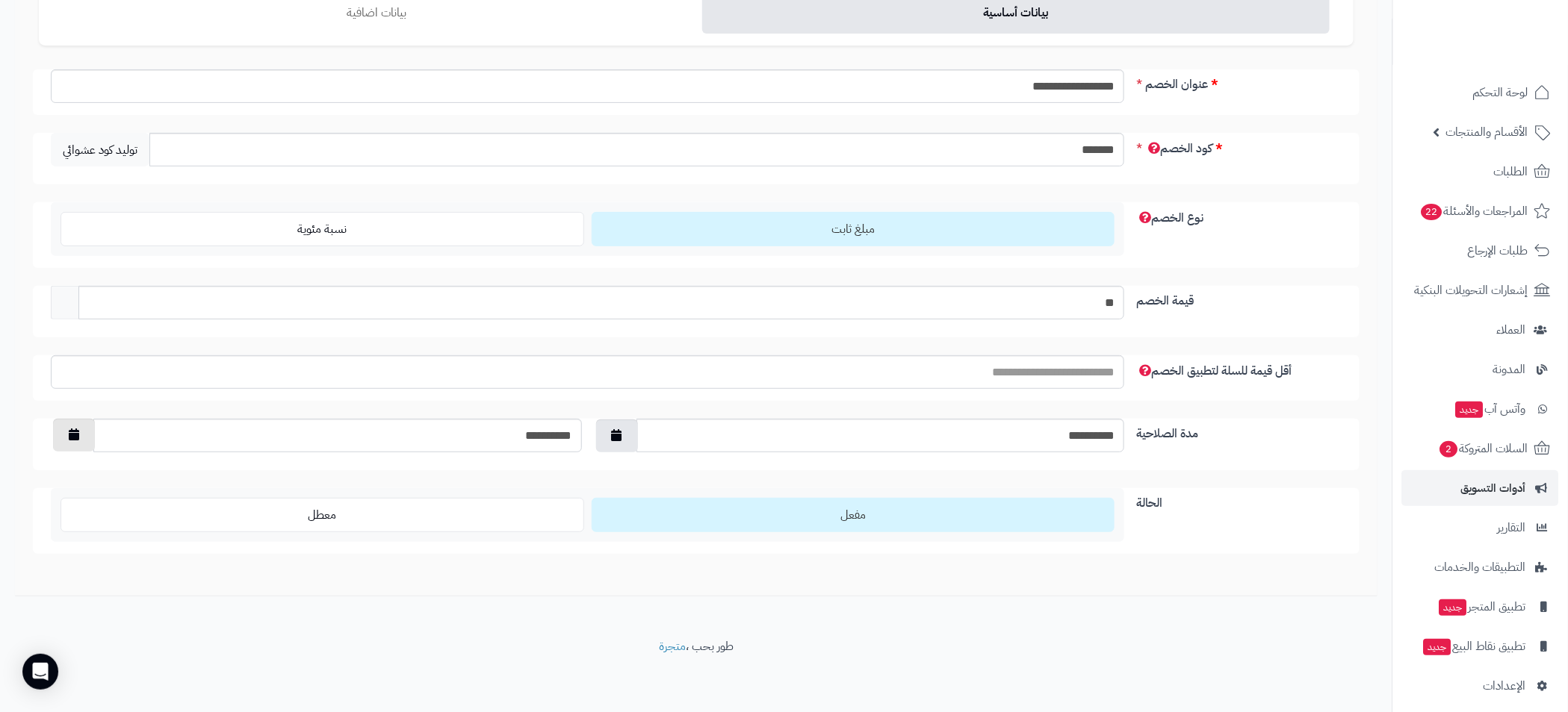
click at [67, 429] on button "button" at bounding box center [74, 434] width 42 height 33
click at [145, 536] on td "8" at bounding box center [144, 536] width 27 height 22
click at [77, 431] on icon "button" at bounding box center [74, 434] width 11 height 12
click at [117, 534] on td "9" at bounding box center [117, 536] width 27 height 22
type input "**********"
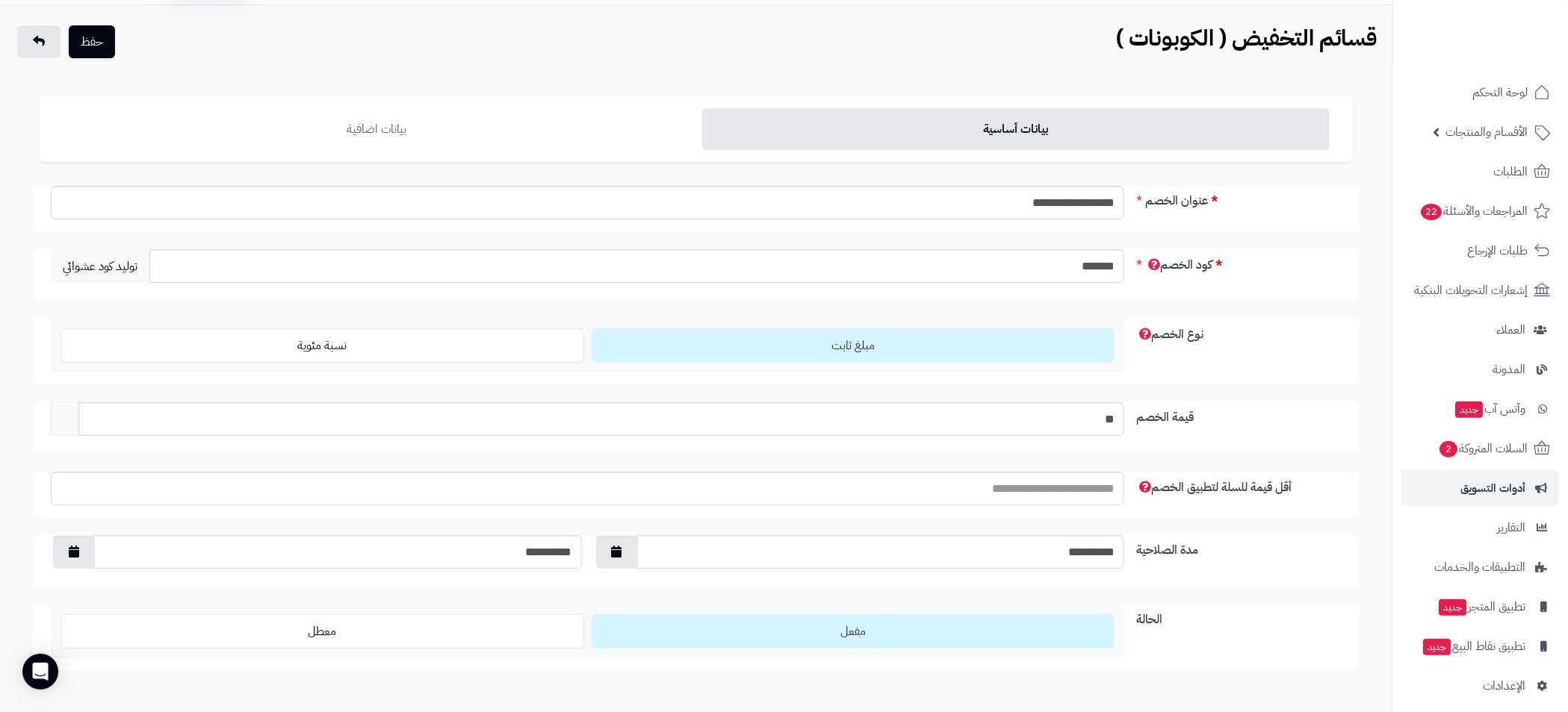
scroll to position [0, 0]
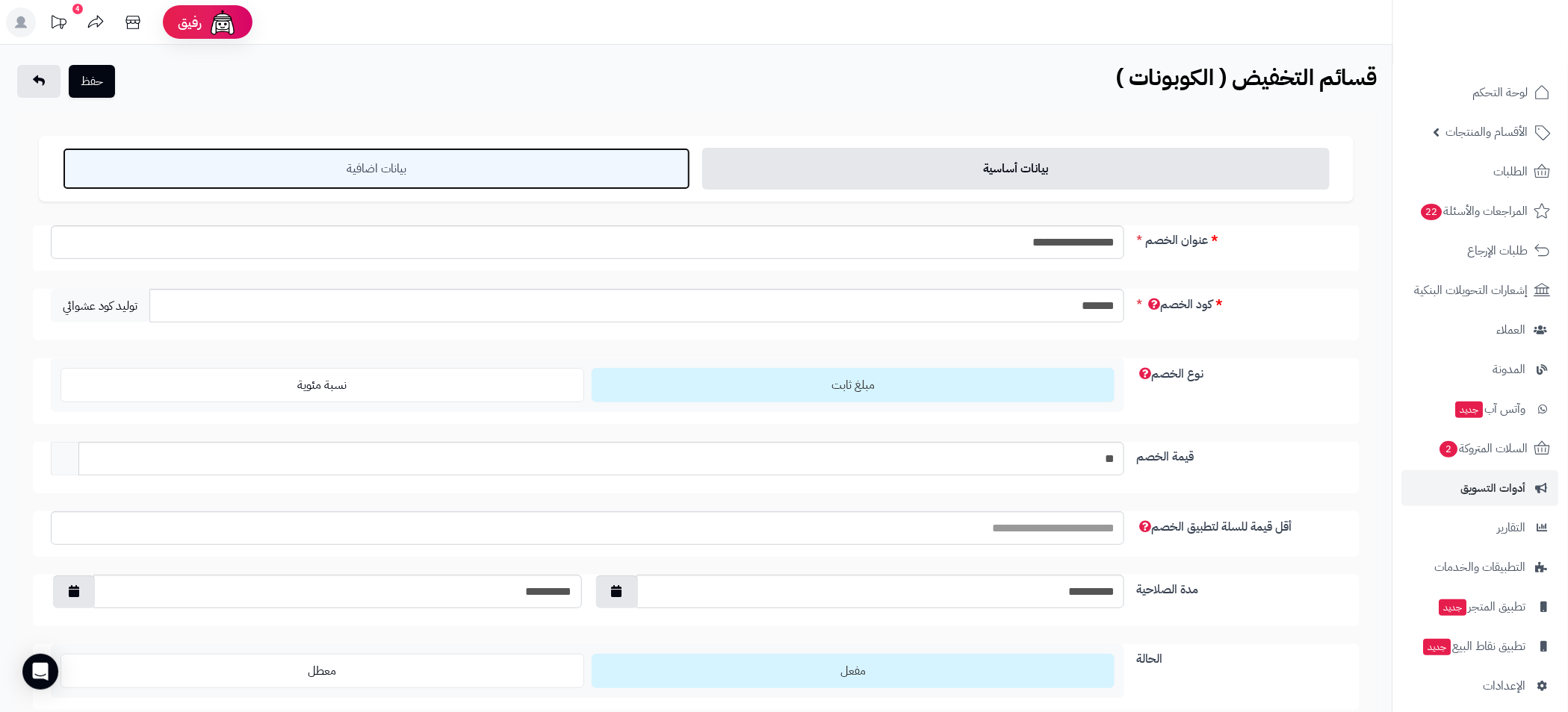
click at [515, 160] on link "بيانات اضافية" at bounding box center [376, 168] width 627 height 42
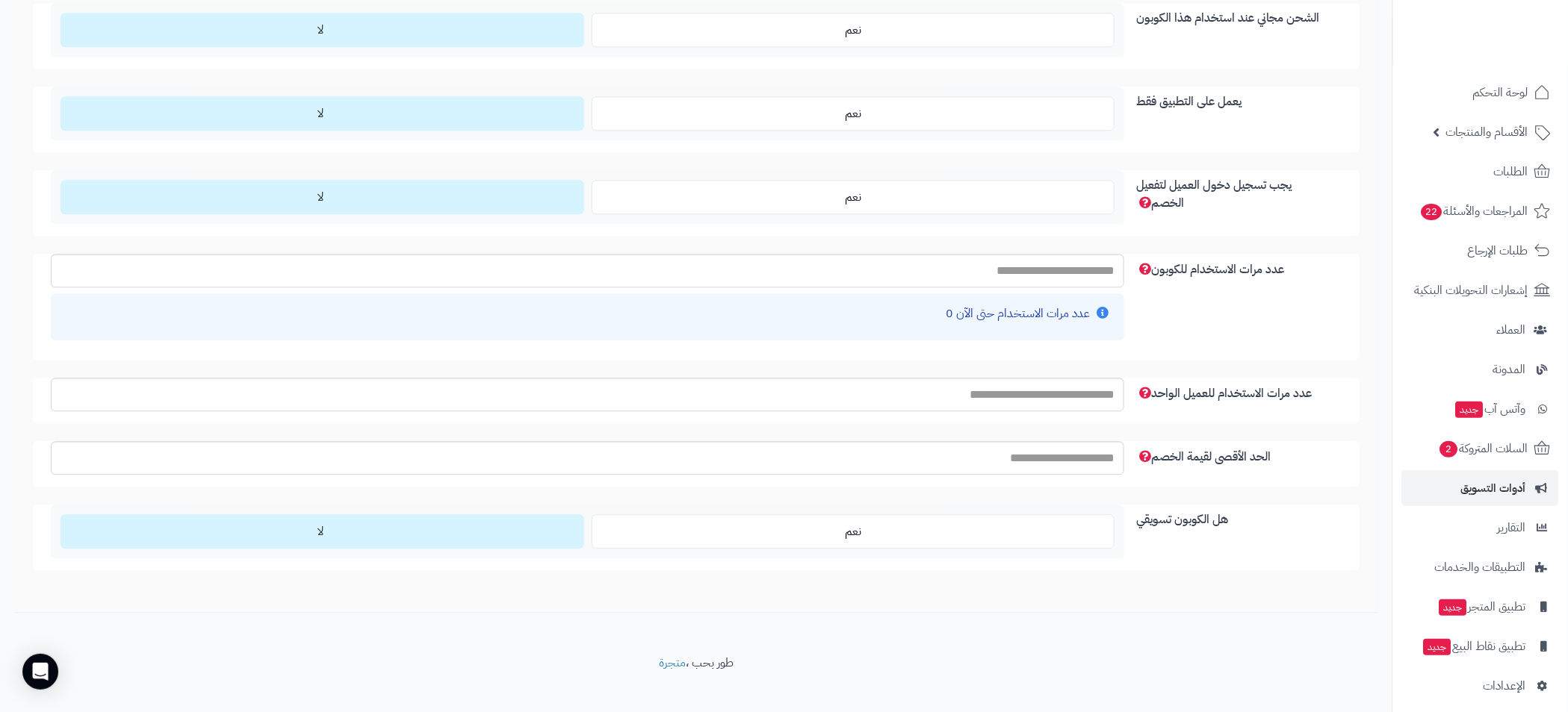
scroll to position [1610, 0]
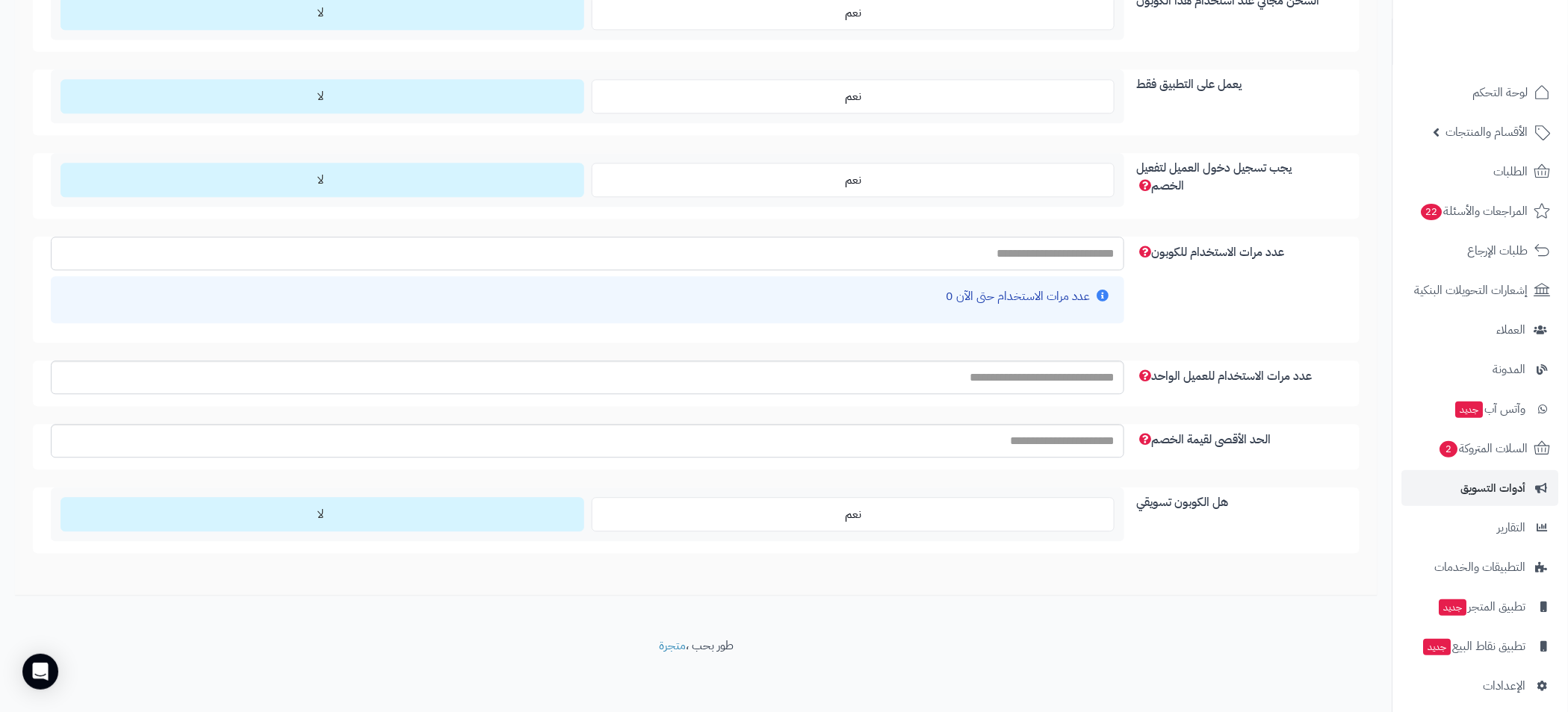
click at [1094, 251] on input "عدد مرات الاستخدام للكوبون" at bounding box center [587, 254] width 1073 height 34
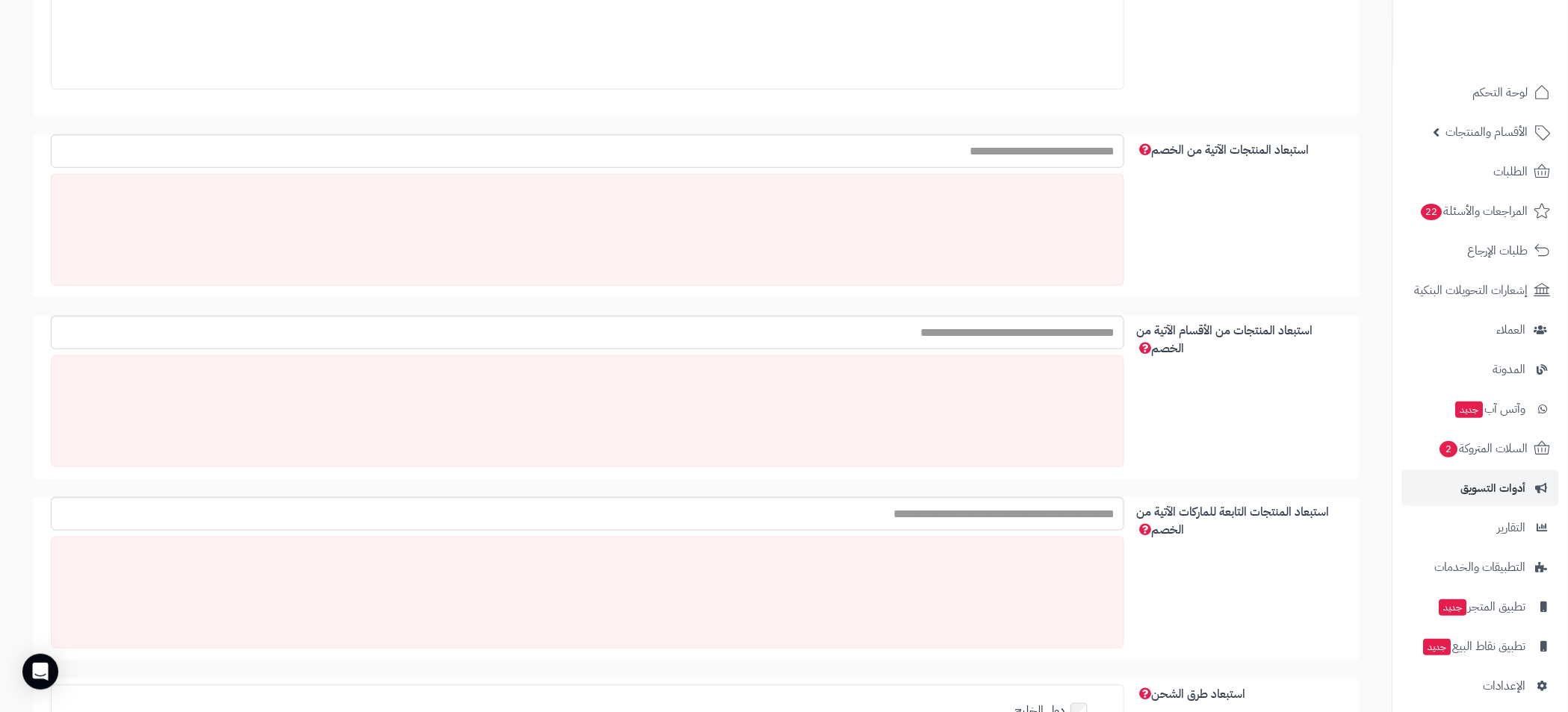
scroll to position [0, 0]
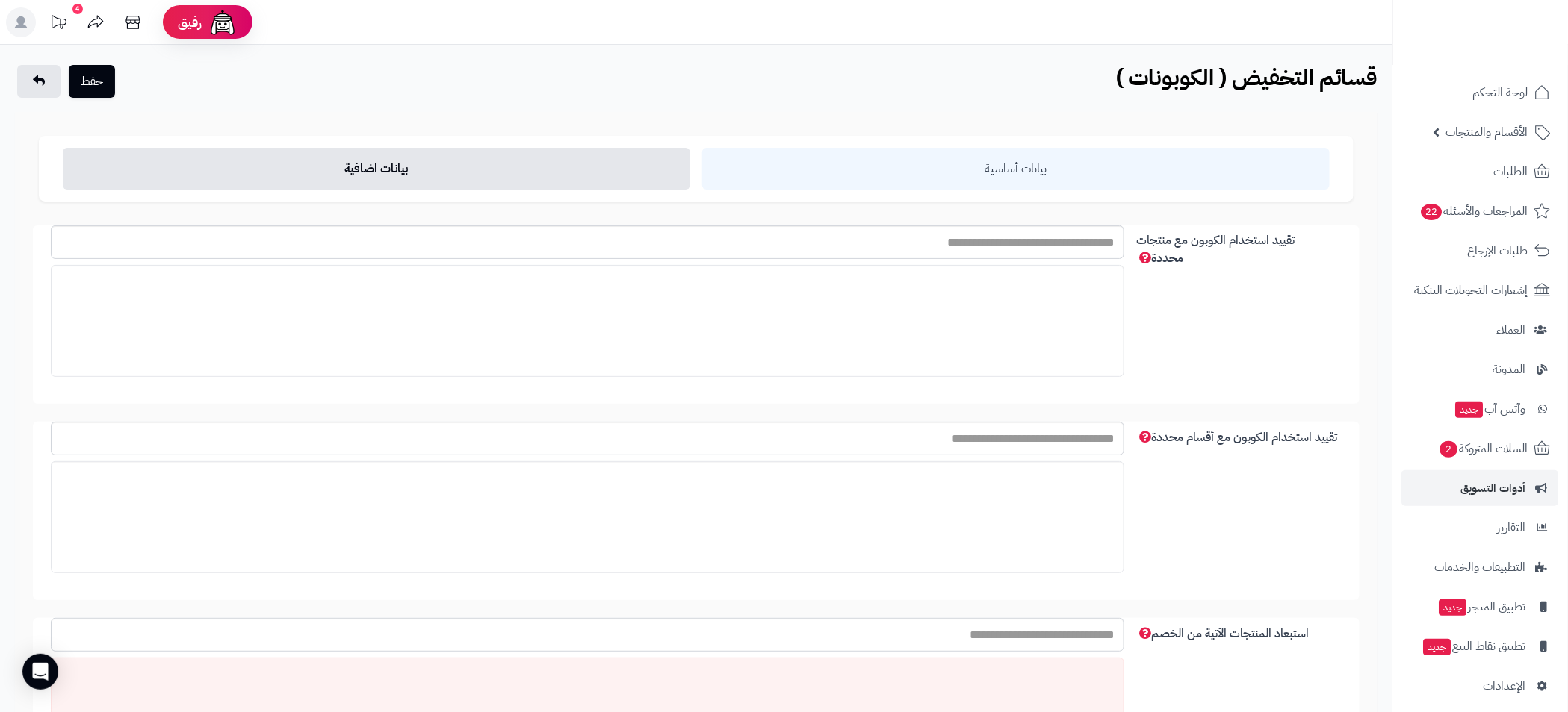
type input "*"
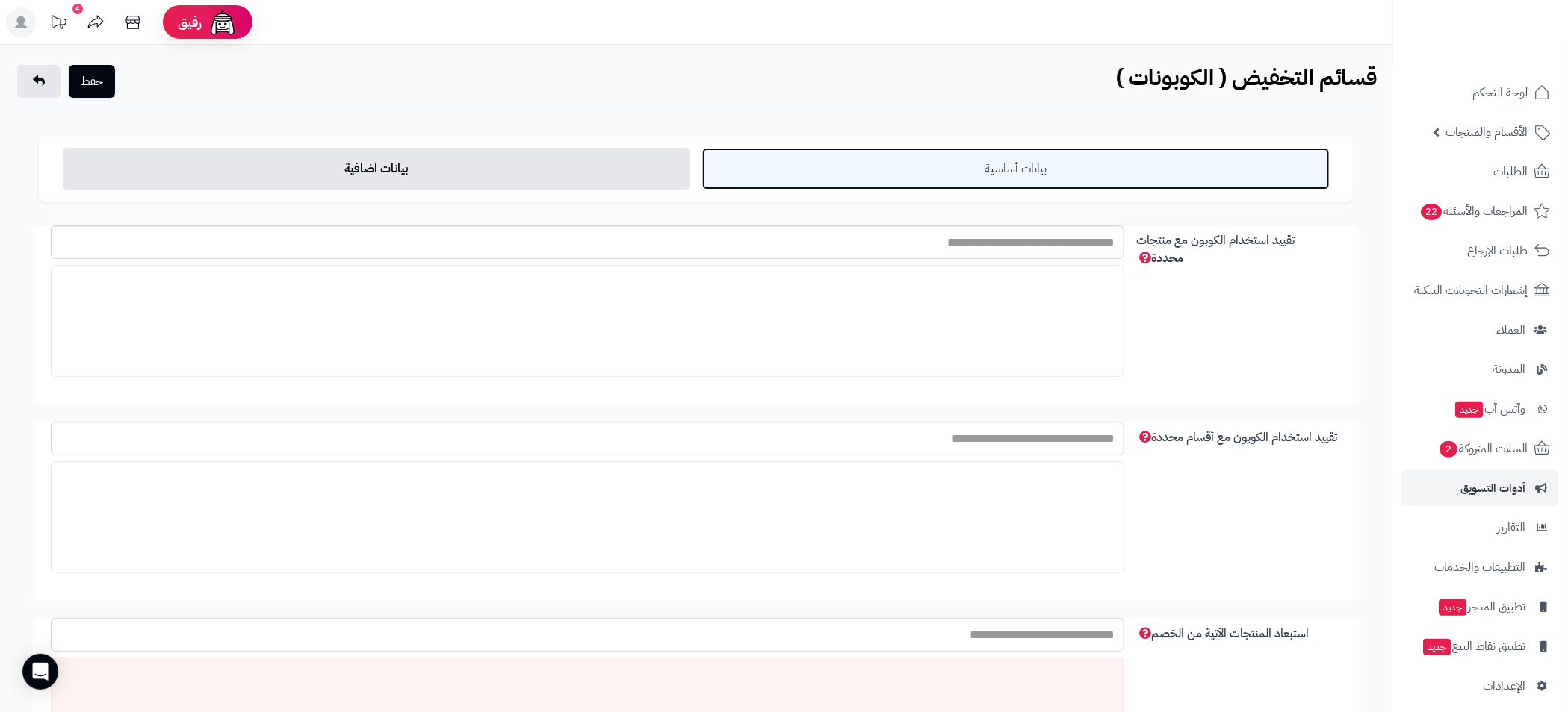
click at [1007, 159] on link "بيانات أساسية" at bounding box center [1015, 168] width 627 height 42
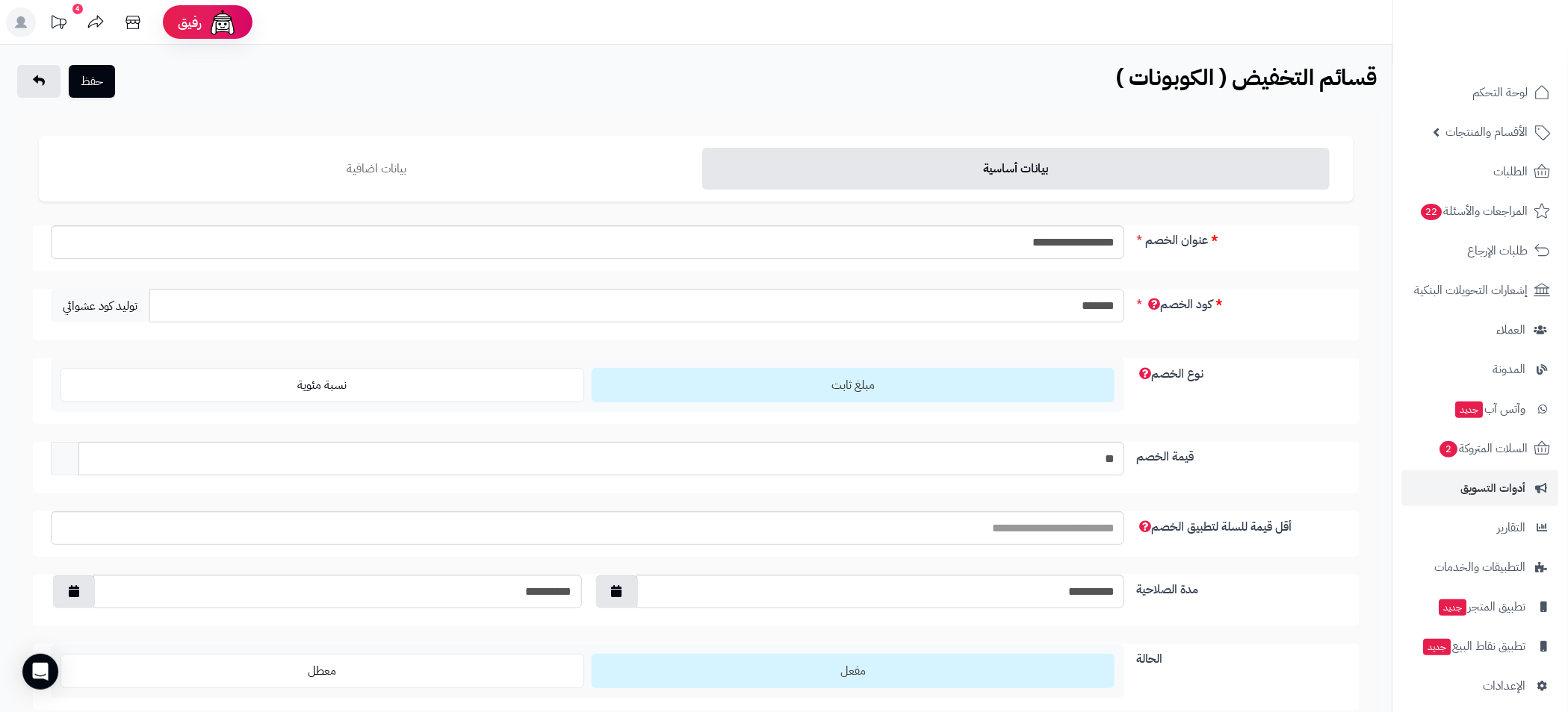
click at [1082, 308] on input "*******" at bounding box center [636, 306] width 975 height 34
click at [101, 86] on button "حفظ" at bounding box center [91, 80] width 46 height 33
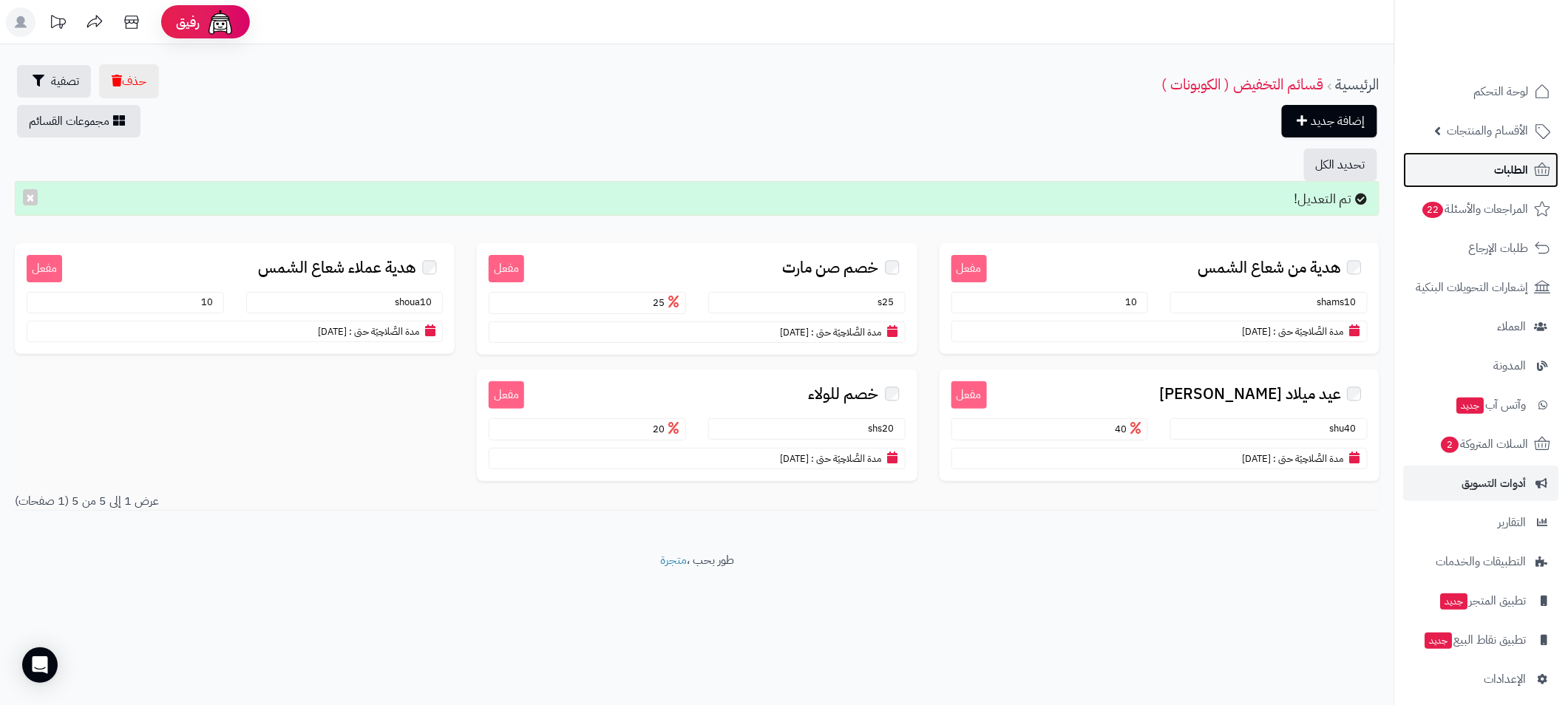
click at [1494, 167] on link "الطلبات" at bounding box center [1481, 169] width 155 height 35
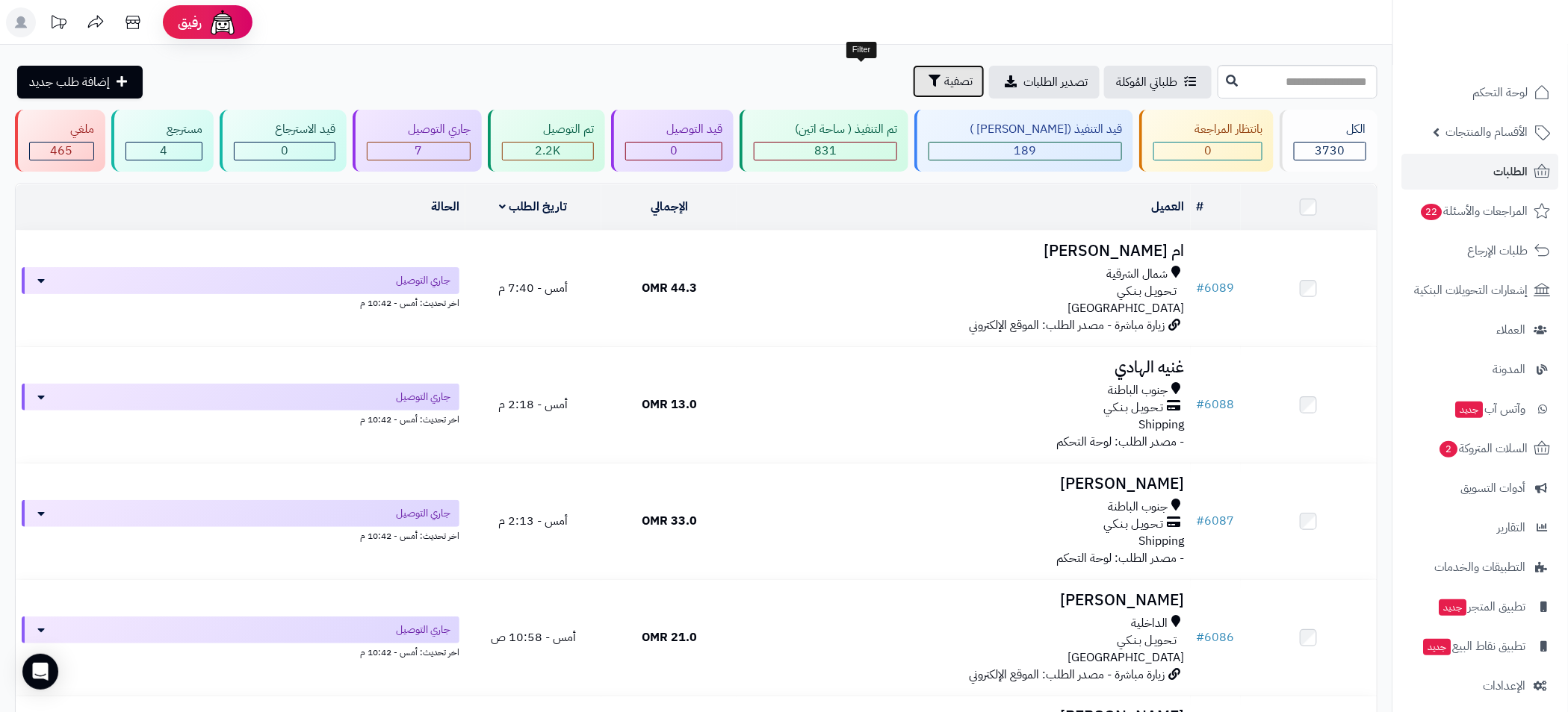
click at [944, 82] on span "تصفية" at bounding box center [958, 82] width 28 height 18
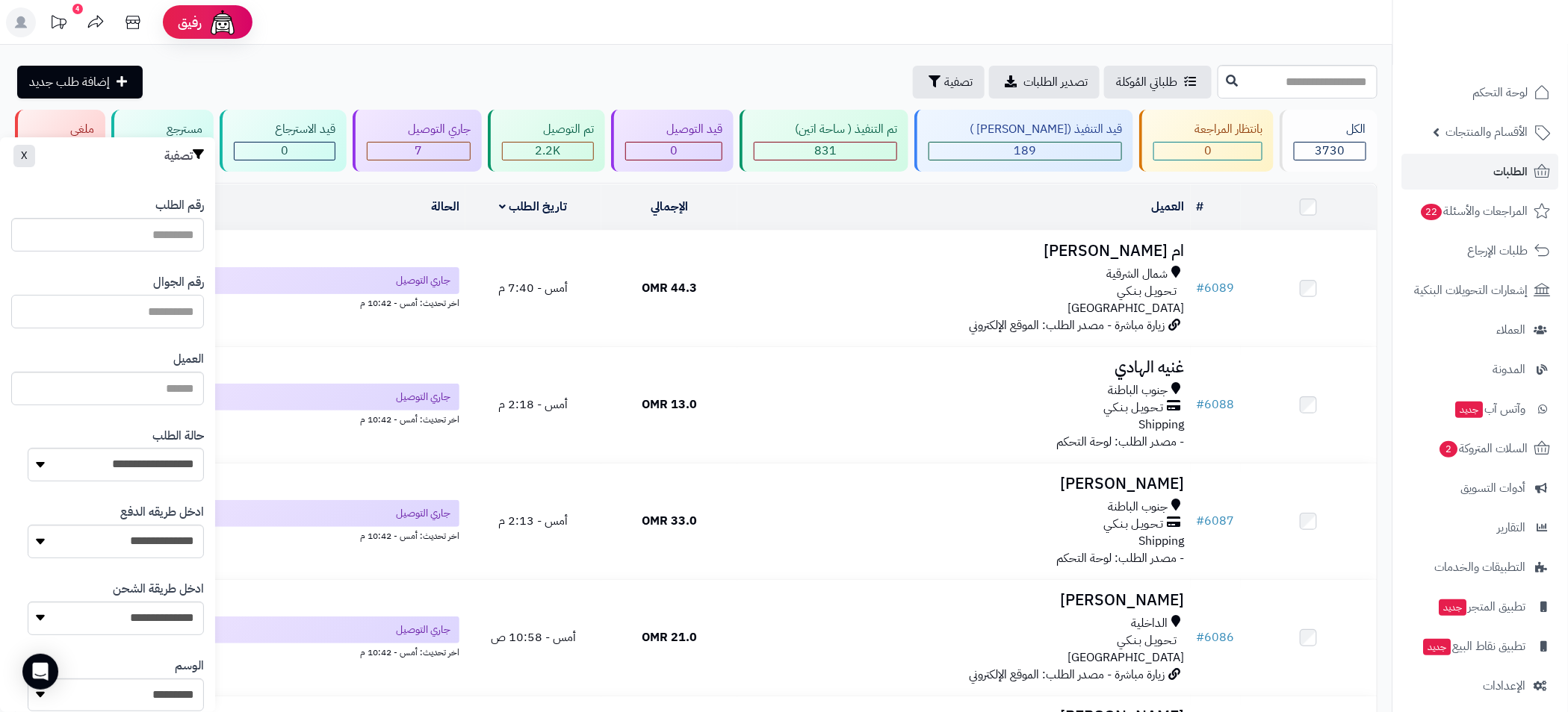
click at [146, 315] on input "text" at bounding box center [107, 312] width 192 height 34
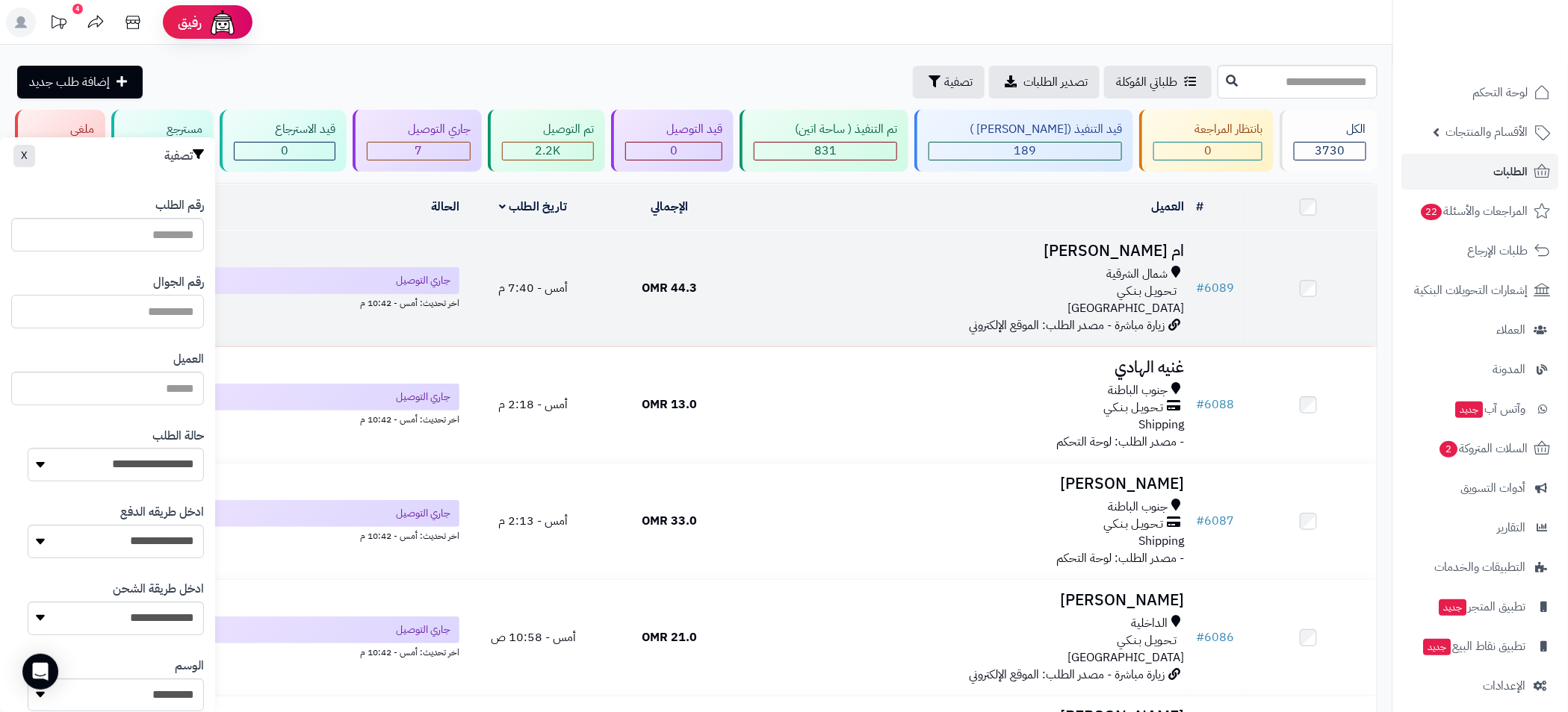
paste input "********"
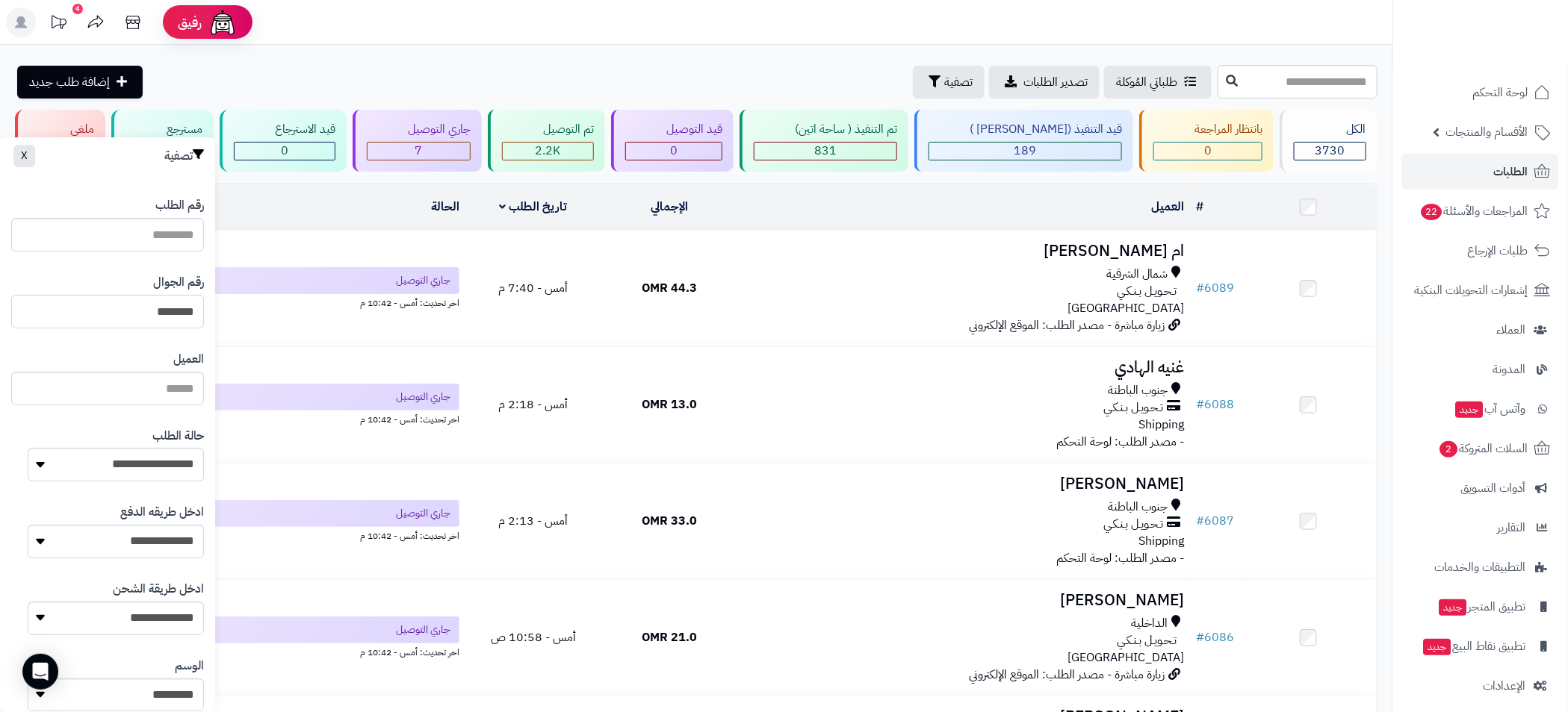
scroll to position [551, 0]
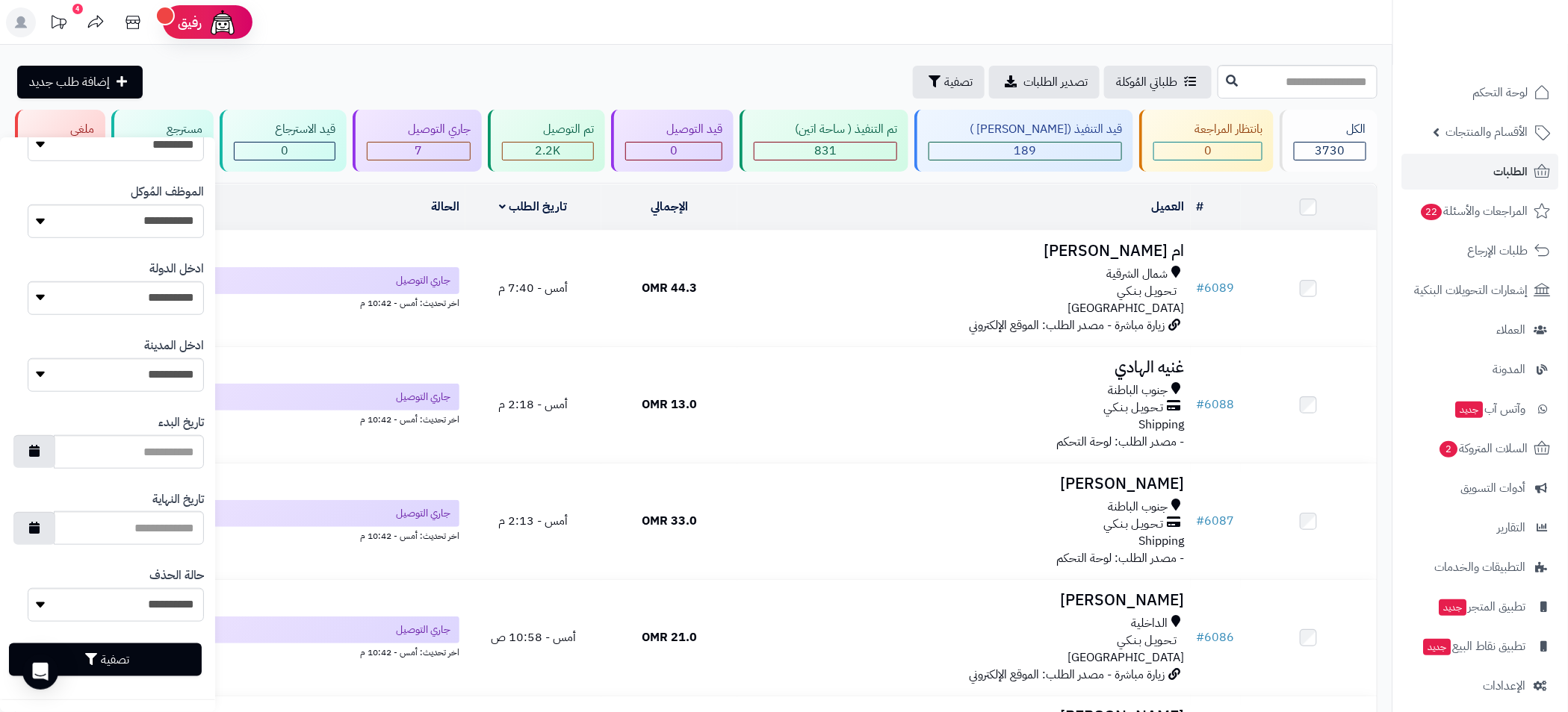
type input "********"
click at [148, 661] on button "تصفية" at bounding box center [105, 660] width 192 height 33
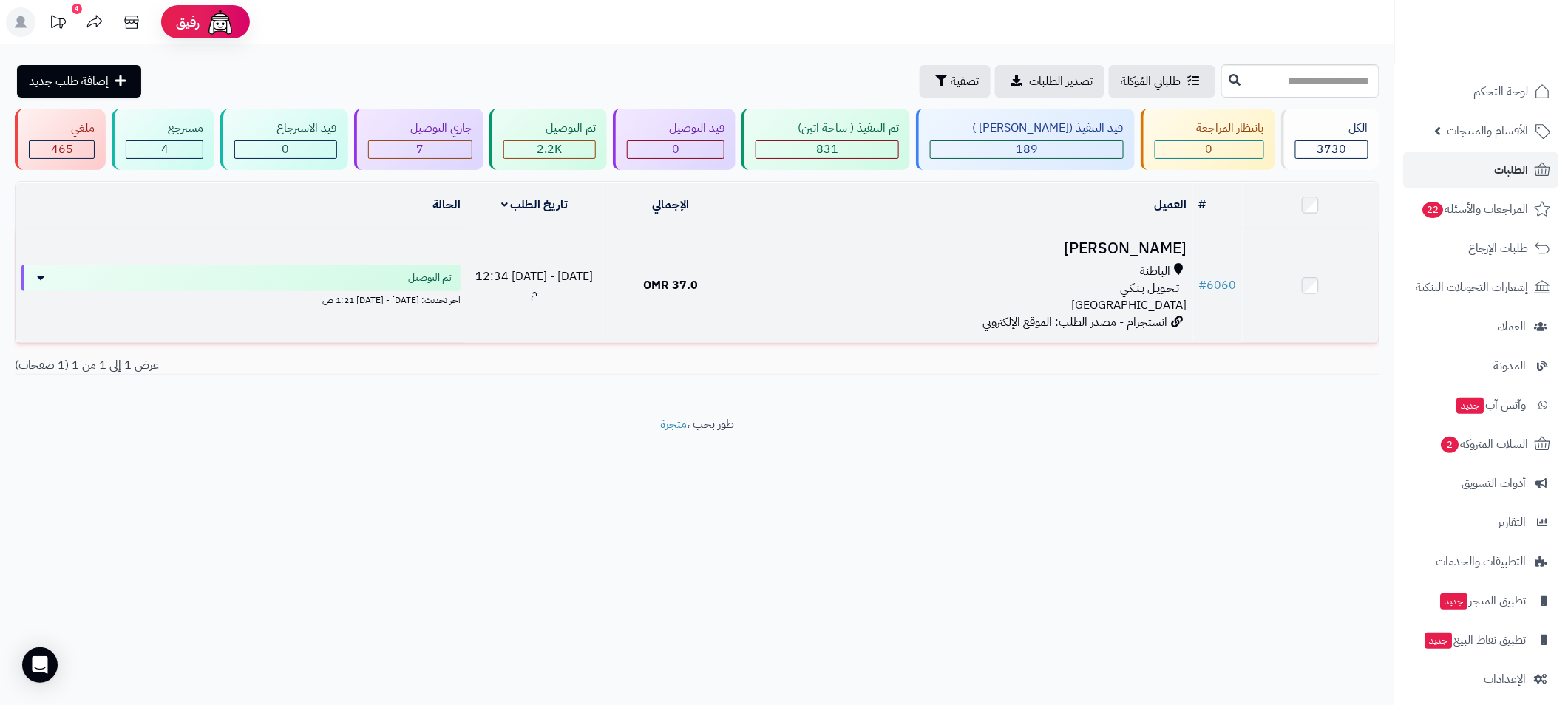
click at [783, 273] on div "الباطنة" at bounding box center [967, 271] width 442 height 17
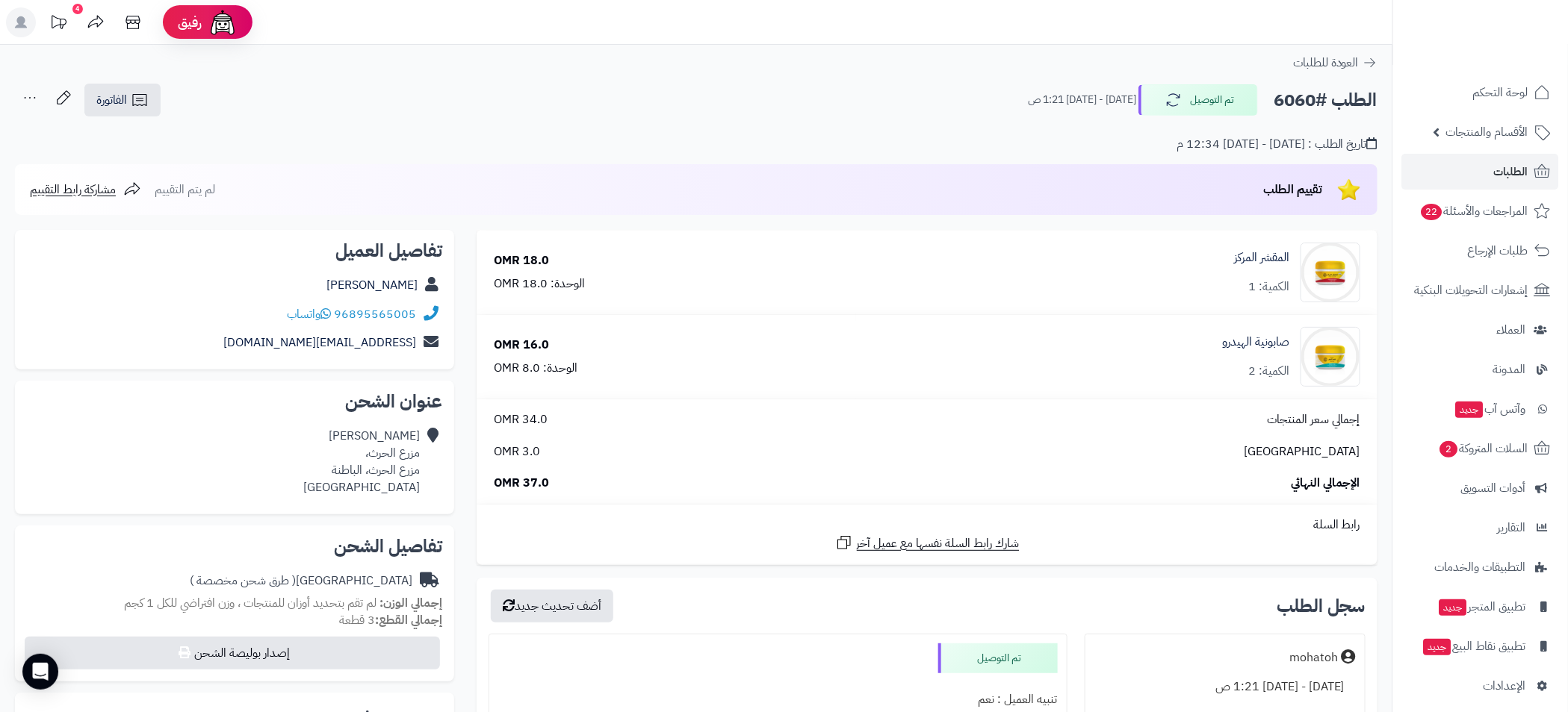
drag, startPoint x: 1259, startPoint y: 46, endPoint x: 1264, endPoint y: 69, distance: 23.5
drag, startPoint x: 1279, startPoint y: 103, endPoint x: 1313, endPoint y: 103, distance: 34.0
click at [1313, 103] on div "الطلب #6060 تم التوصيل [DATE] - [DATE] 1:21 ص" at bounding box center [1196, 99] width 363 height 31
copy h2 "6060"
